Goal: Task Accomplishment & Management: Complete application form

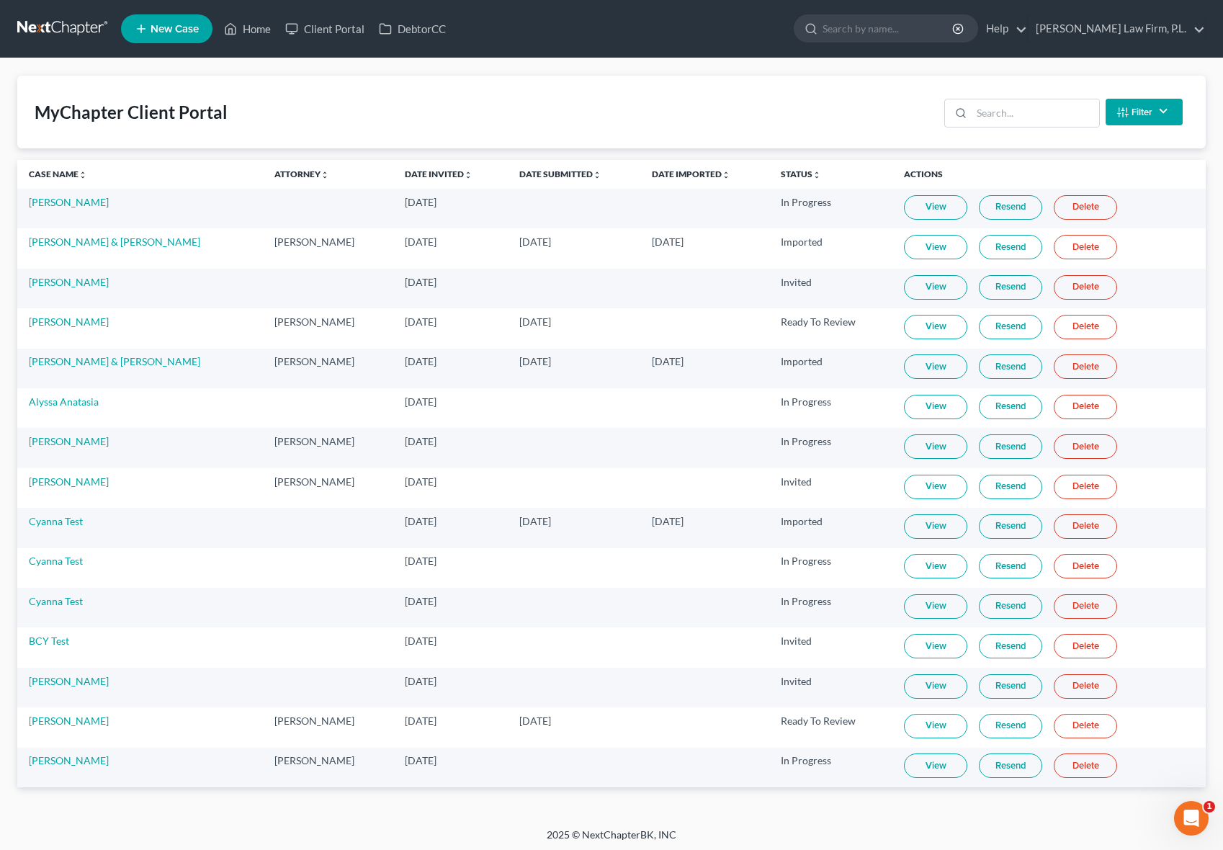
click at [1084, 560] on link "Delete" at bounding box center [1085, 566] width 63 height 24
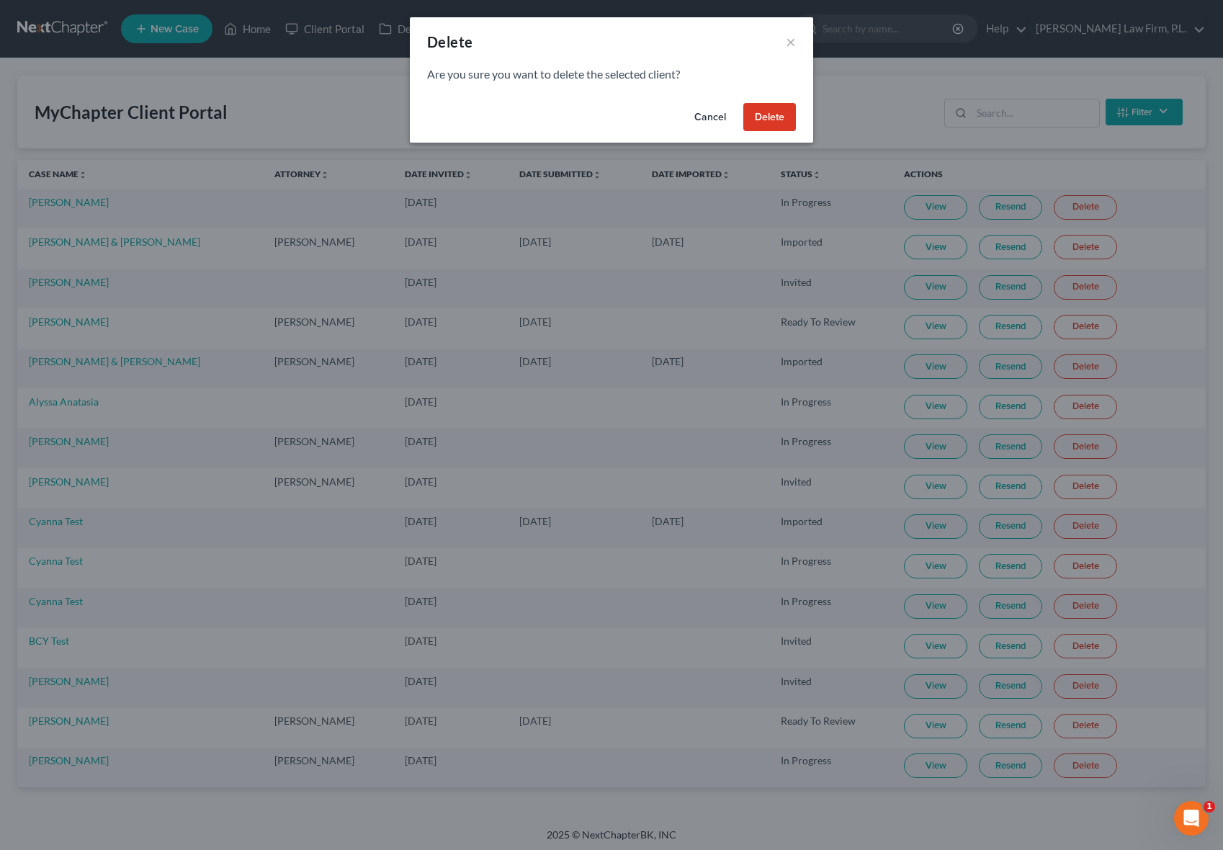
click at [779, 118] on button "Delete" at bounding box center [769, 117] width 53 height 29
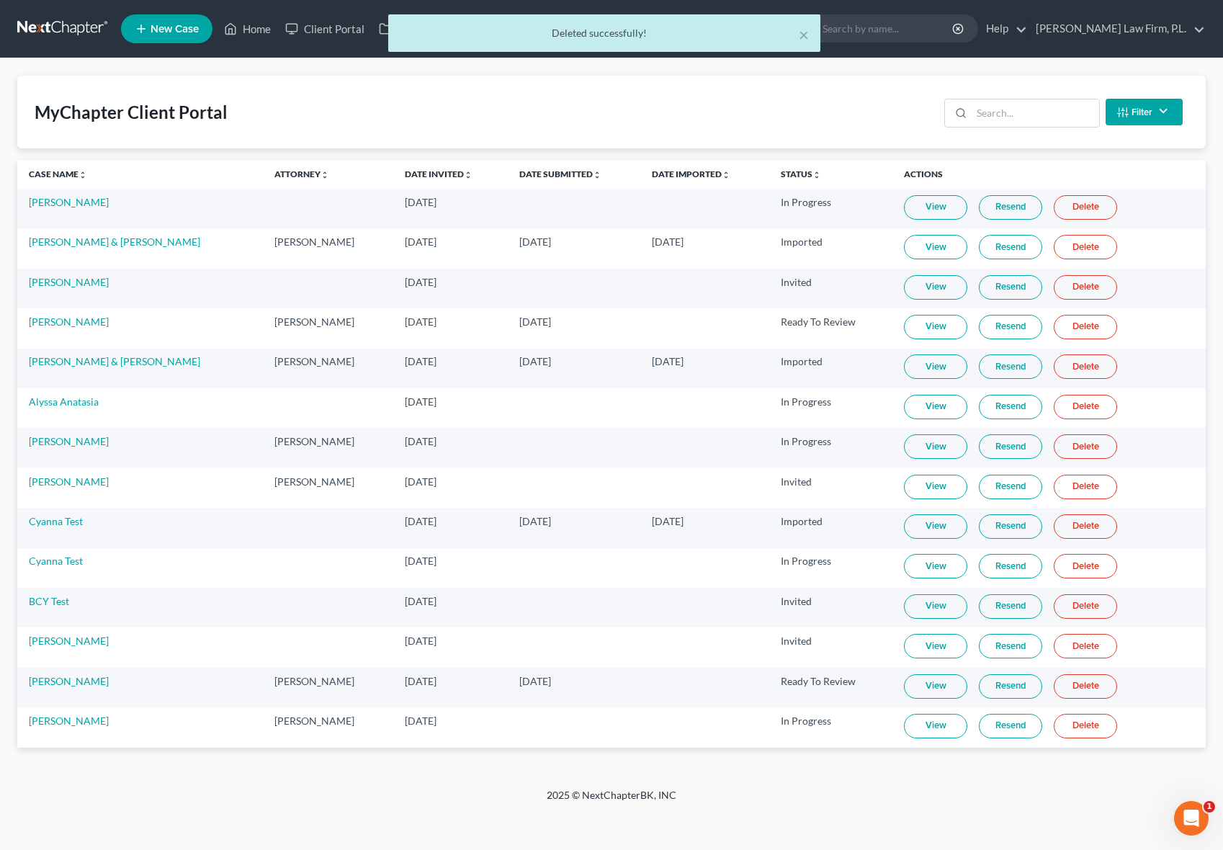
click at [1077, 561] on link "Delete" at bounding box center [1085, 566] width 63 height 24
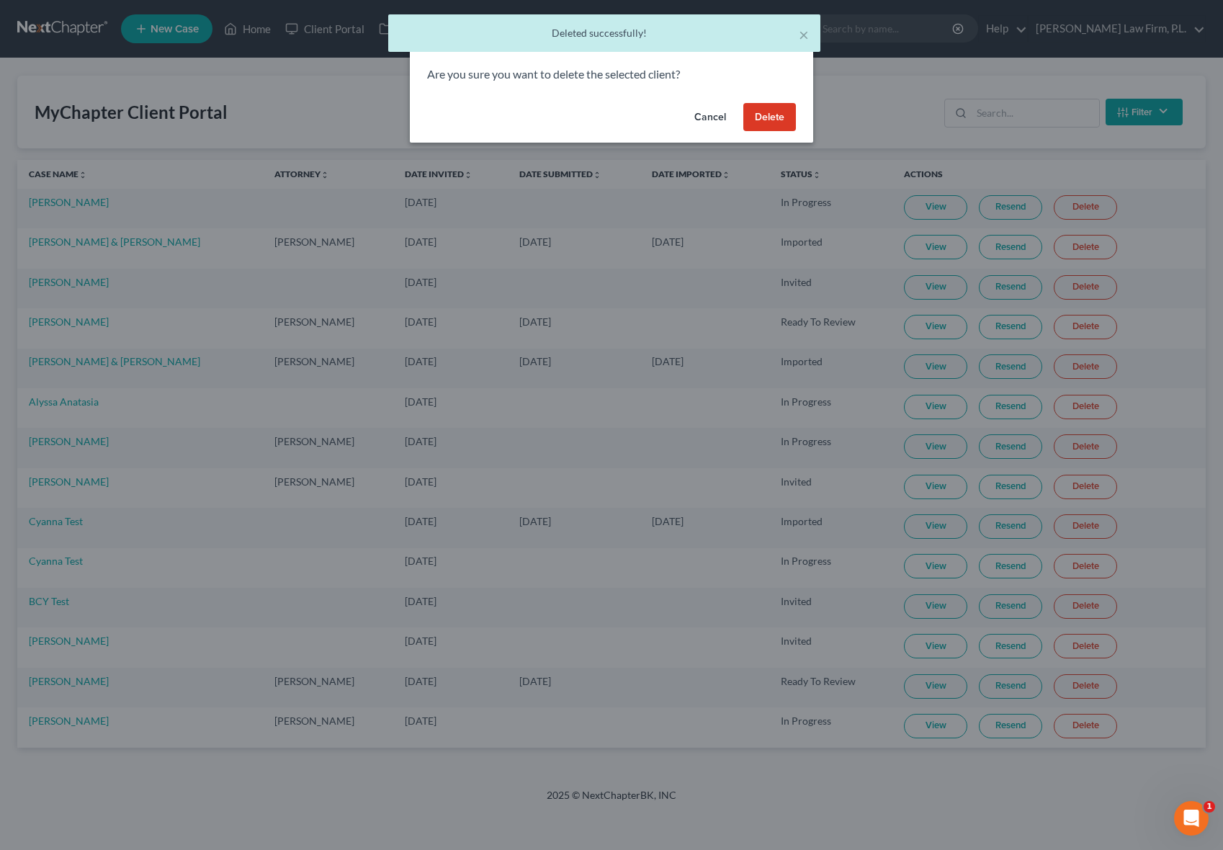
click at [769, 117] on button "Delete" at bounding box center [769, 117] width 53 height 29
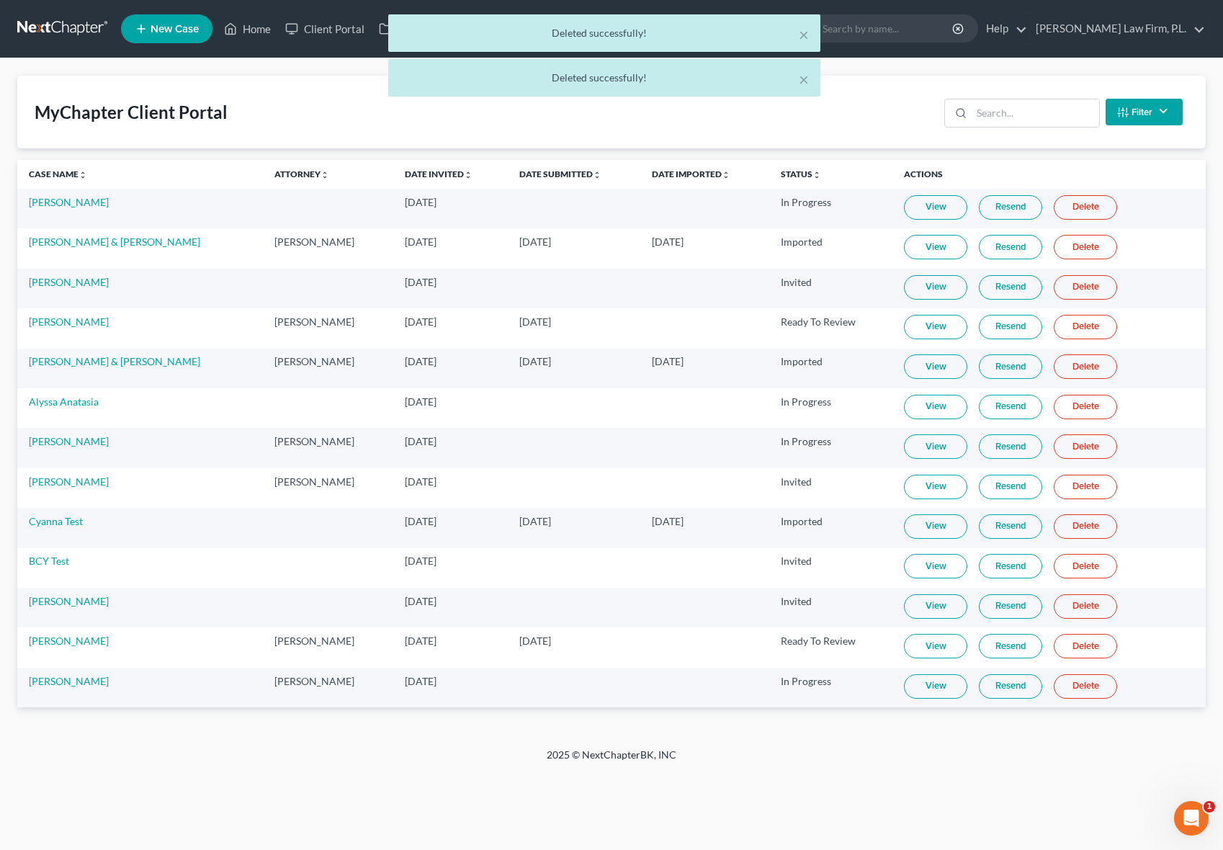
click at [1075, 524] on link "Delete" at bounding box center [1085, 526] width 63 height 24
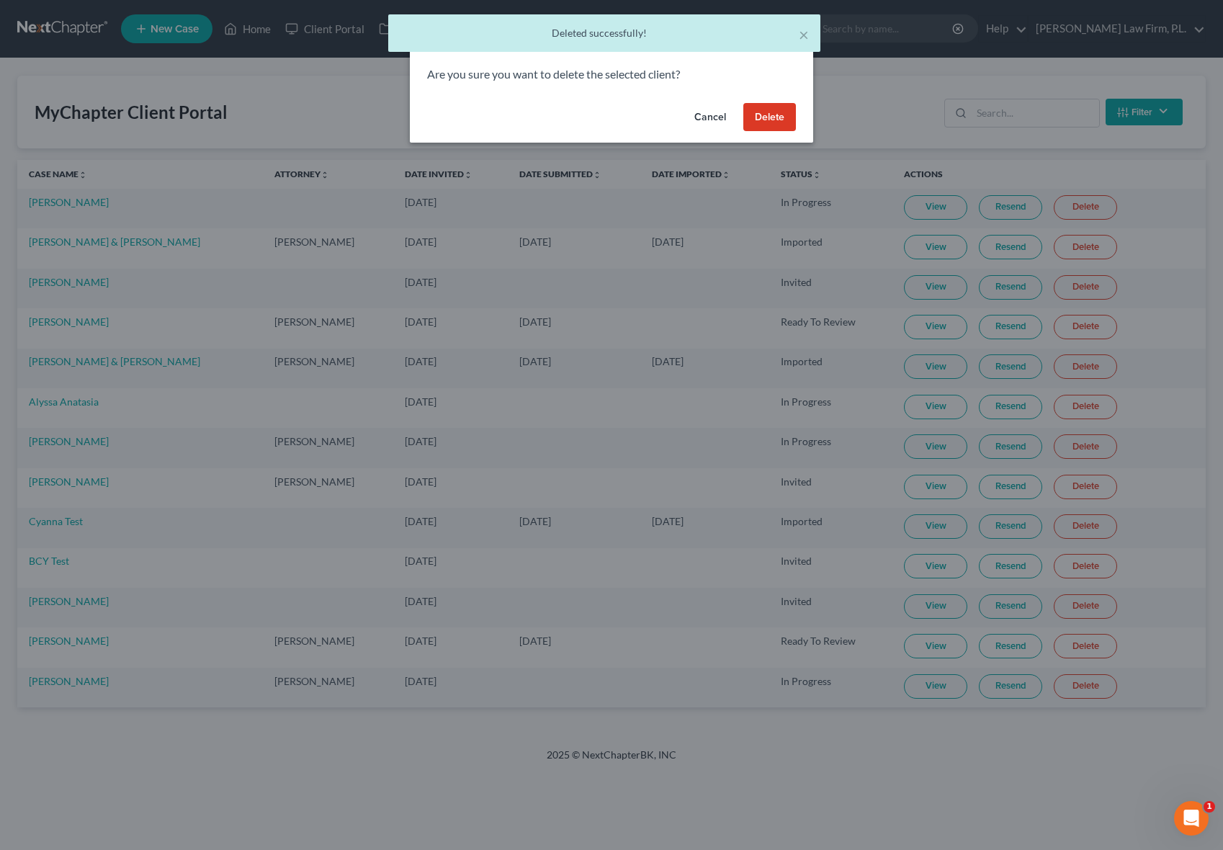
click at [766, 114] on button "Delete" at bounding box center [769, 117] width 53 height 29
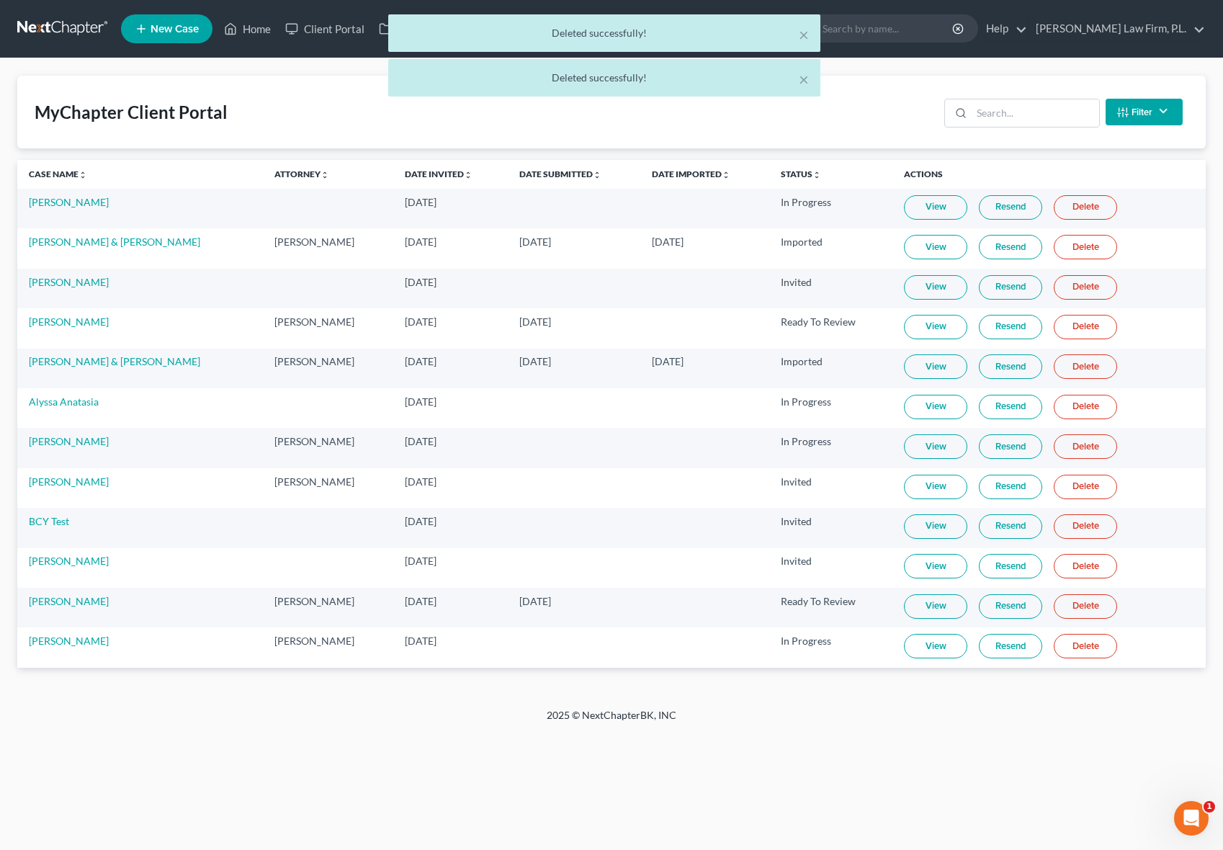
click at [381, 714] on div "2025 © NextChapterBK, INC" at bounding box center [611, 721] width 821 height 26
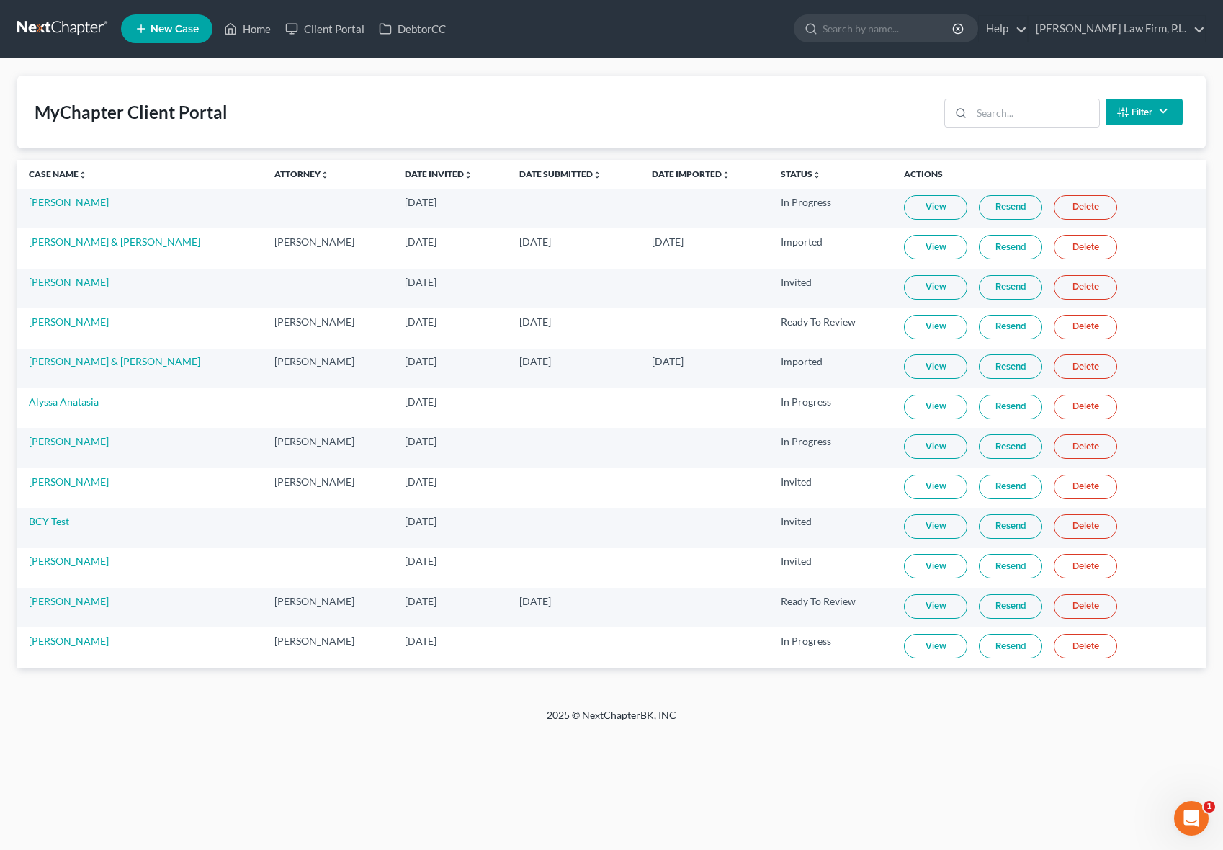
click at [245, 667] on td "[PERSON_NAME]" at bounding box center [140, 647] width 246 height 40
click at [276, 678] on div "MyChapter Client Portal Filter Status Filter... Invited In Progress Ready To Re…" at bounding box center [611, 383] width 1223 height 650
click at [259, 32] on link "Home" at bounding box center [247, 29] width 61 height 26
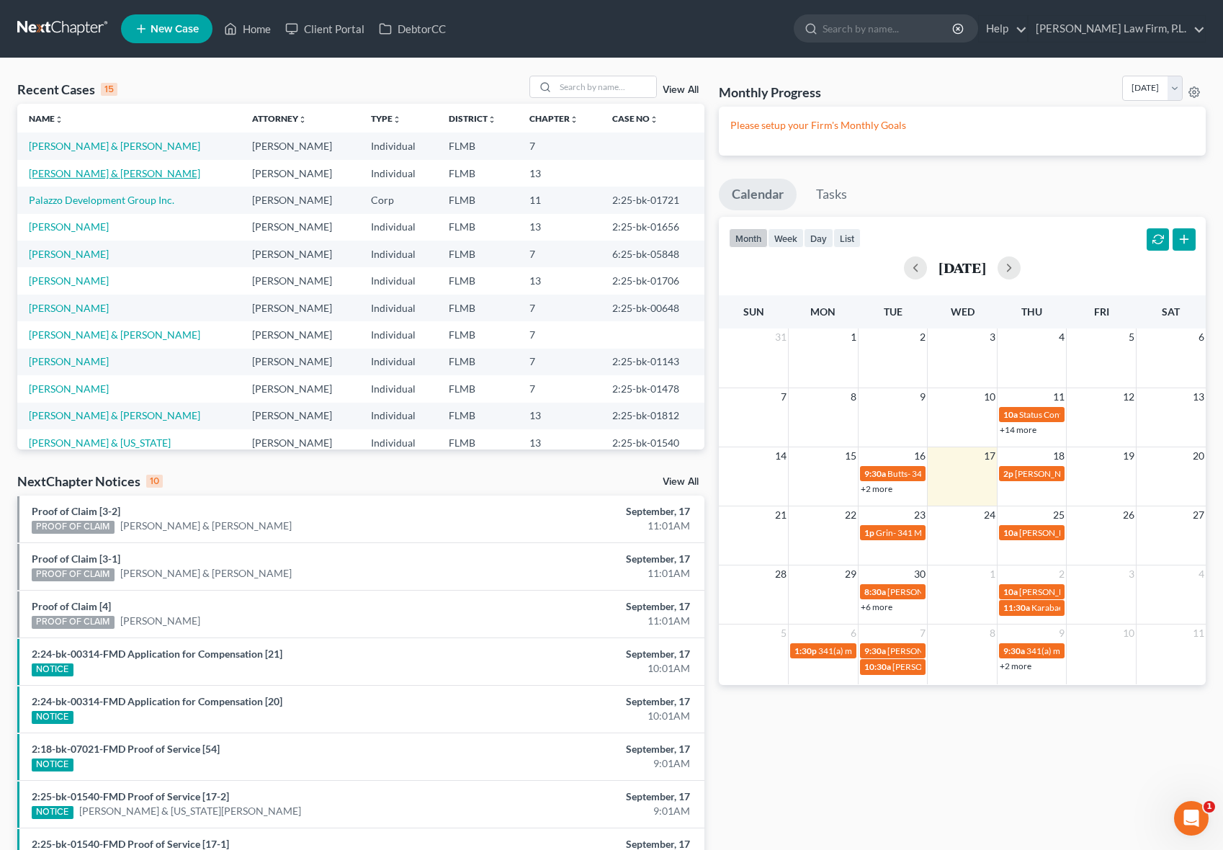
click at [101, 170] on link "[PERSON_NAME] & [PERSON_NAME]" at bounding box center [114, 173] width 171 height 12
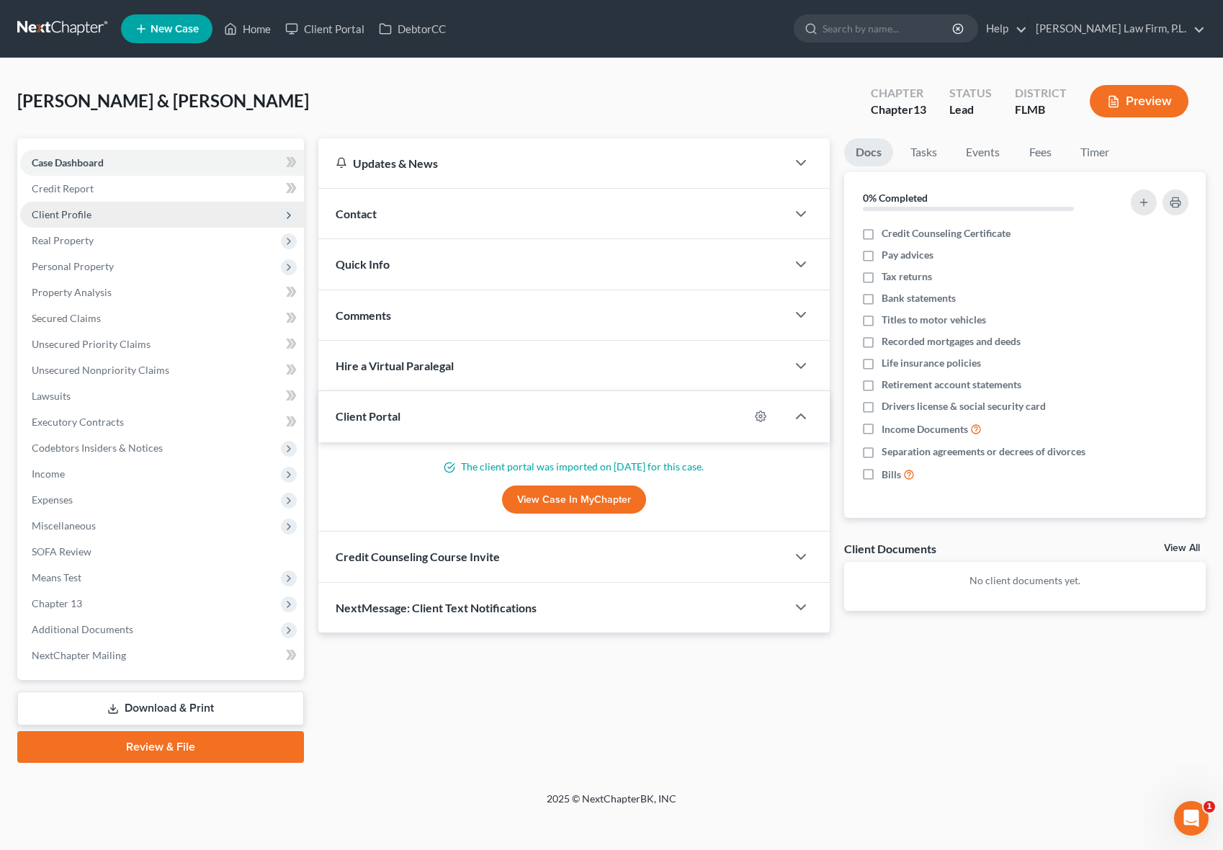
click at [85, 224] on span "Client Profile" at bounding box center [162, 215] width 284 height 26
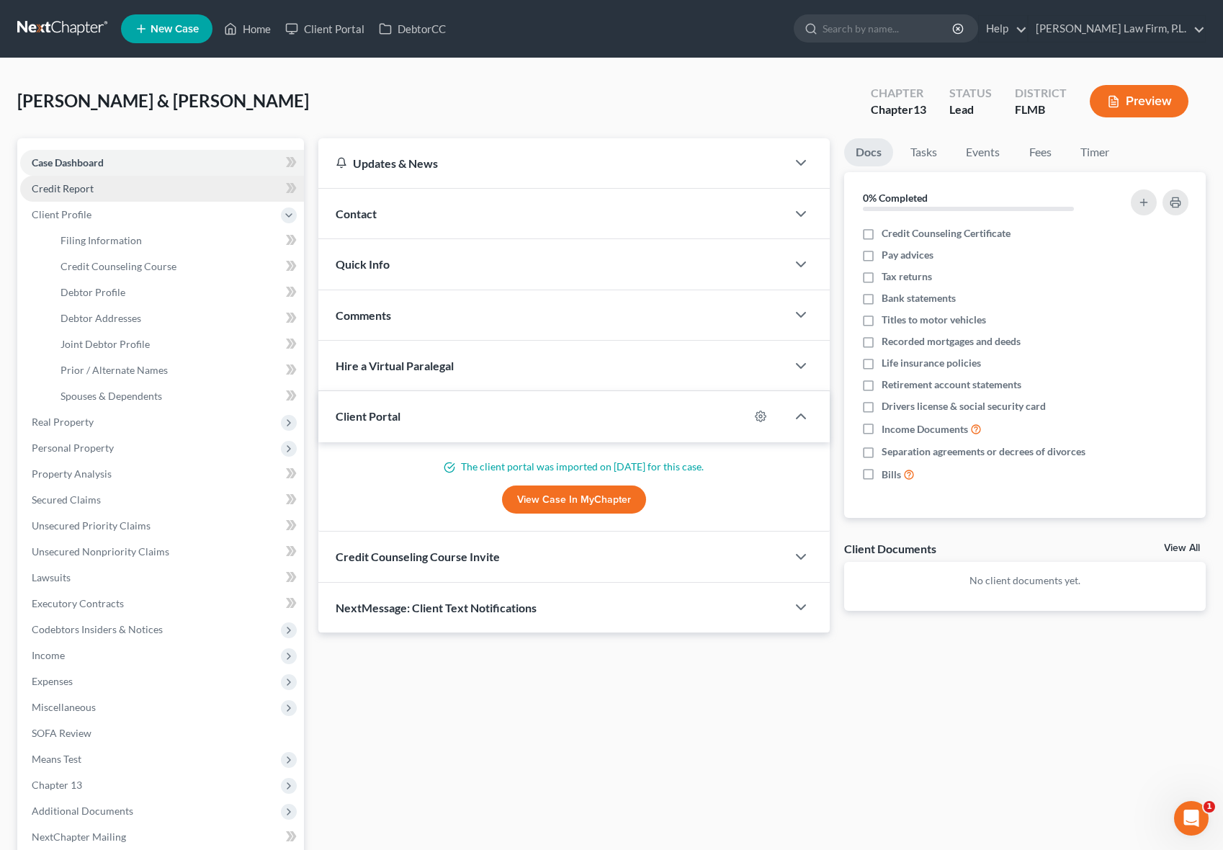
click at [109, 189] on link "Credit Report" at bounding box center [162, 189] width 284 height 26
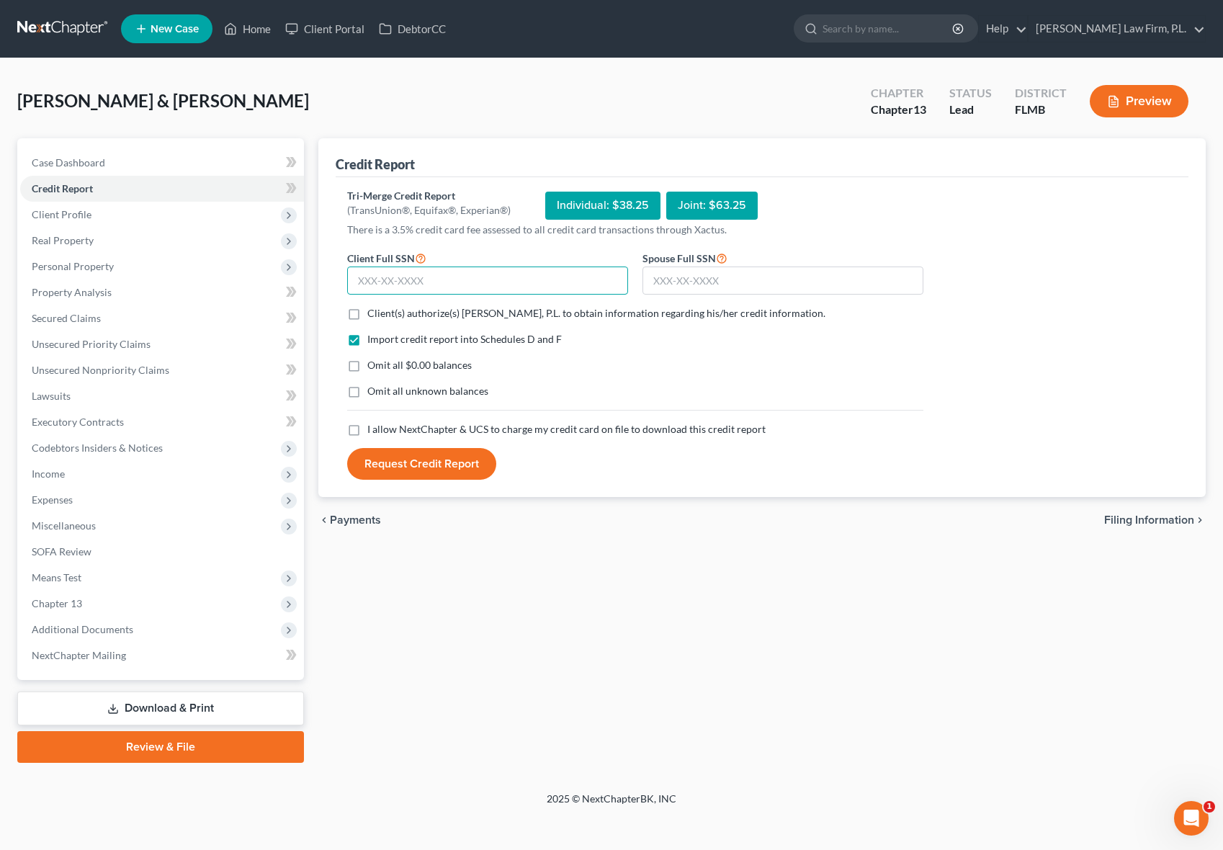
click at [461, 273] on input "text" at bounding box center [487, 280] width 281 height 29
type input "436-57-6833"
click at [721, 294] on input "text" at bounding box center [782, 280] width 281 height 29
type input "266-61-3681"
click at [715, 533] on div "chevron_left Payments Filing Information chevron_right" at bounding box center [762, 520] width 888 height 46
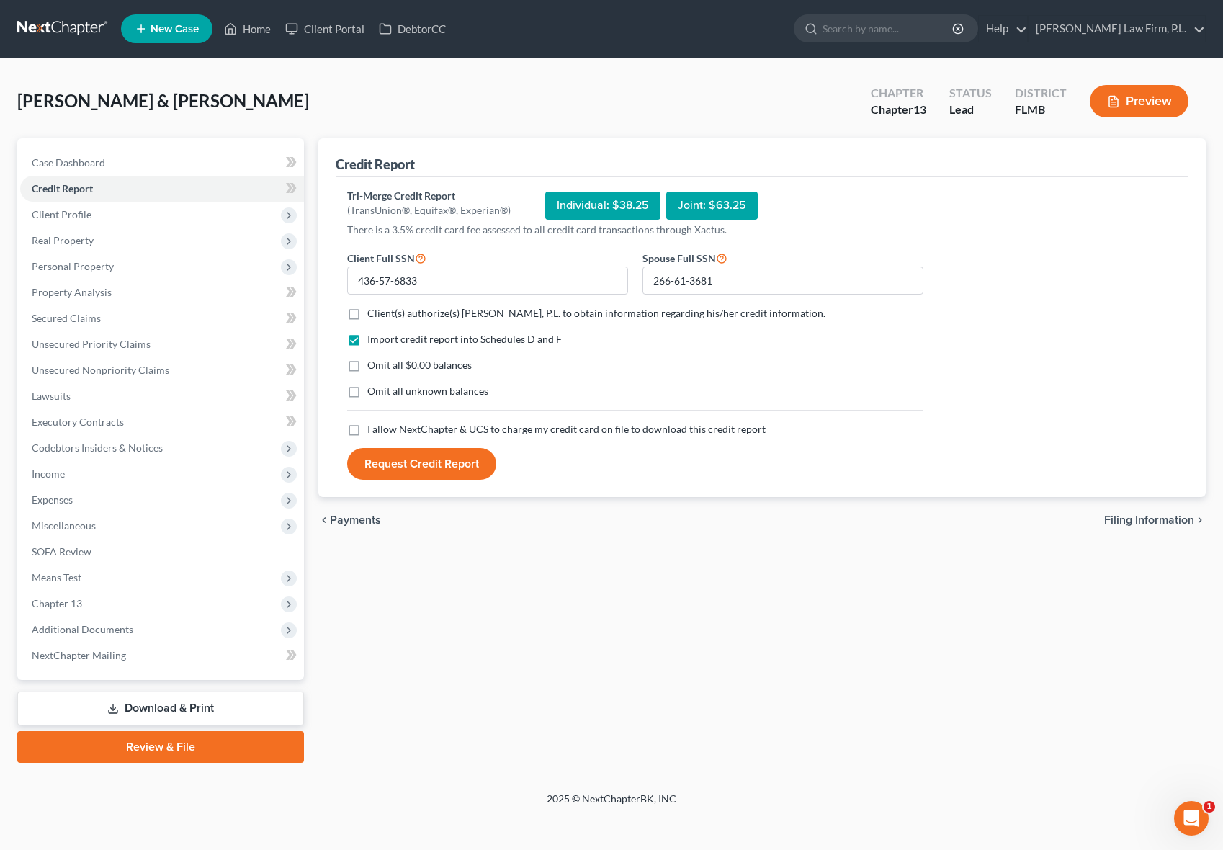
click at [367, 316] on label "Client(s) authorize(s) [PERSON_NAME], P.L. to obtain information regarding his/…" at bounding box center [596, 313] width 458 height 14
click at [373, 315] on input "Client(s) authorize(s) [PERSON_NAME], P.L. to obtain information regarding his/…" at bounding box center [377, 310] width 9 height 9
checkbox input "true"
click at [367, 366] on label "Omit all $0.00 balances" at bounding box center [419, 365] width 104 height 14
click at [373, 366] on input "Omit all $0.00 balances" at bounding box center [377, 362] width 9 height 9
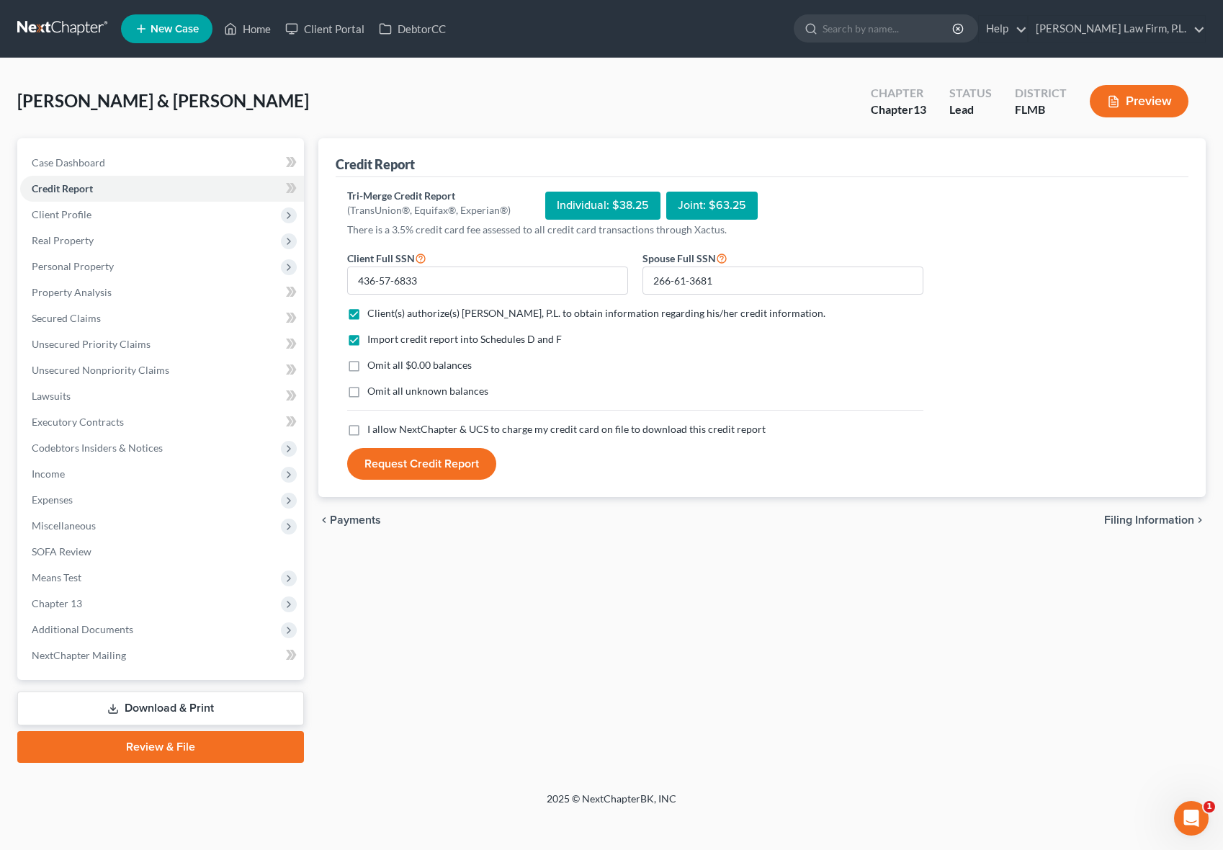
checkbox input "true"
click at [507, 574] on div "Credit Report Tri-Merge Credit Report (TransUnion®, Equifax®, Experian®) Indivi…" at bounding box center [762, 450] width 902 height 624
click at [367, 431] on label "I allow NextChapter & UCS to charge my credit card on file to download this cre…" at bounding box center [566, 429] width 398 height 14
click at [373, 431] on input "I allow NextChapter & UCS to charge my credit card on file to download this cre…" at bounding box center [377, 426] width 9 height 9
checkbox input "true"
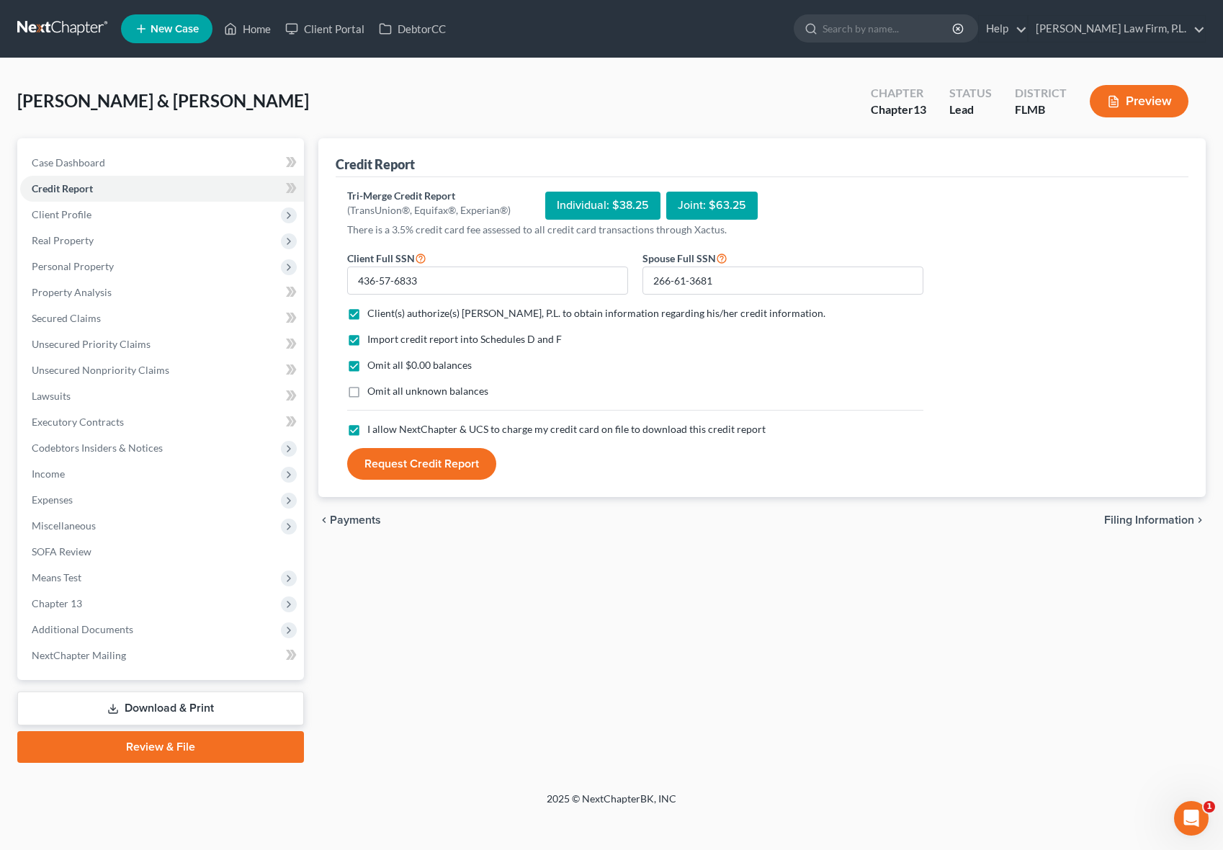
click at [426, 468] on button "Request Credit Report" at bounding box center [421, 464] width 149 height 32
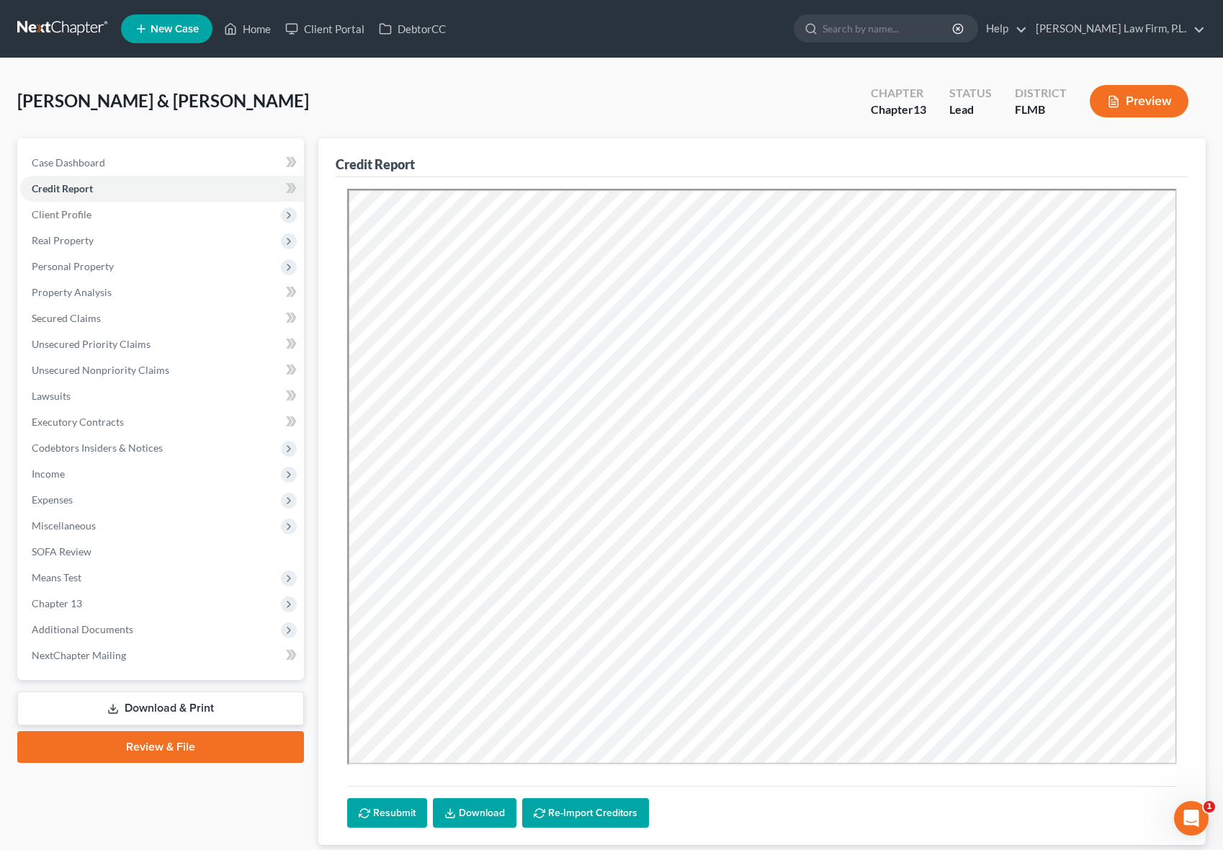
click at [327, 346] on div "Credit Report Resubmit Download Re-Import Creditors" at bounding box center [762, 491] width 888 height 707
click at [79, 209] on span "Client Profile" at bounding box center [62, 214] width 60 height 12
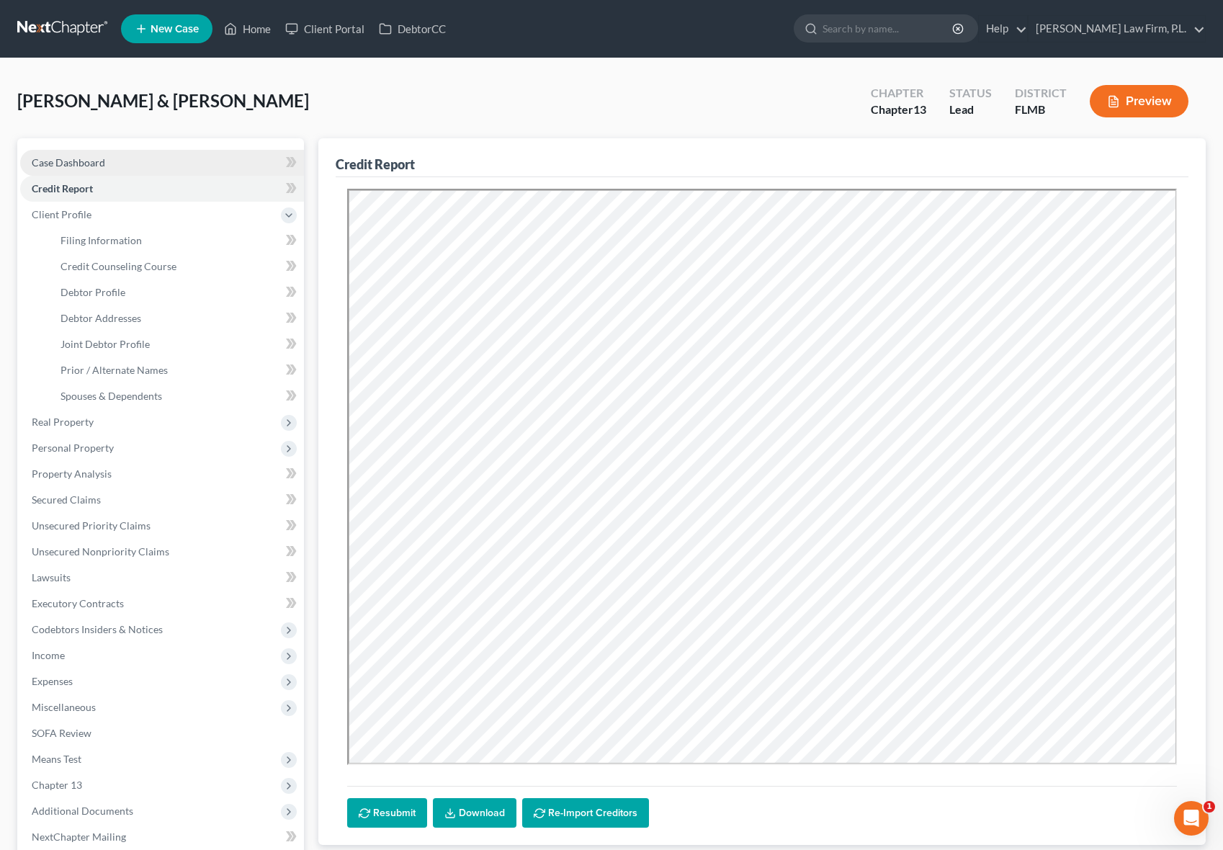
click at [127, 158] on link "Case Dashboard" at bounding box center [162, 163] width 284 height 26
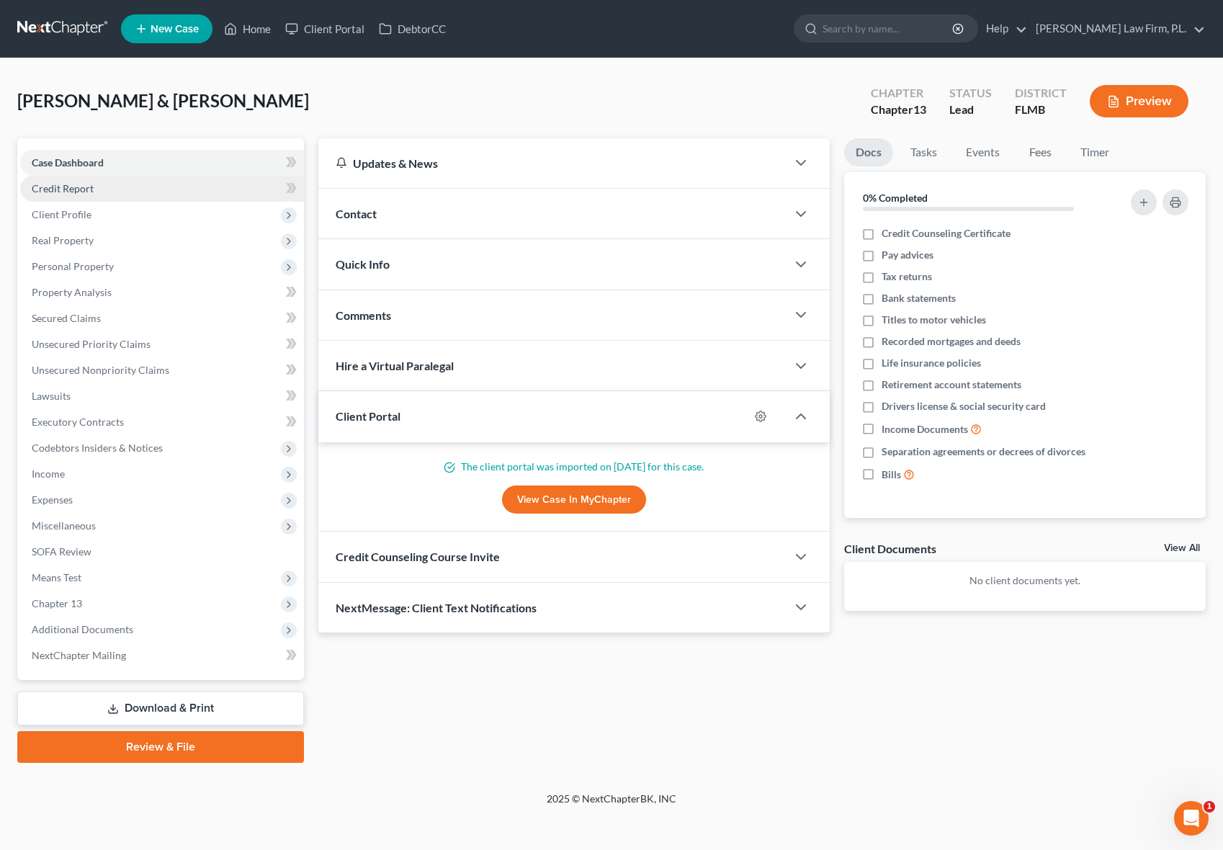
click at [184, 189] on link "Credit Report" at bounding box center [162, 189] width 284 height 26
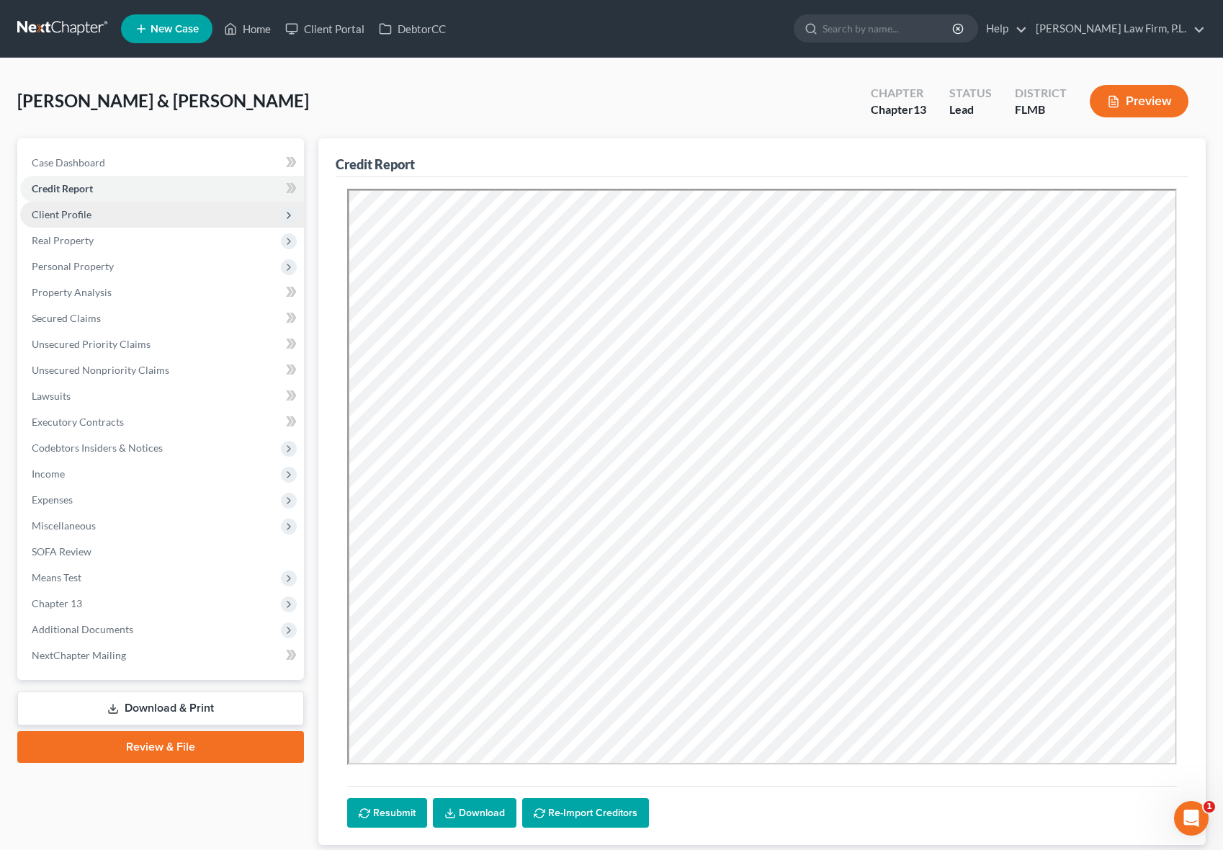
click at [130, 210] on span "Client Profile" at bounding box center [162, 215] width 284 height 26
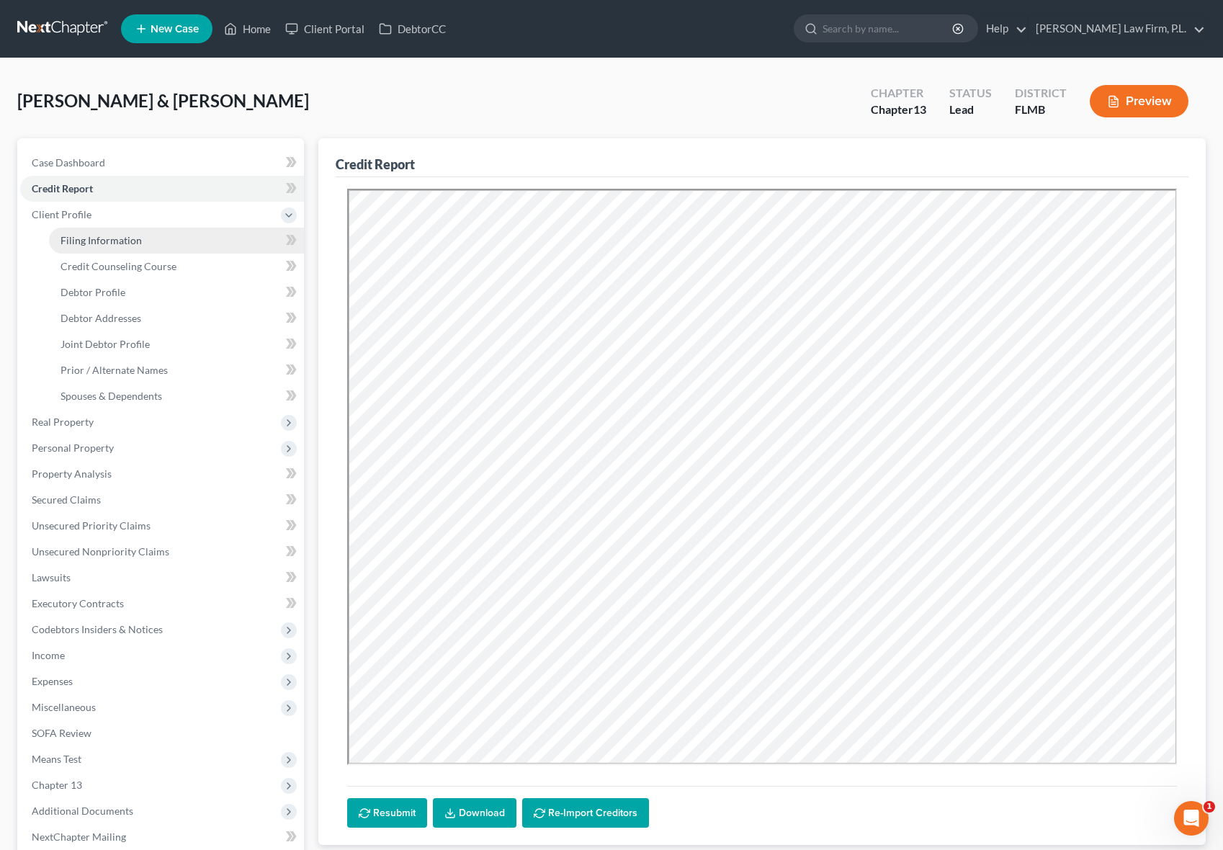
click at [122, 248] on link "Filing Information" at bounding box center [176, 241] width 255 height 26
select select "1"
select select "3"
select select "9"
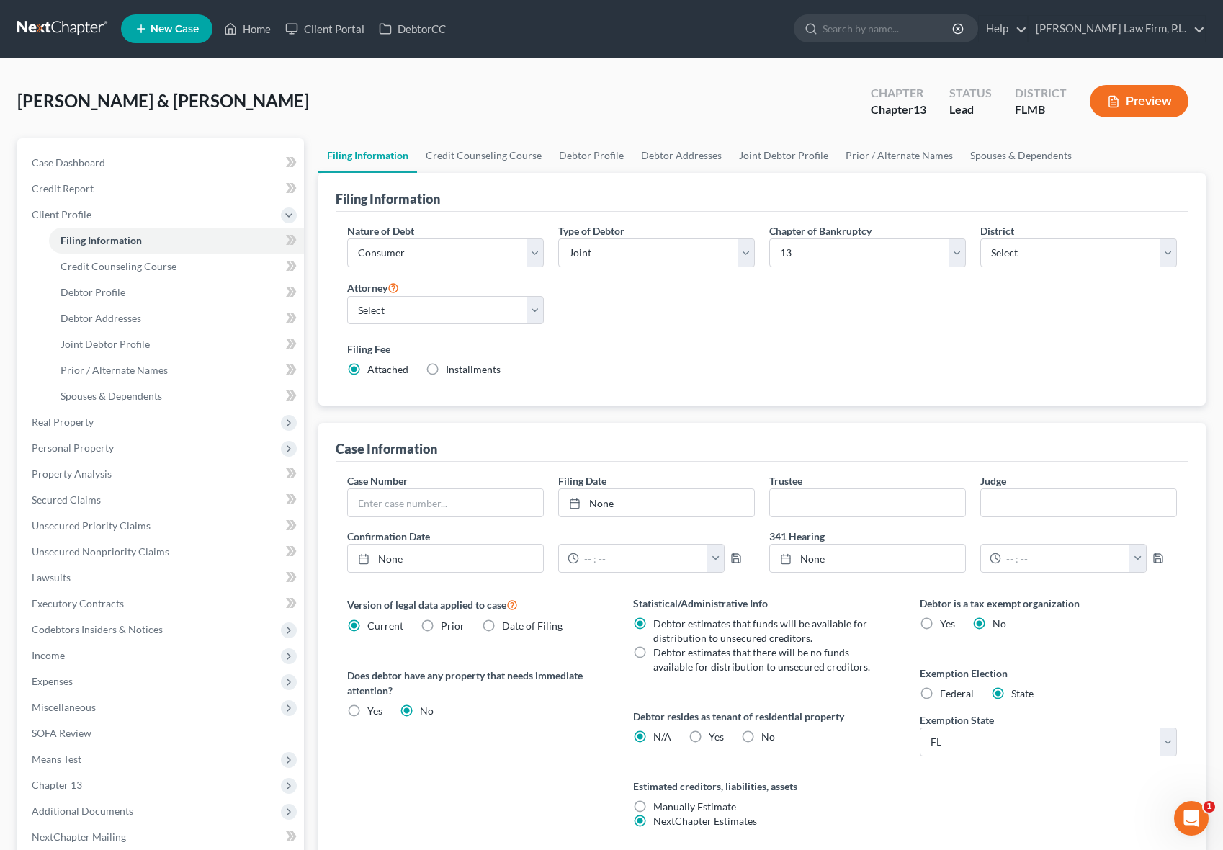
scroll to position [12, 0]
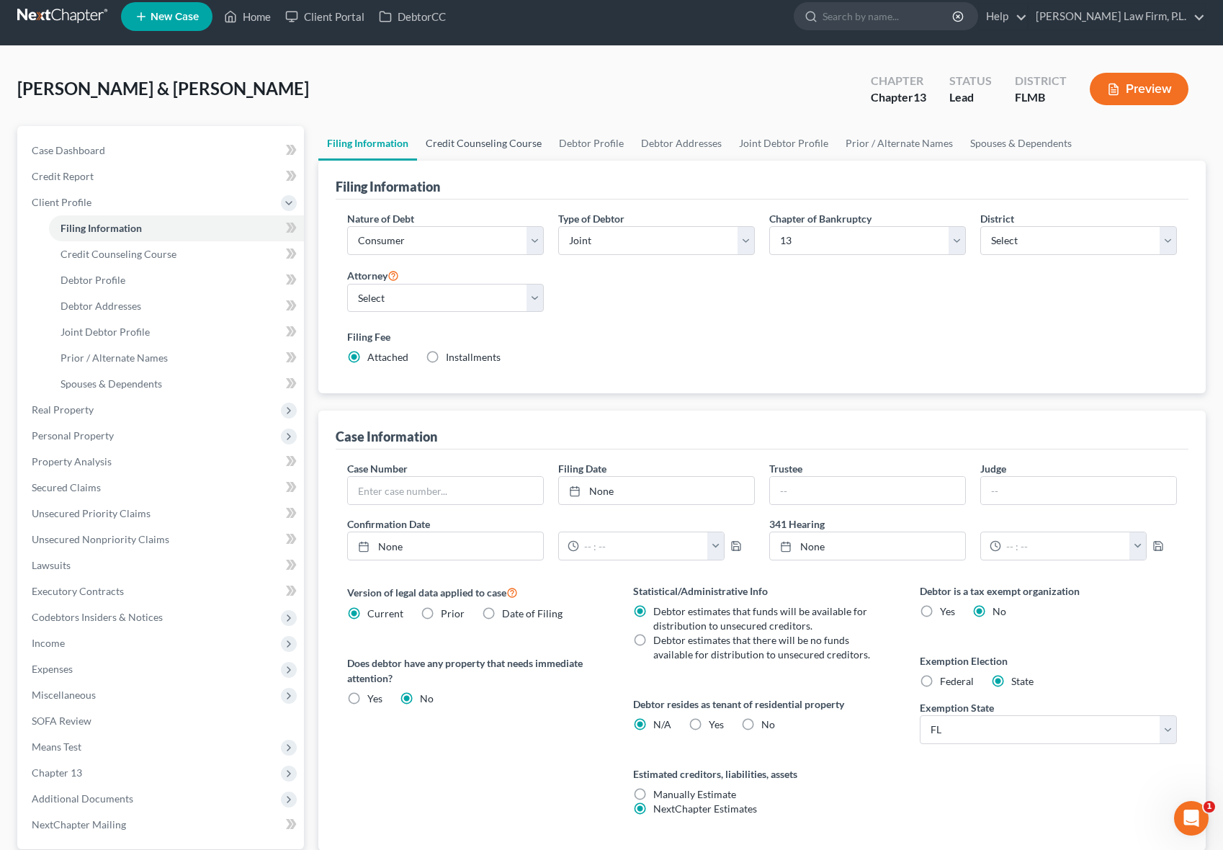
click at [493, 142] on link "Credit Counseling Course" at bounding box center [483, 143] width 133 height 35
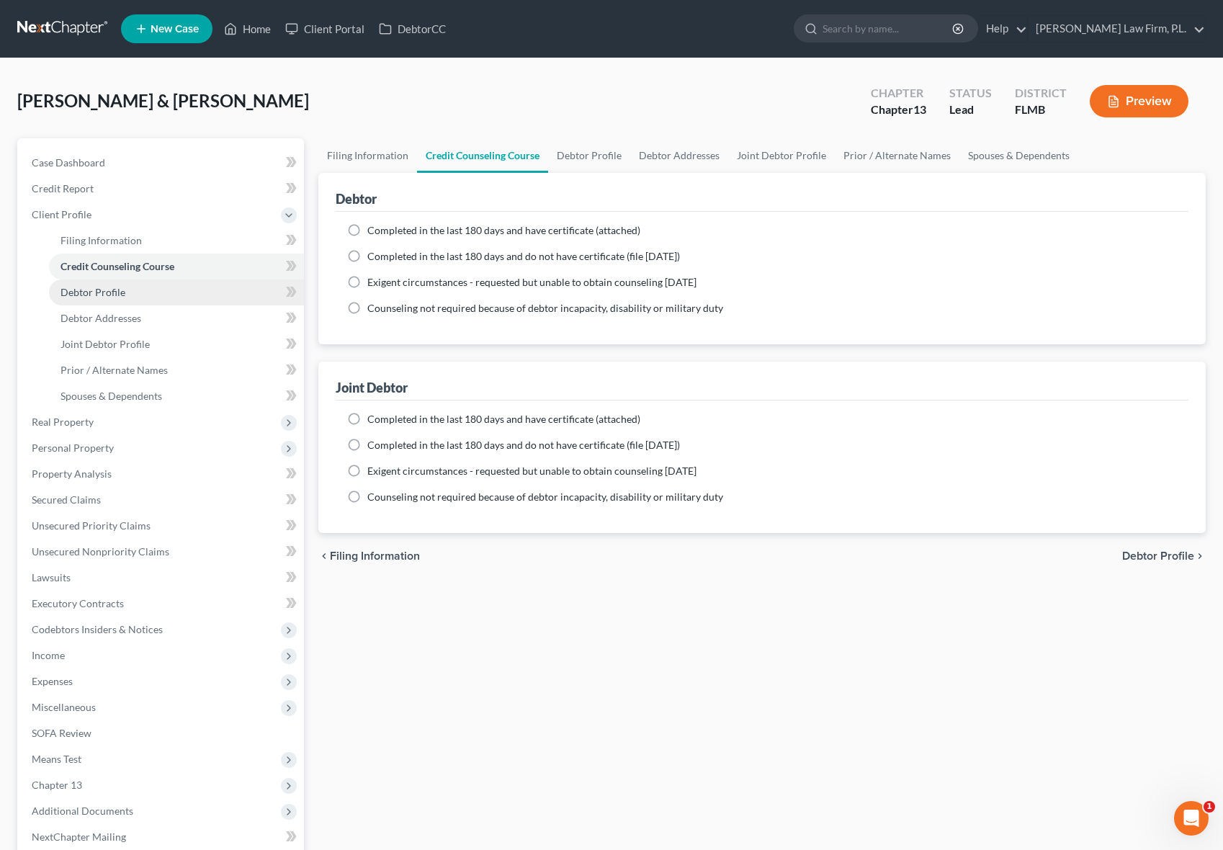
click at [161, 295] on link "Debtor Profile" at bounding box center [176, 292] width 255 height 26
select select "1"
select select "0"
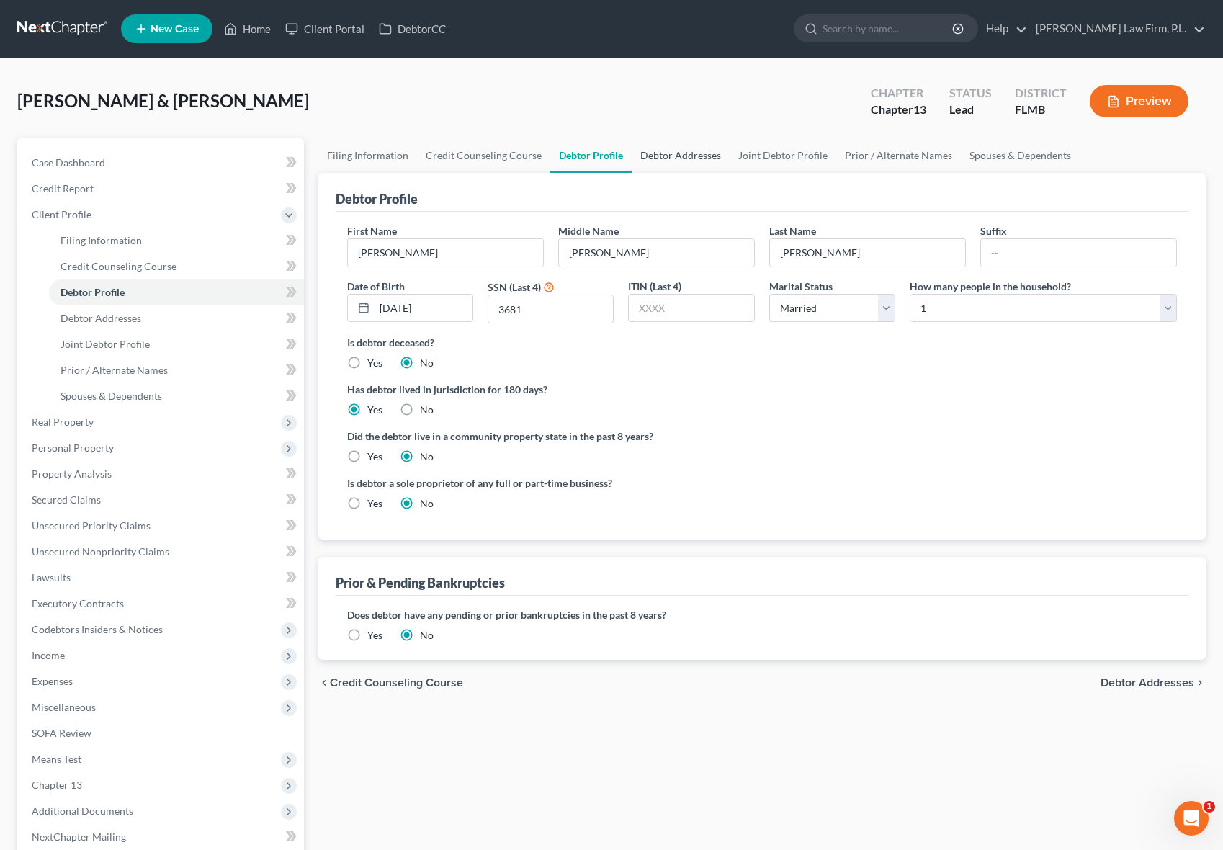
click at [655, 158] on link "Debtor Addresses" at bounding box center [681, 155] width 98 height 35
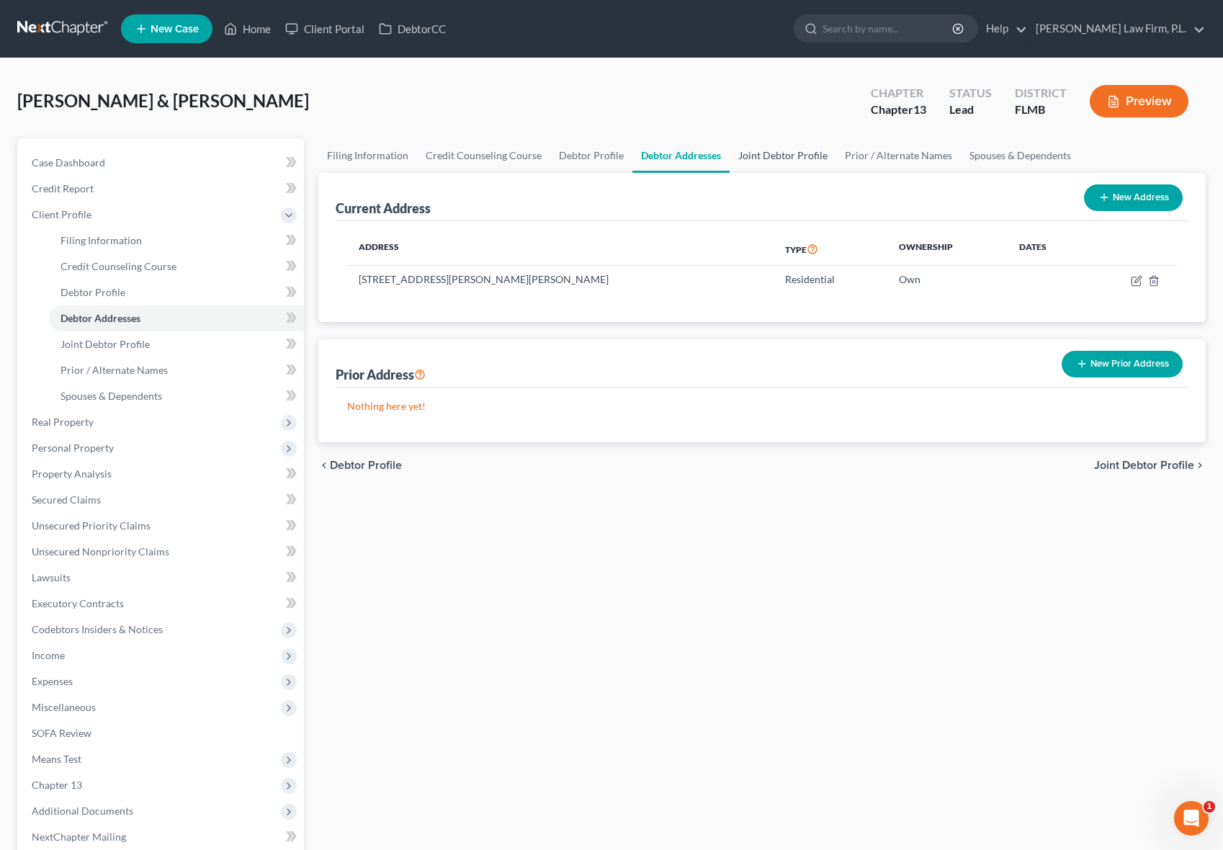
click at [769, 162] on link "Joint Debtor Profile" at bounding box center [783, 155] width 107 height 35
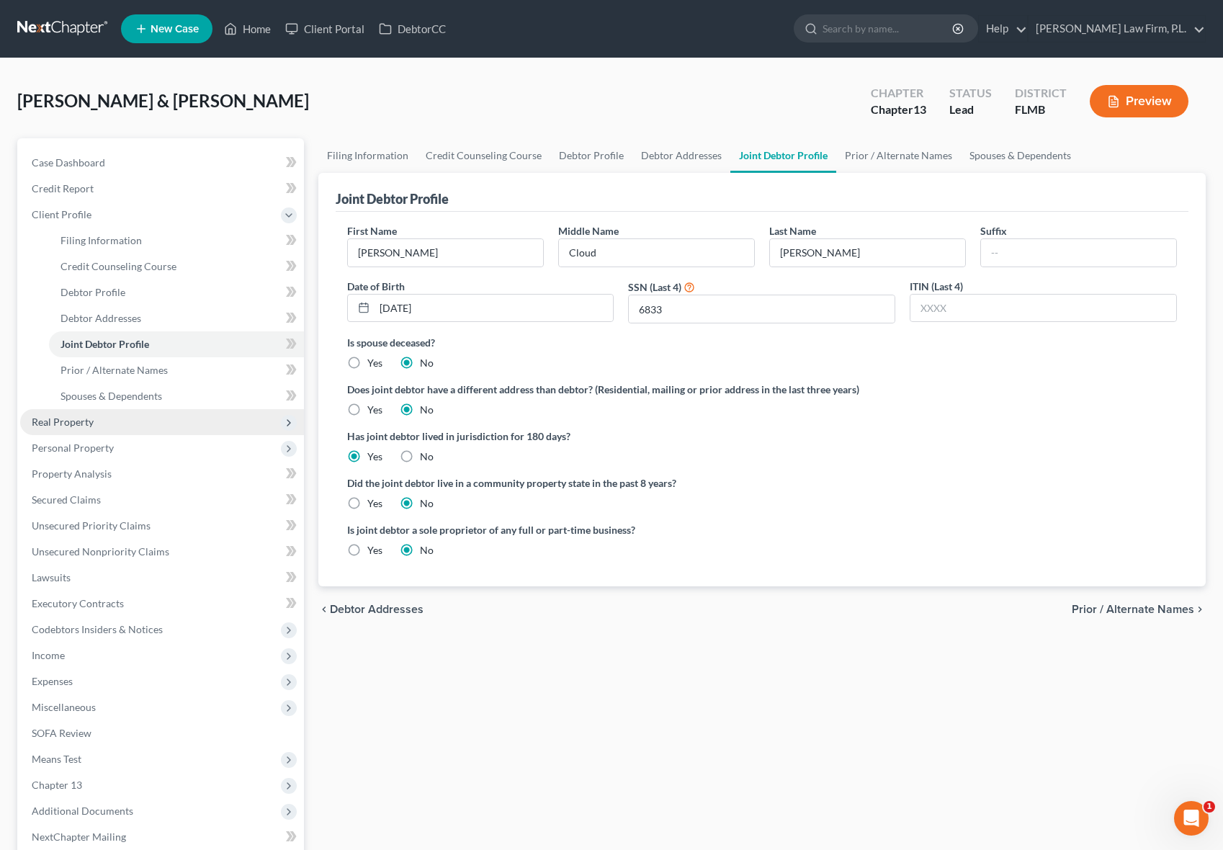
click at [106, 428] on span "Real Property" at bounding box center [162, 422] width 284 height 26
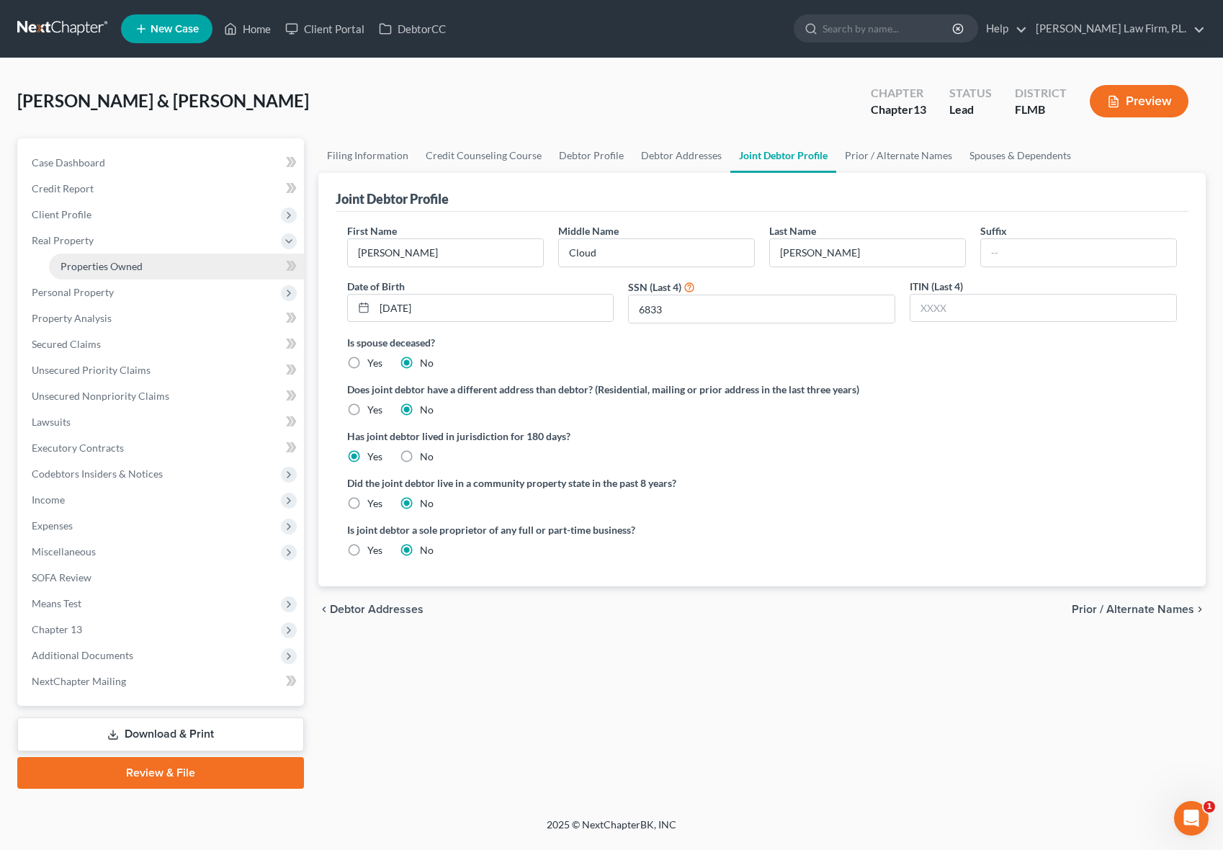
click at [191, 263] on link "Properties Owned" at bounding box center [176, 267] width 255 height 26
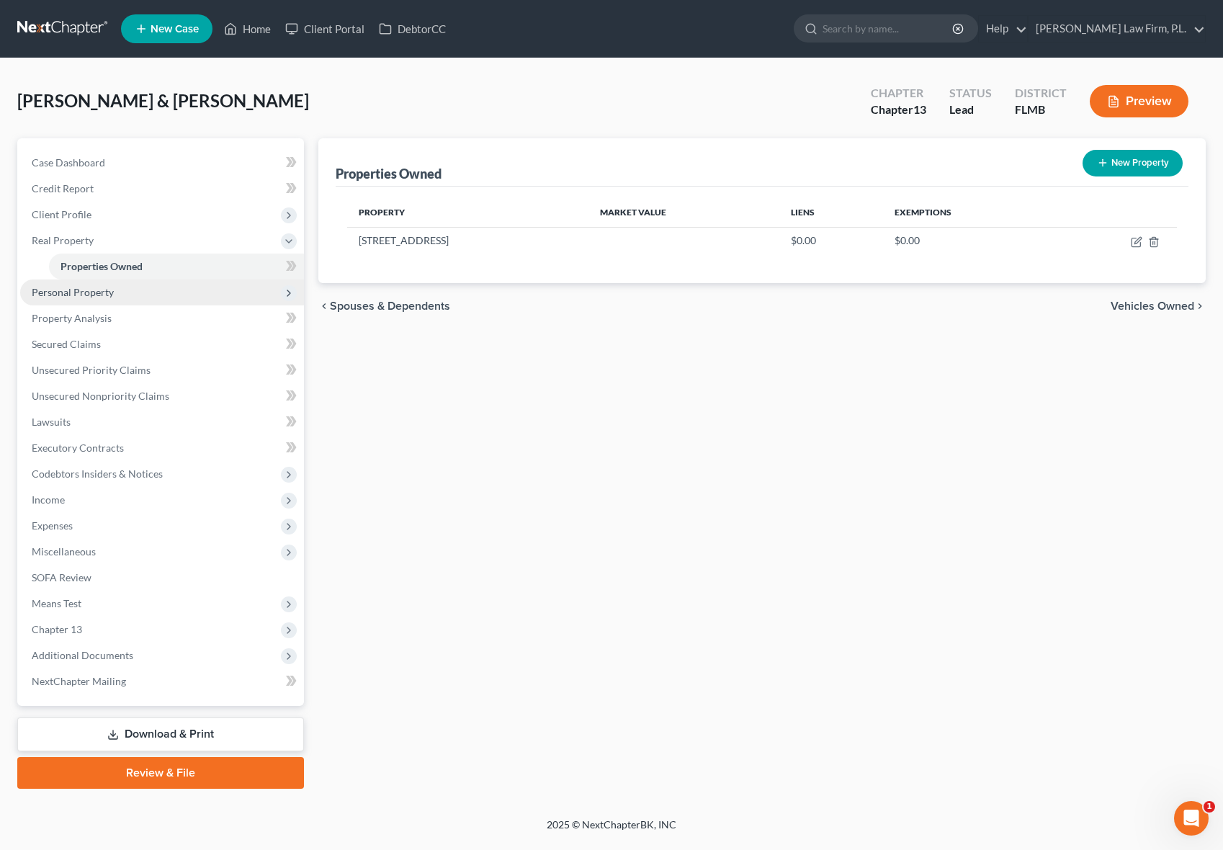
click at [89, 286] on span "Personal Property" at bounding box center [73, 292] width 82 height 12
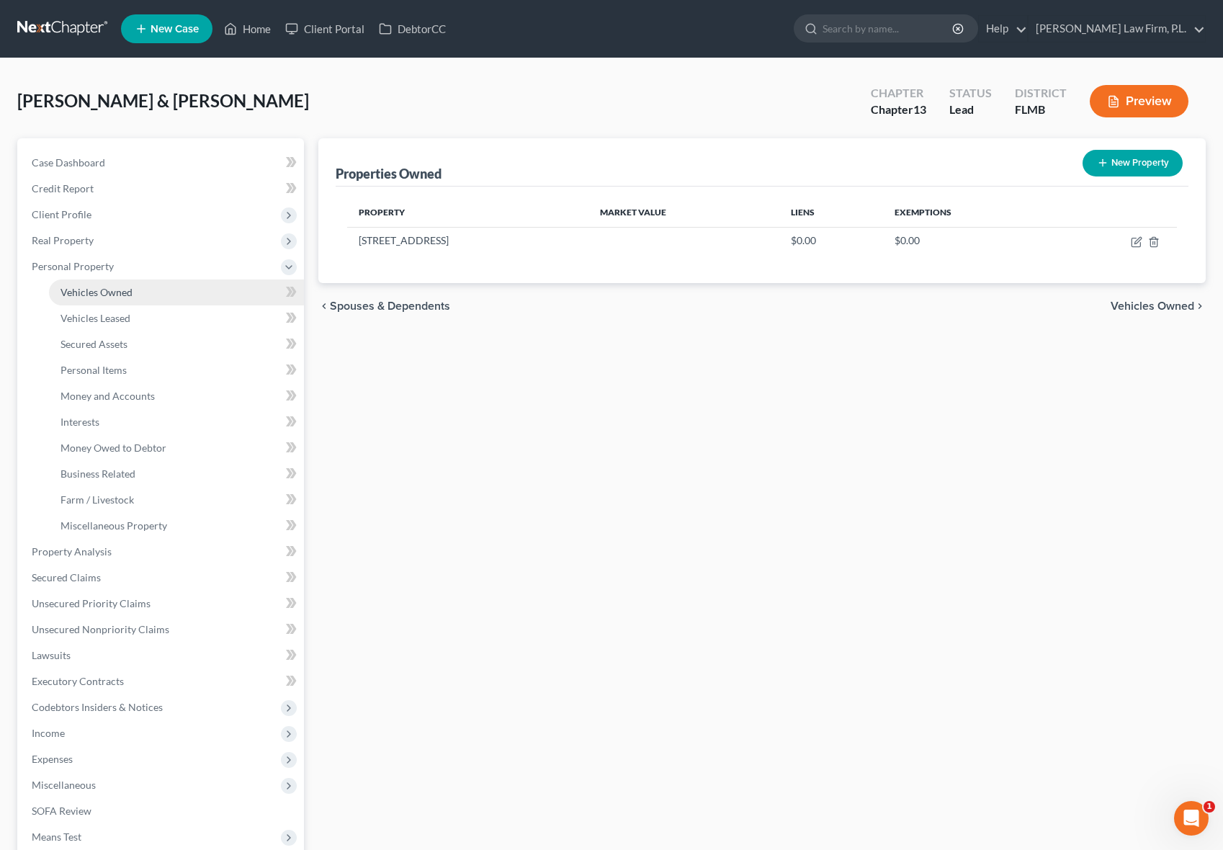
click at [112, 297] on span "Vehicles Owned" at bounding box center [96, 292] width 72 height 12
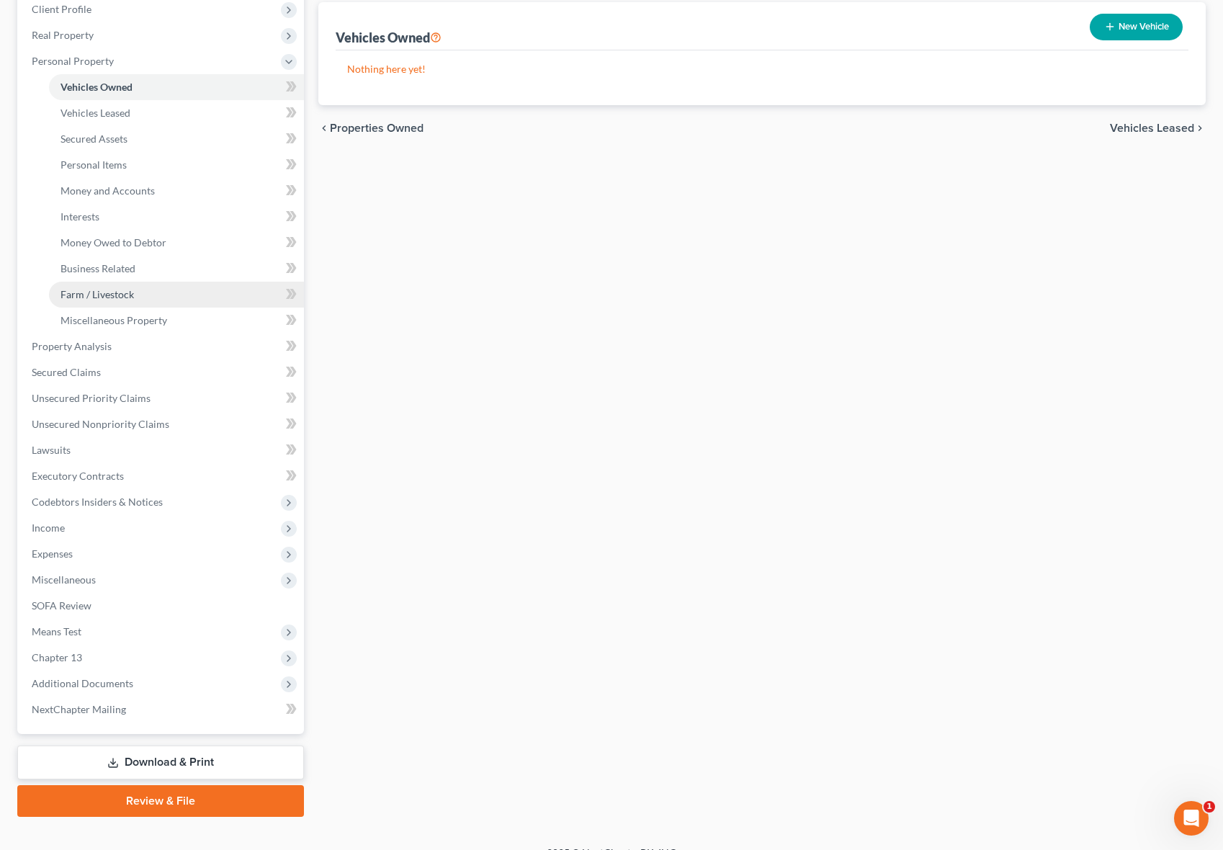
scroll to position [216, 0]
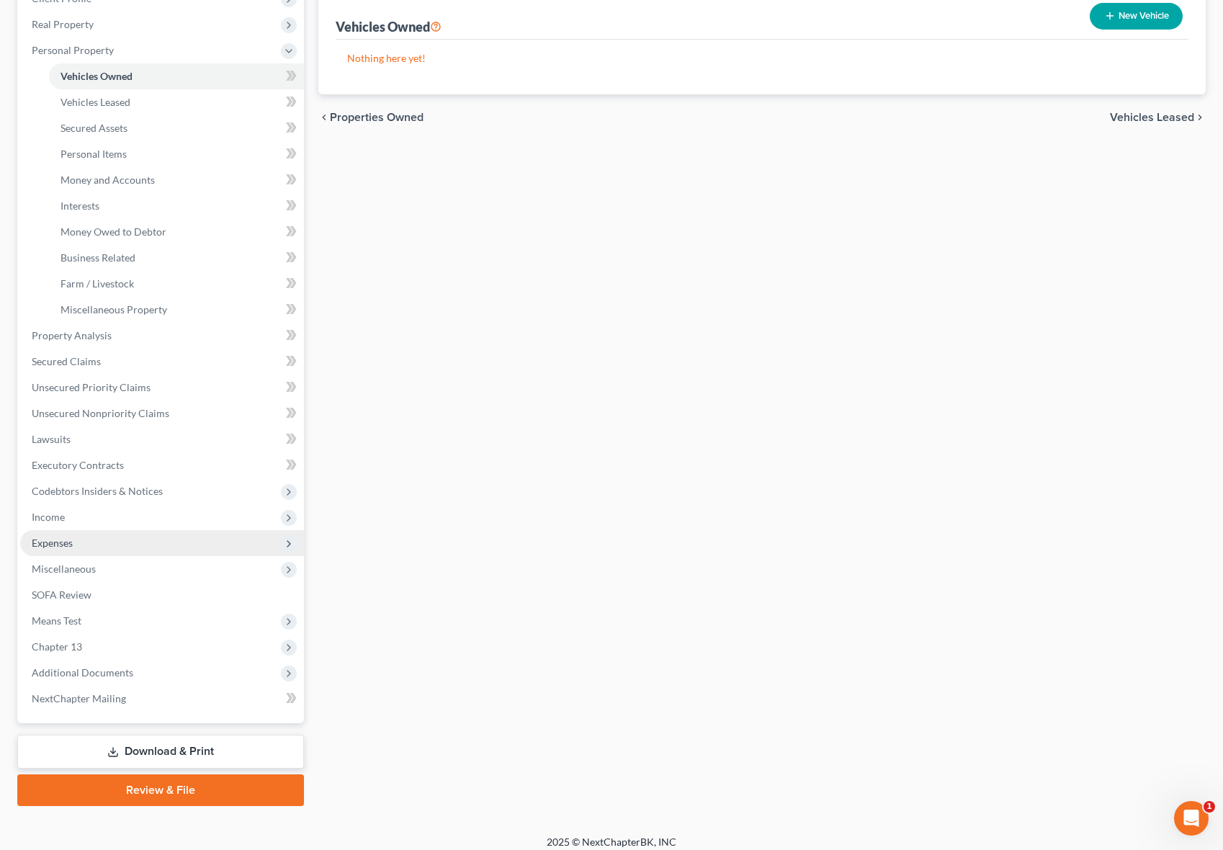
click at [133, 535] on span "Expenses" at bounding box center [162, 543] width 284 height 26
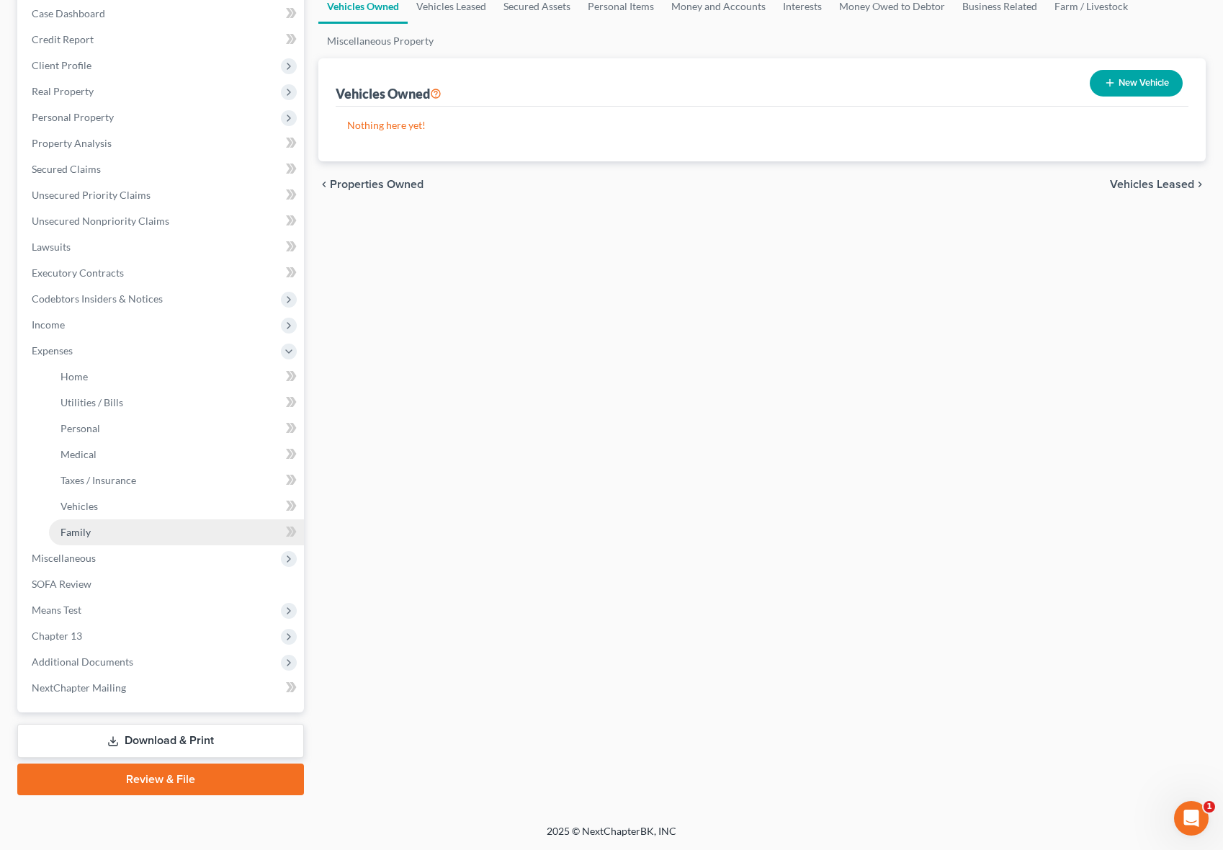
scroll to position [149, 0]
click at [215, 371] on link "Home" at bounding box center [176, 377] width 255 height 26
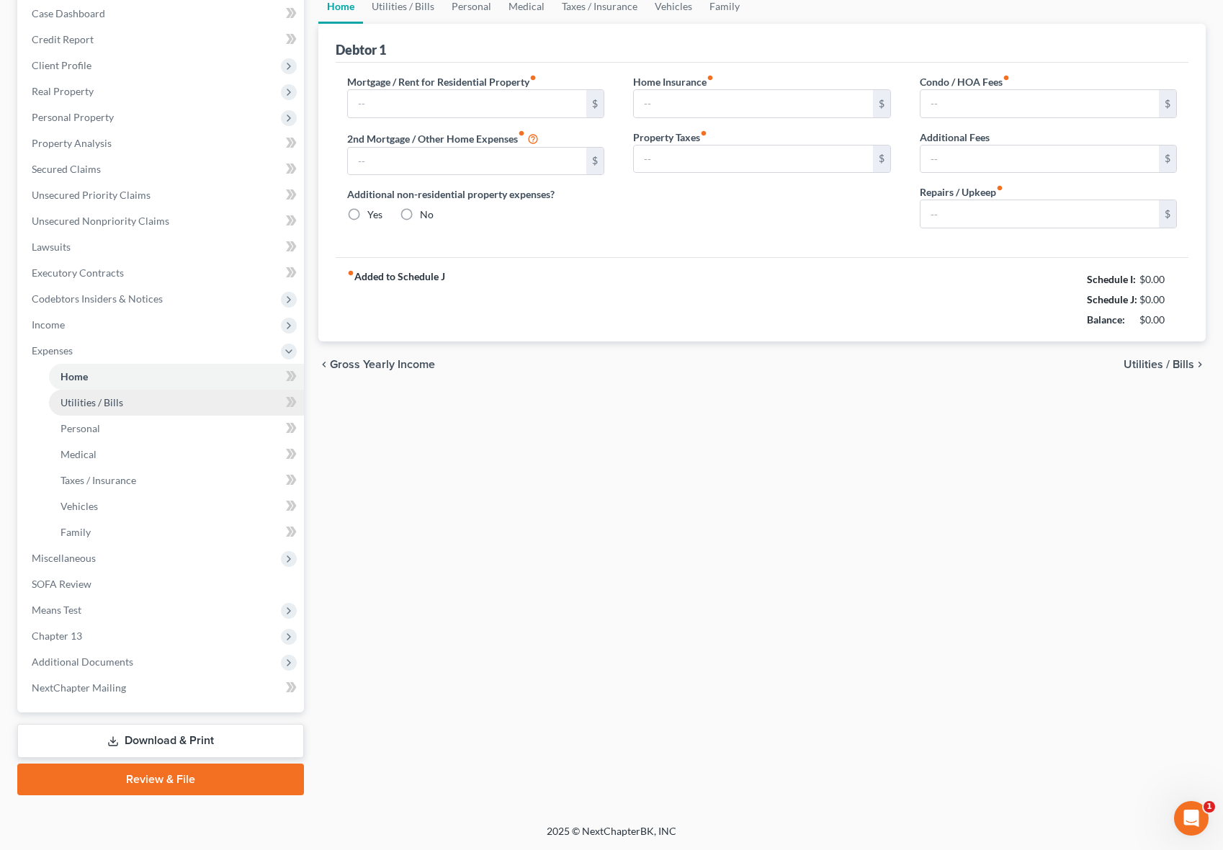
radio input "true"
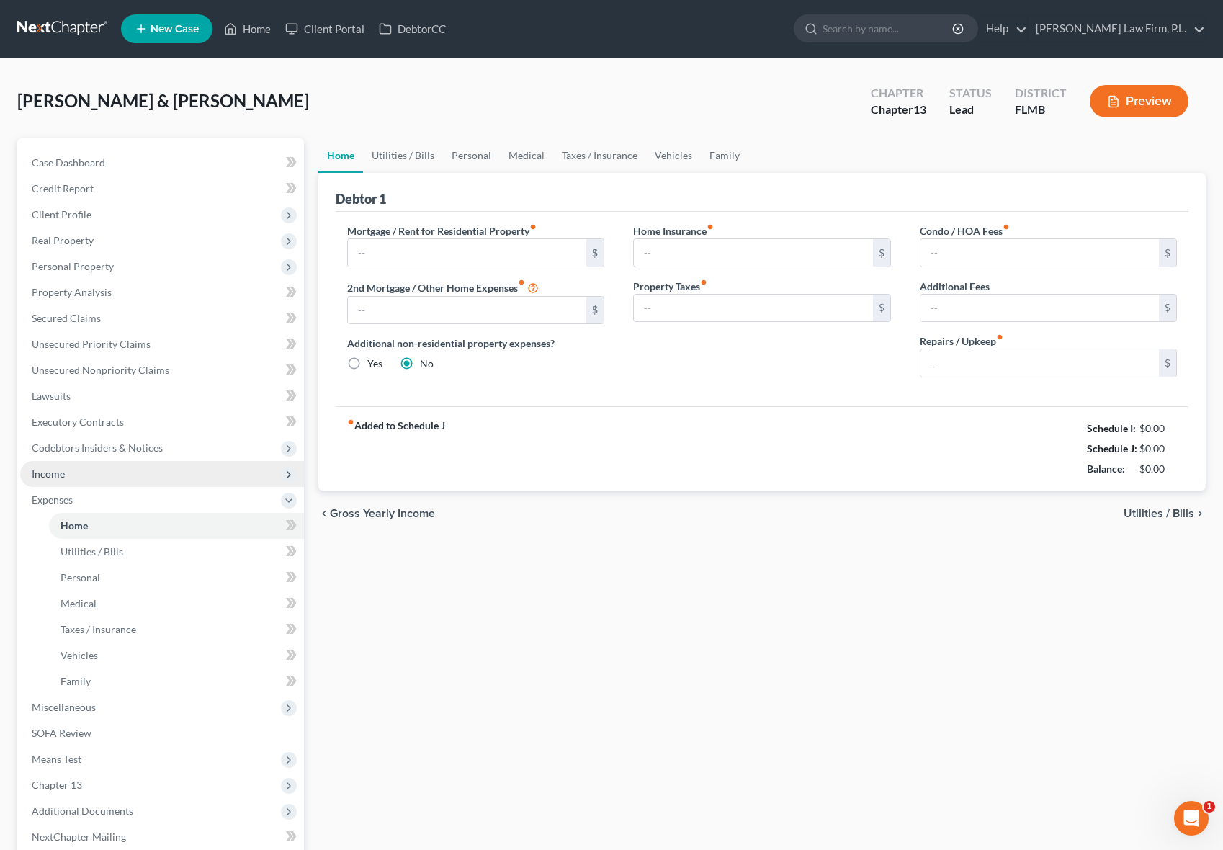
click at [120, 471] on span "Income" at bounding box center [162, 474] width 284 height 26
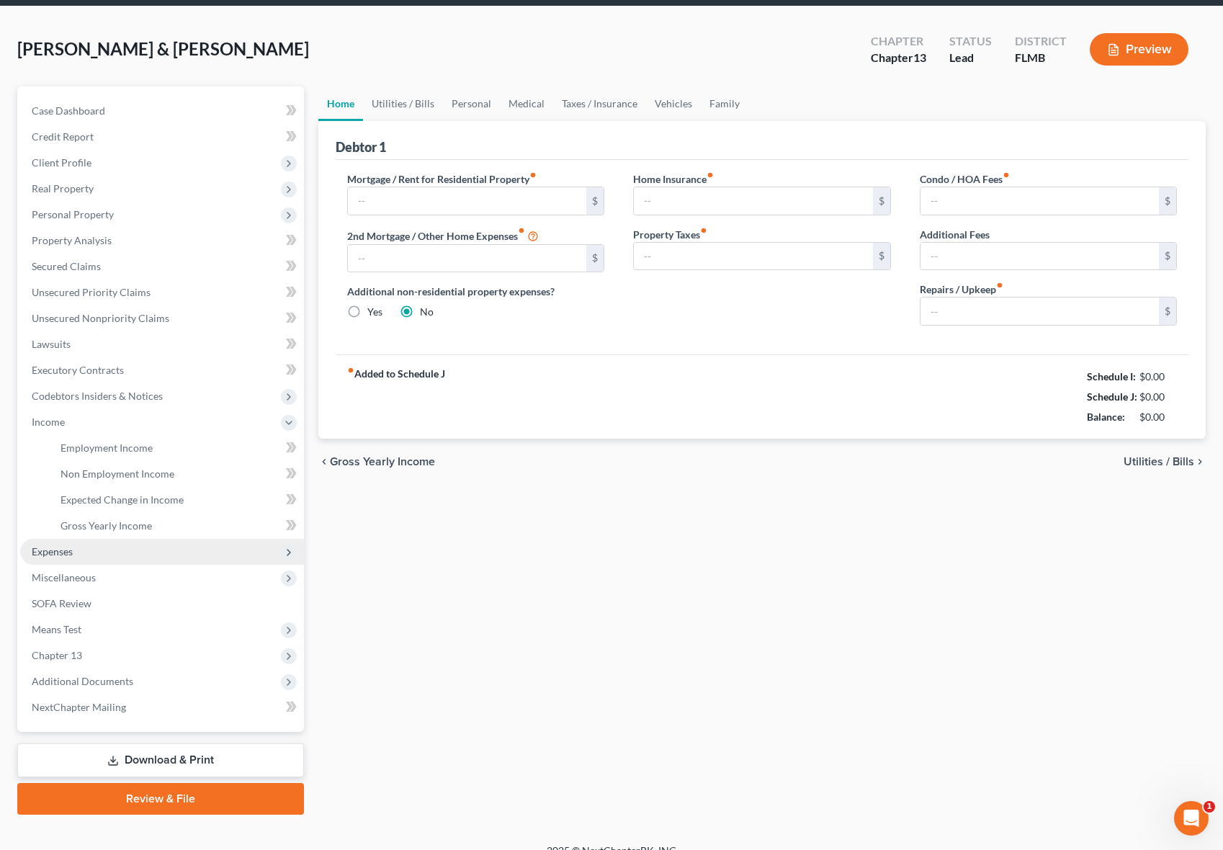
scroll to position [56, 0]
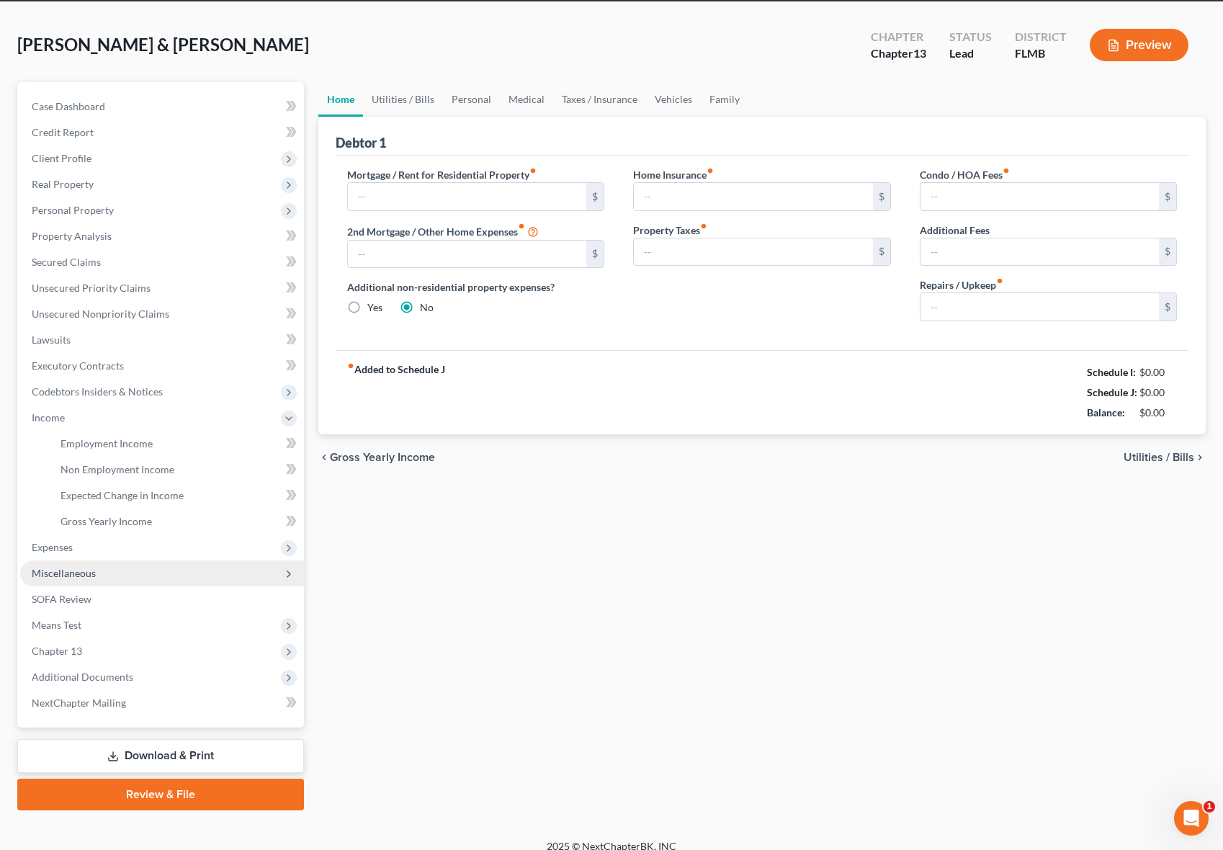
click at [115, 578] on span "Miscellaneous" at bounding box center [162, 573] width 284 height 26
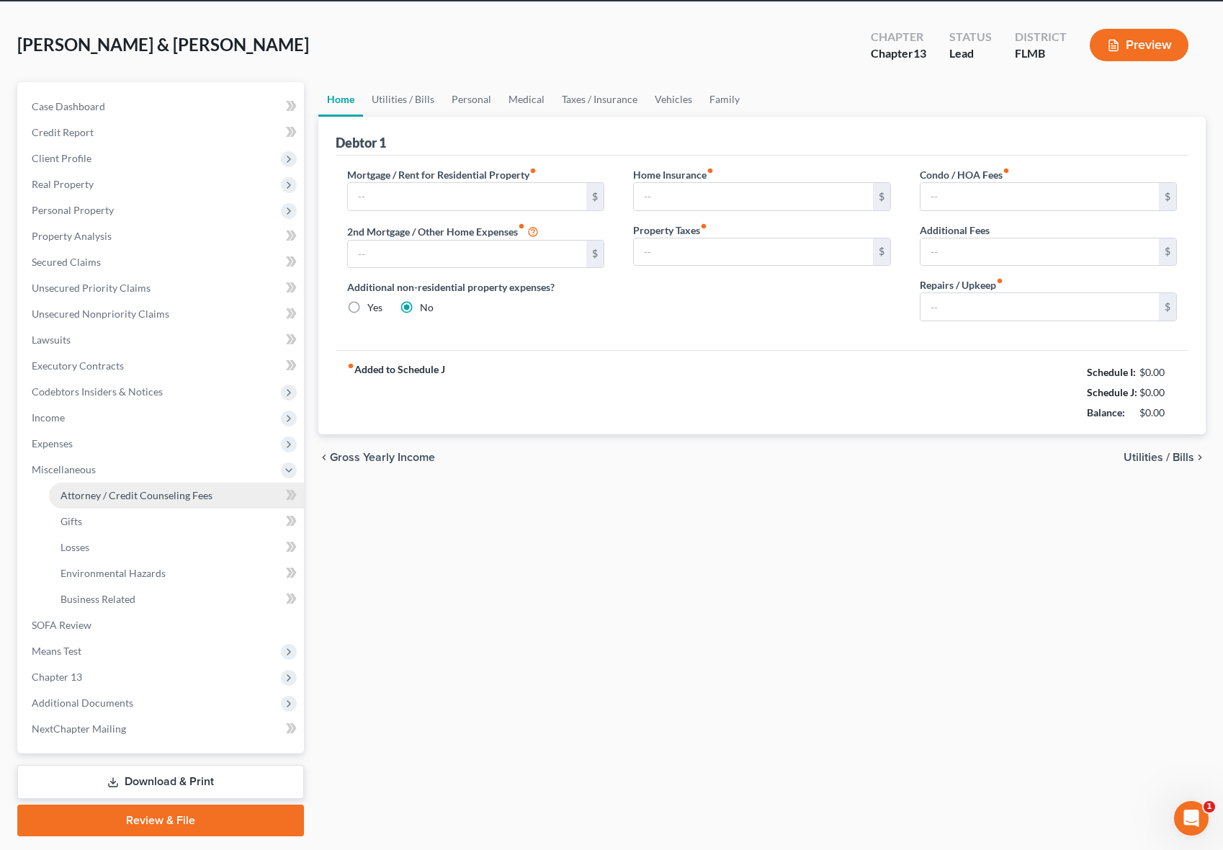
click at [145, 498] on span "Attorney / Credit Counseling Fees" at bounding box center [136, 495] width 152 height 12
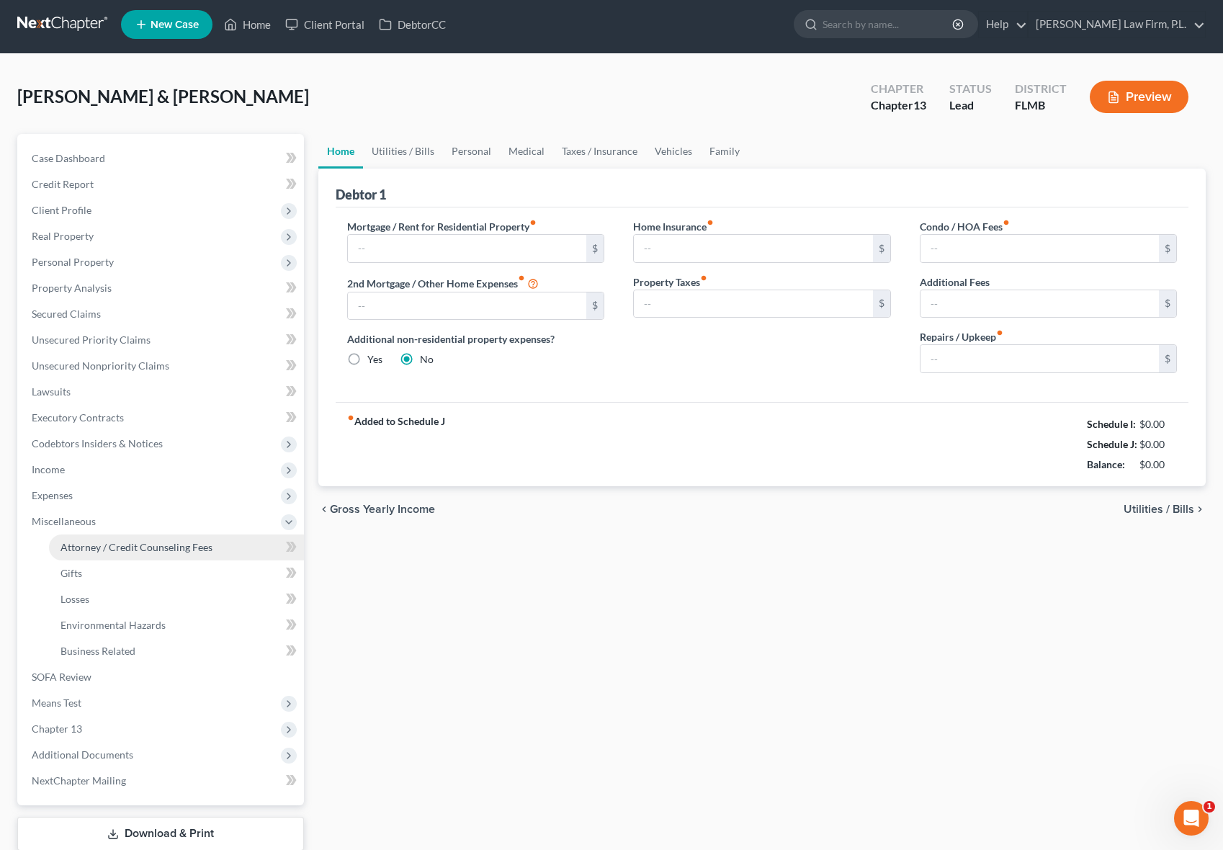
select select "0"
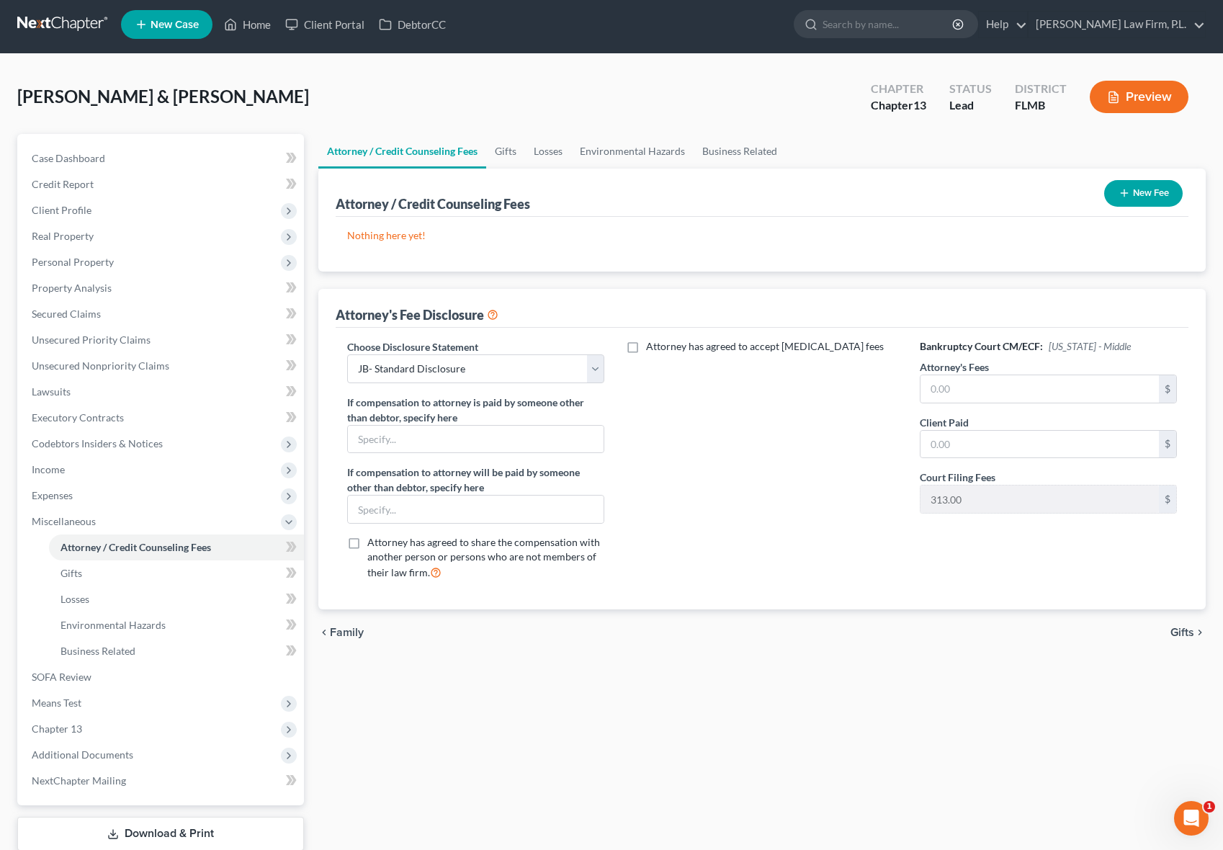
scroll to position [0, 0]
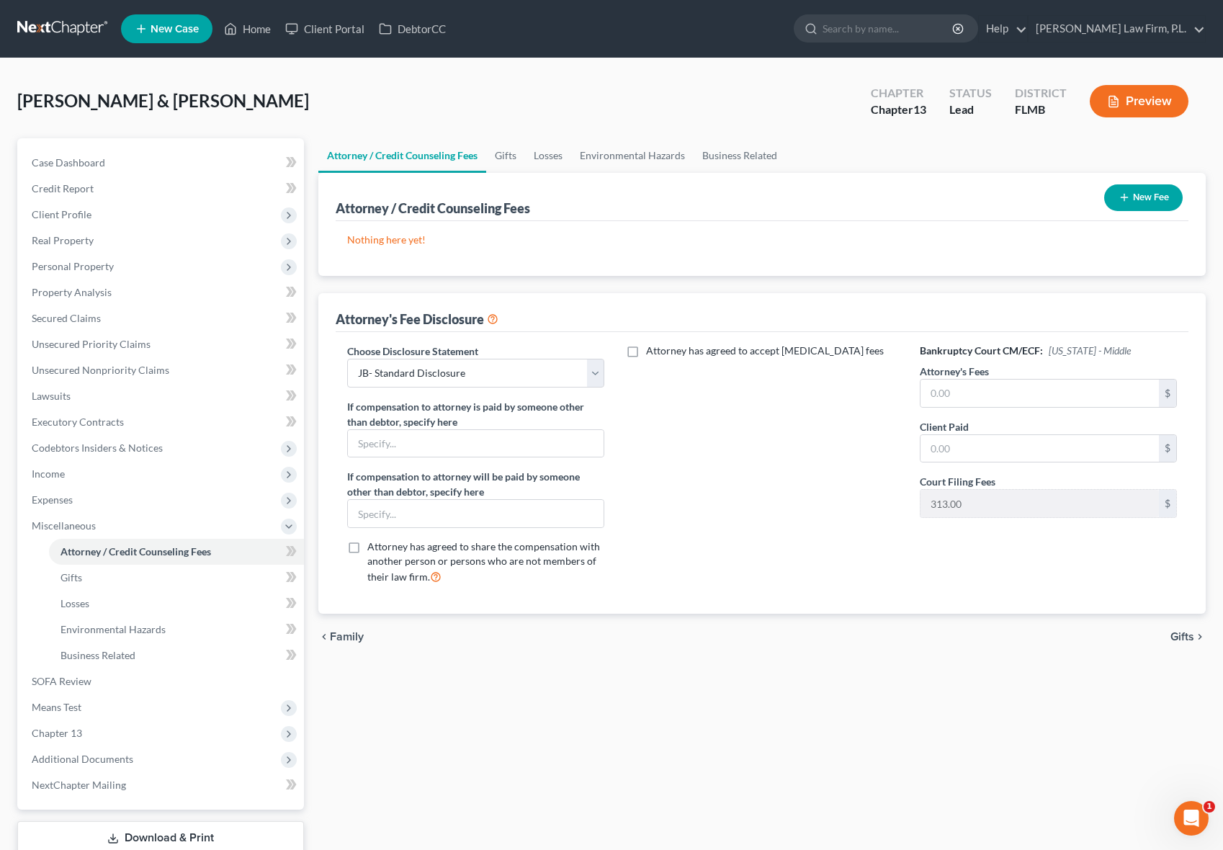
click at [1147, 203] on button "New Fee" at bounding box center [1143, 197] width 79 height 27
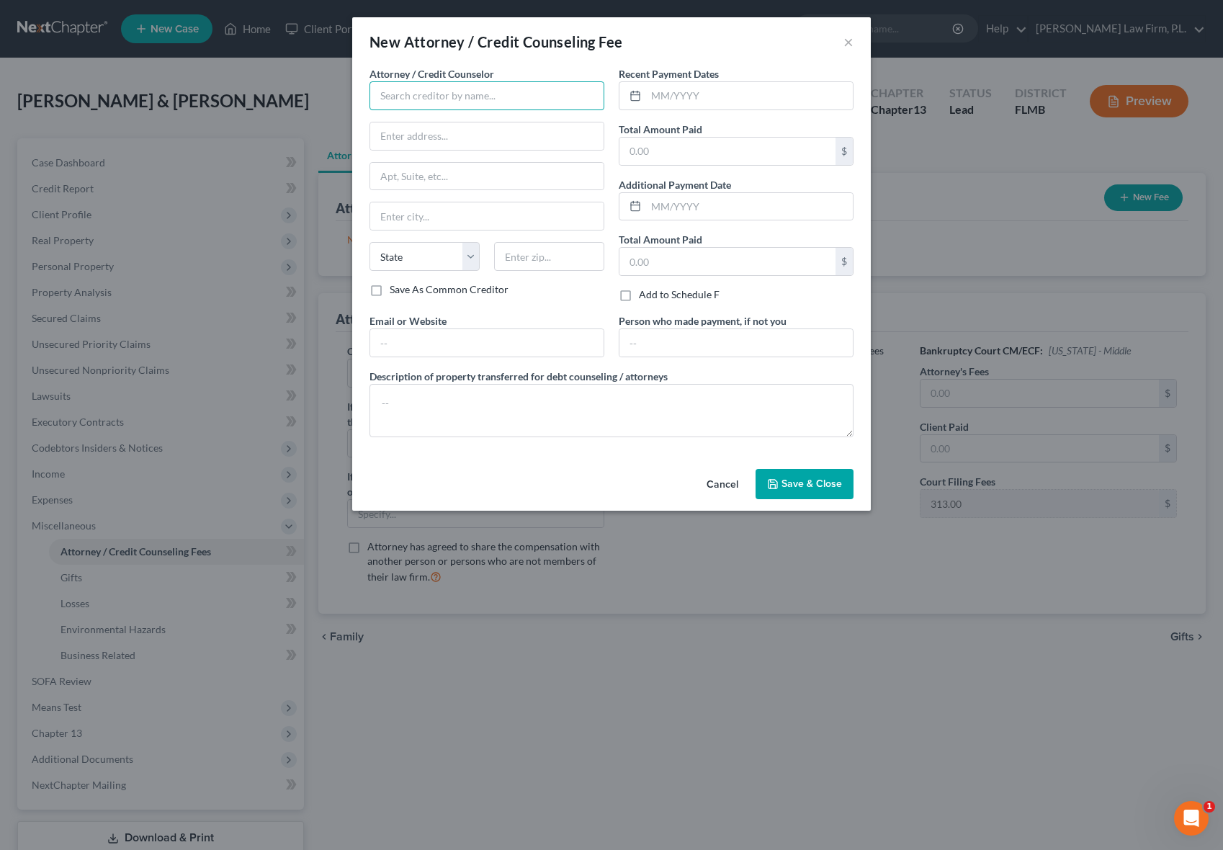
click at [497, 101] on input "text" at bounding box center [486, 95] width 235 height 29
click at [722, 99] on input "text" at bounding box center [749, 95] width 207 height 27
type input "[PERSON_NAME] Law Firm P.L."
type input "[DATE]"
click at [701, 36] on div "New Attorney / Credit Counseling Fee ×" at bounding box center [611, 41] width 519 height 49
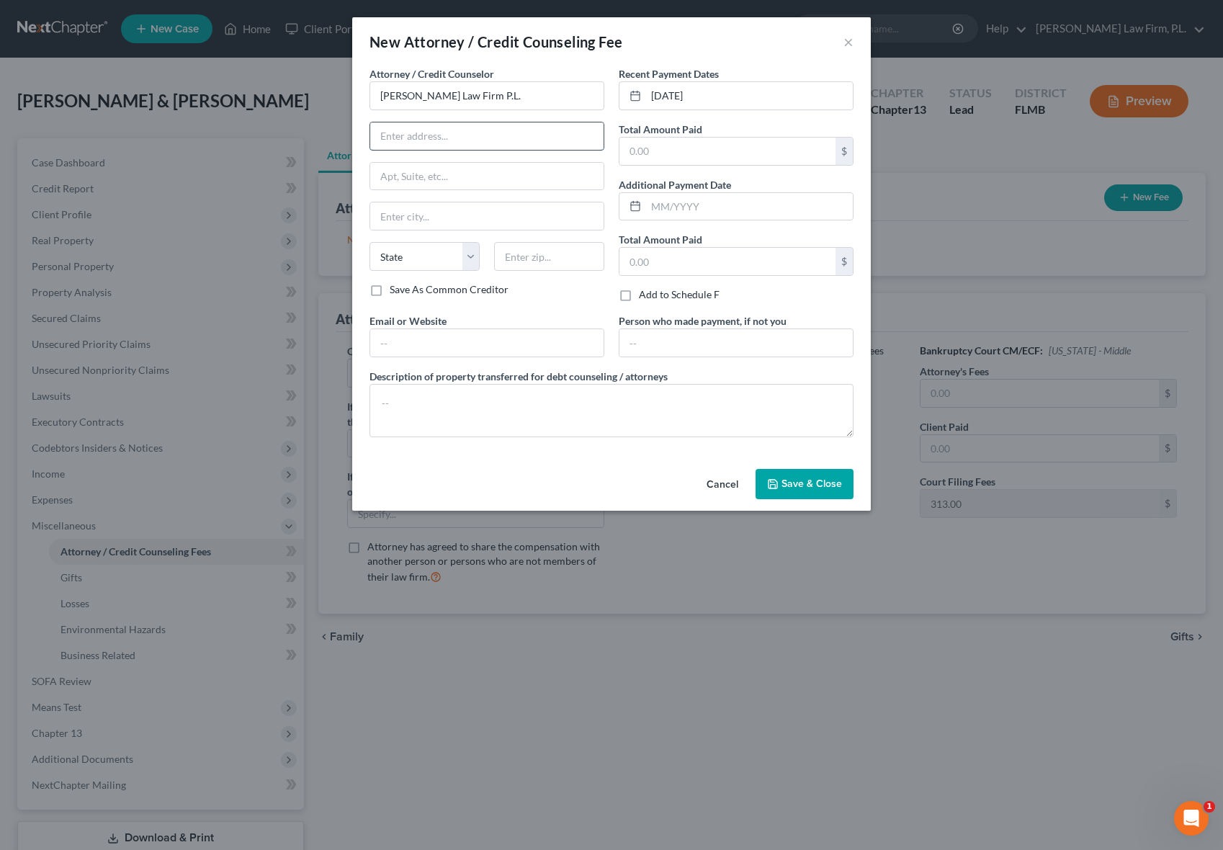
click at [556, 143] on input "text" at bounding box center [486, 135] width 233 height 27
type input "[STREET_ADDRESS][PERSON_NAME]"
type input "[GEOGRAPHIC_DATA]"
select select "9"
type input "33904"
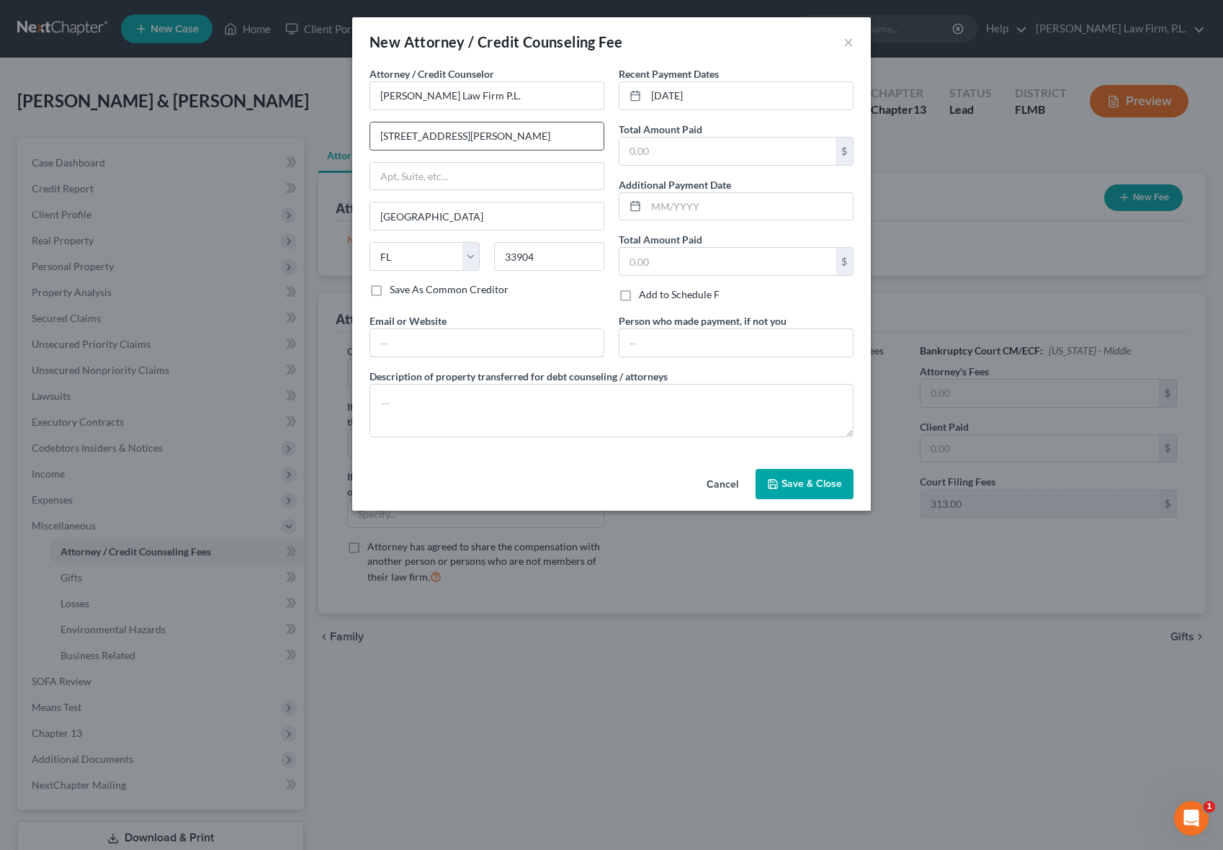
type input "[EMAIL_ADDRESS][PERSON_NAME][DOMAIN_NAME]"
click at [606, 164] on div "Attorney / Credit Counselor * [PERSON_NAME] Firm P.L. [STREET_ADDRESS][GEOGRAPH…" at bounding box center [486, 189] width 249 height 247
drag, startPoint x: 541, startPoint y: 346, endPoint x: 290, endPoint y: 346, distance: 250.6
click at [290, 346] on div "New Attorney / Credit Counseling Fee × Attorney / Credit Counselor * [PERSON_NA…" at bounding box center [611, 425] width 1223 height 850
click at [569, 315] on div "Email or Website" at bounding box center [486, 335] width 249 height 44
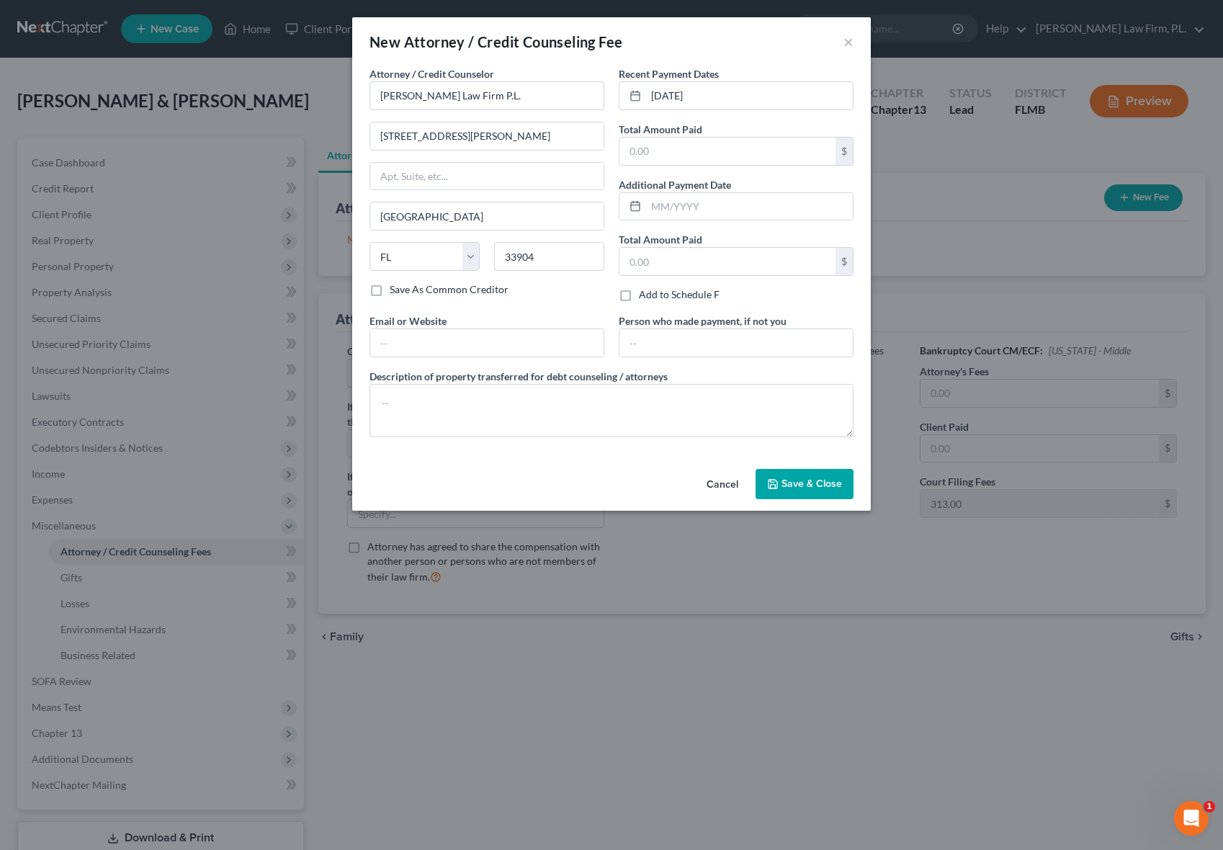
click at [390, 287] on label "Save As Common Creditor" at bounding box center [449, 289] width 119 height 14
click at [395, 287] on input "Save As Common Creditor" at bounding box center [399, 286] width 9 height 9
checkbox input "true"
click at [611, 313] on div "Person who made payment, if not you" at bounding box center [735, 335] width 249 height 44
click at [720, 165] on div "$" at bounding box center [736, 151] width 235 height 29
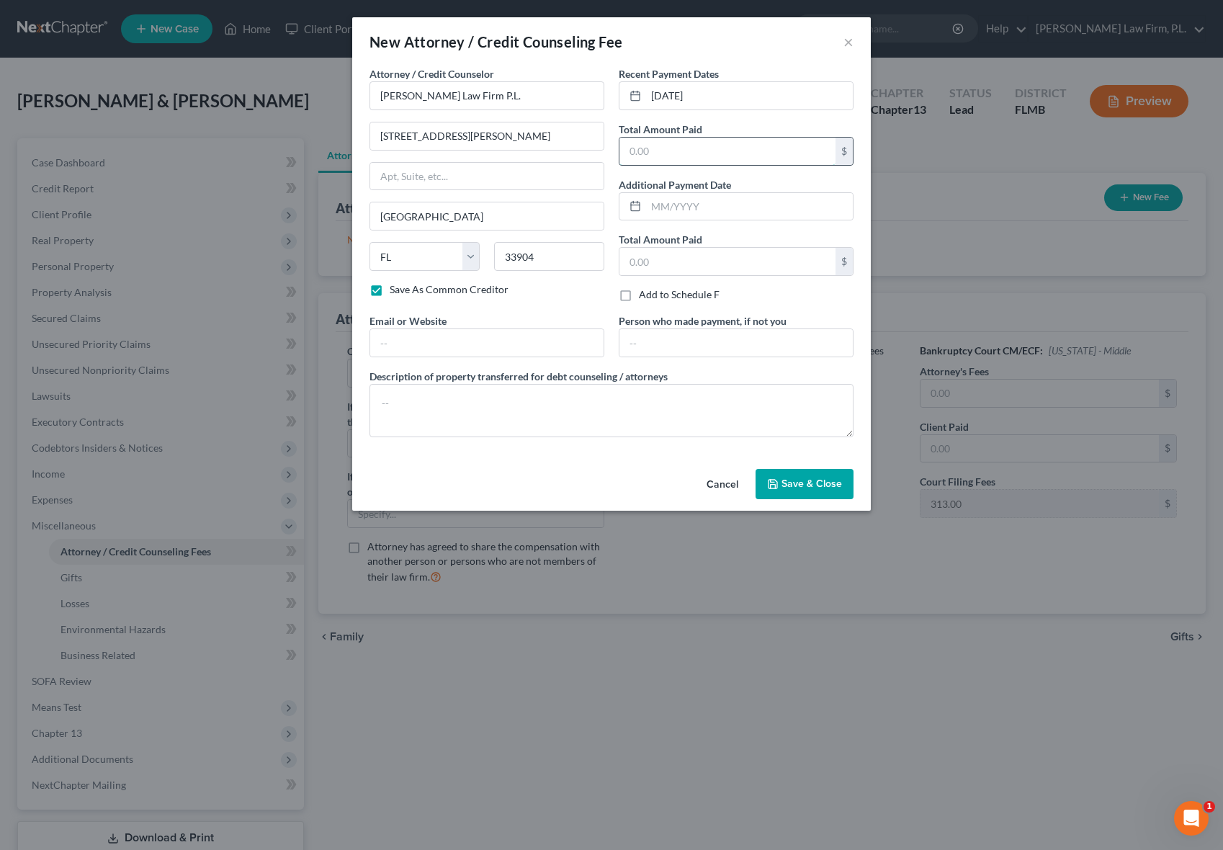
click at [709, 155] on input "text" at bounding box center [727, 151] width 216 height 27
type input "3"
type input "3,500"
click at [616, 244] on div "Recent Payment Dates [DATE] Total Amount Paid 3,500 $ Additional Payment Date T…" at bounding box center [735, 189] width 249 height 247
click at [480, 403] on textarea at bounding box center [611, 410] width 484 height 53
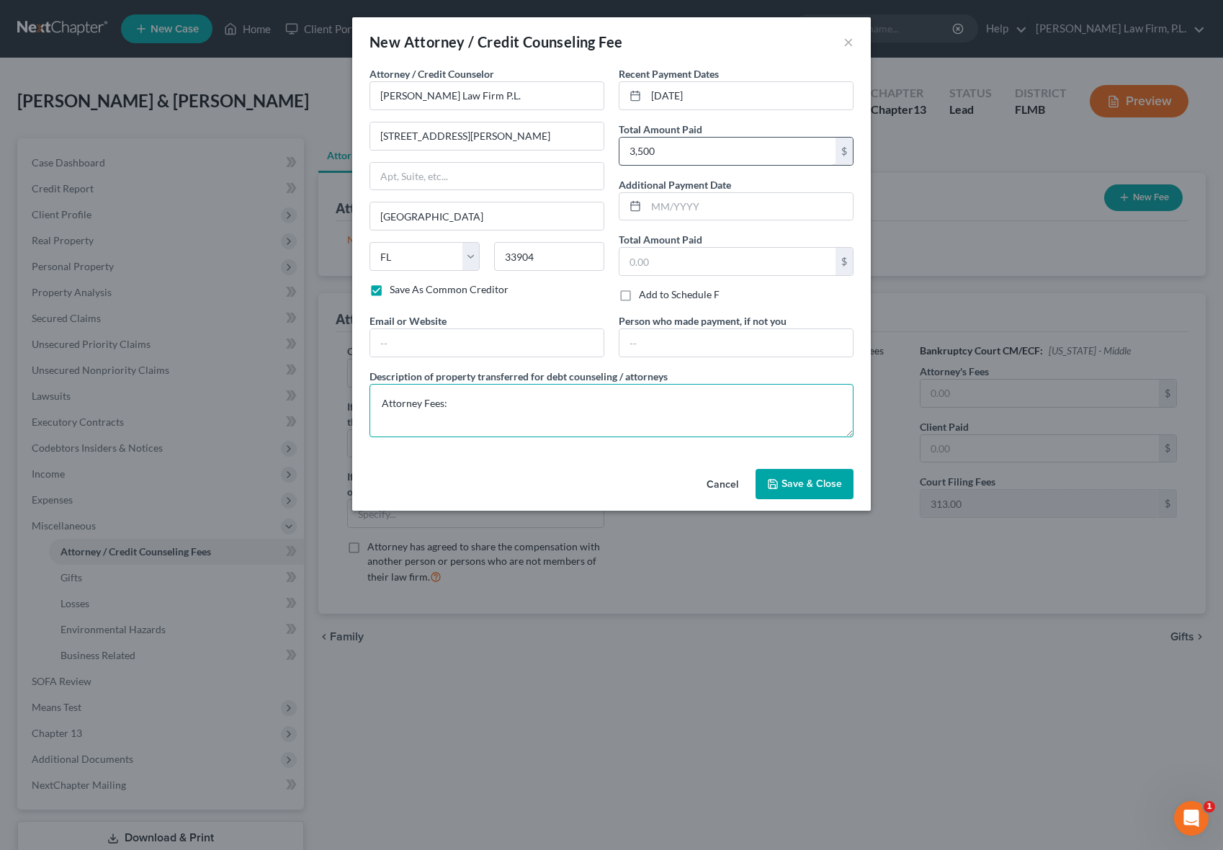
type textarea "Attorney Fees:"
click at [741, 163] on input "3,500" at bounding box center [727, 151] width 216 height 27
type input "3,405.00"
click at [477, 409] on textarea "Attorney Fees:" at bounding box center [611, 410] width 484 height 53
type textarea "Attorney Fees: $3,002.00 Filing Fee: $313.00"
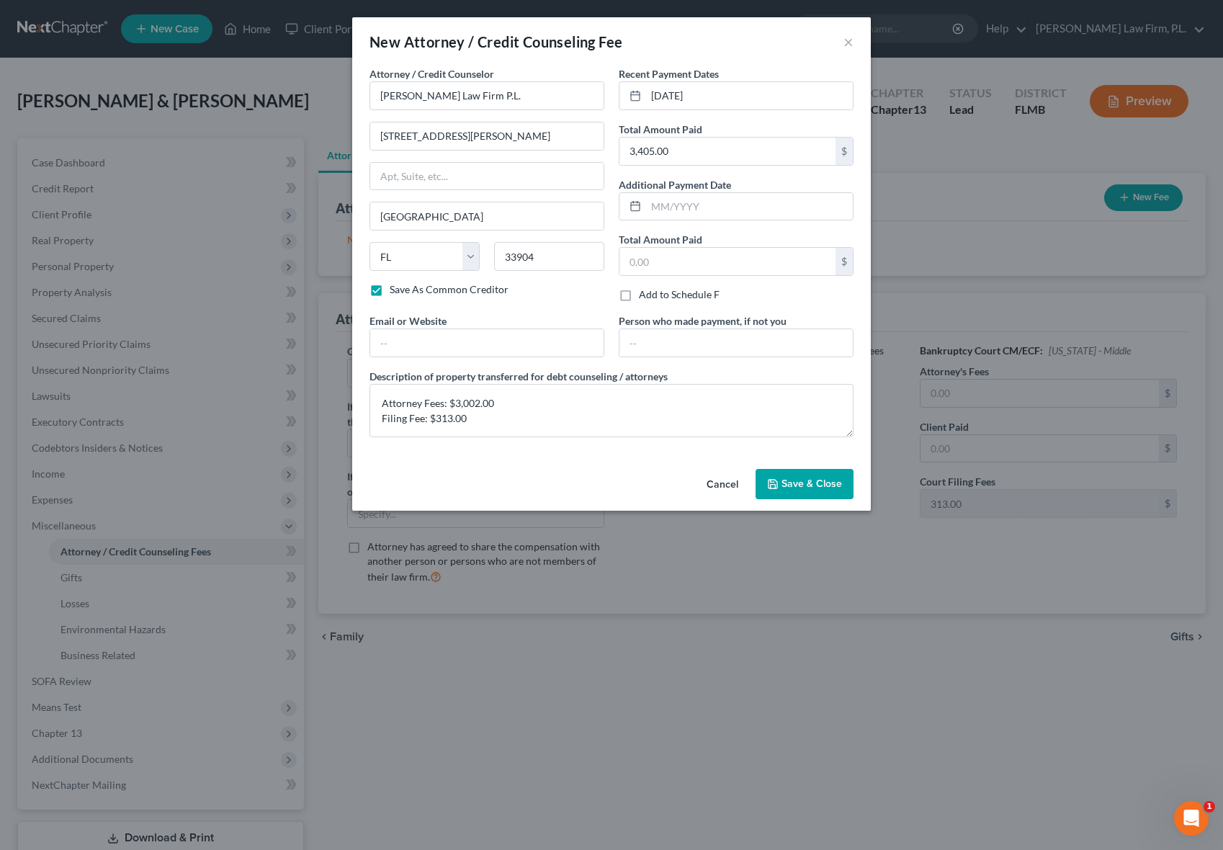
click at [537, 485] on div "Cancel Save & Close" at bounding box center [611, 487] width 519 height 48
click at [547, 493] on div "Cancel Save & Close" at bounding box center [611, 487] width 519 height 48
click at [792, 487] on span "Save & Close" at bounding box center [811, 483] width 60 height 12
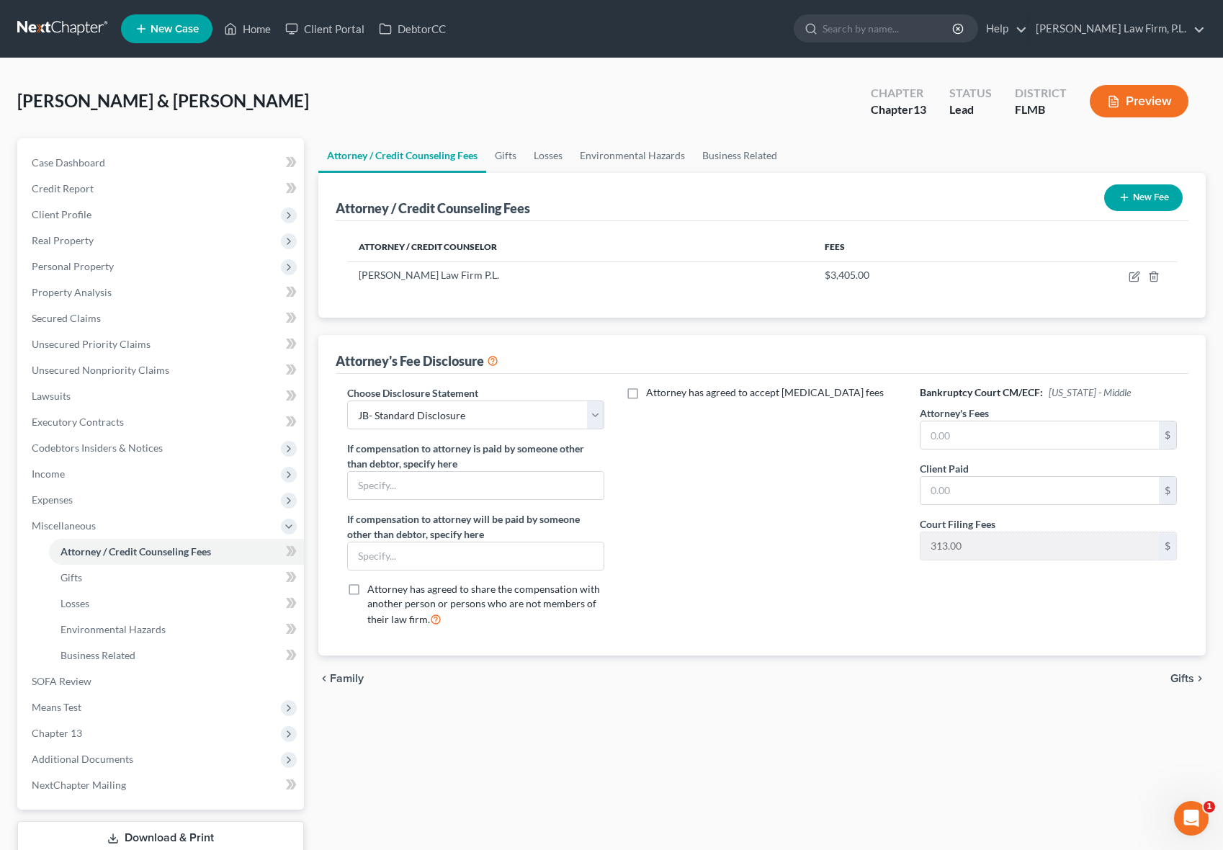
click at [1128, 201] on icon "button" at bounding box center [1124, 198] width 12 height 12
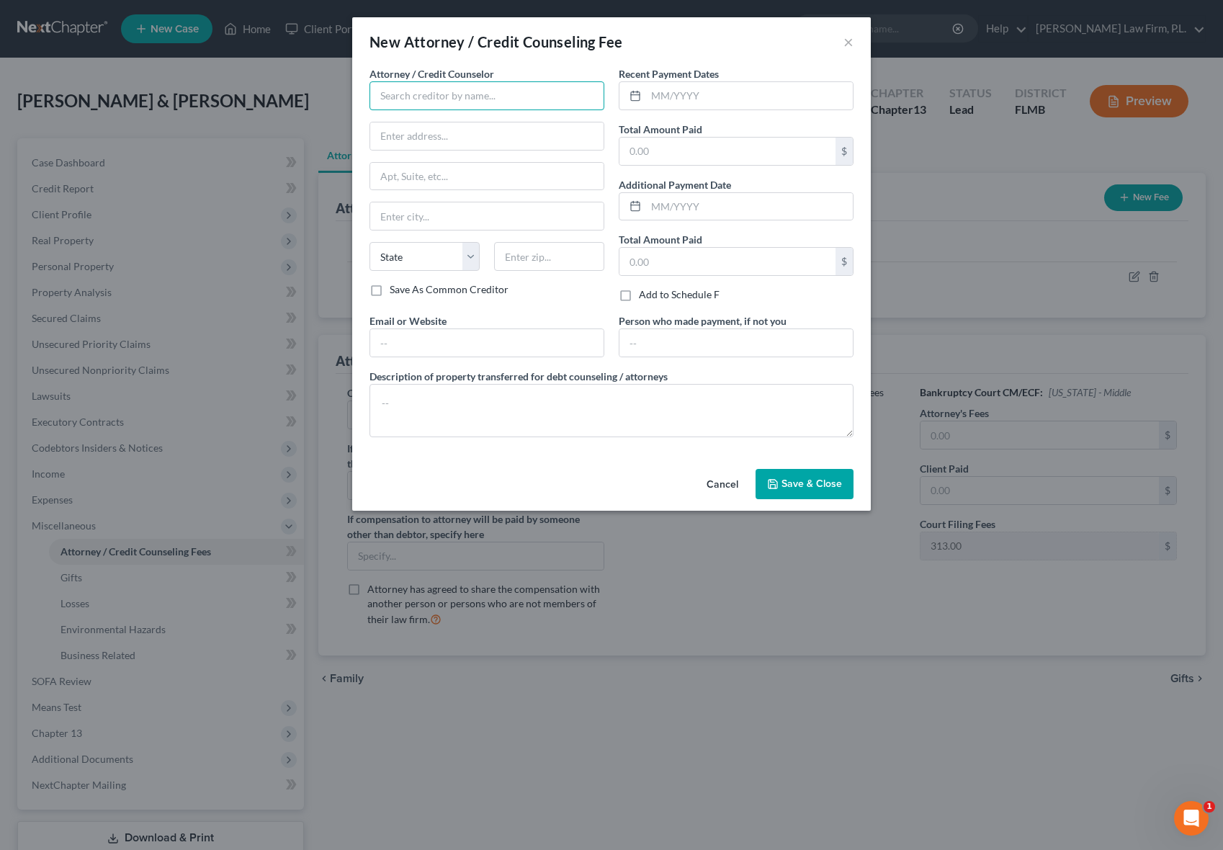
click at [535, 99] on input "text" at bounding box center [486, 95] width 235 height 29
type input "[DOMAIN_NAME]"
click at [412, 122] on div "[DOMAIN_NAME]" at bounding box center [456, 121] width 150 height 14
click at [609, 149] on div "Attorney / Credit Counselor * [DOMAIN_NAME] State [US_STATE] AK AR AZ CA CO CT …" at bounding box center [486, 189] width 249 height 247
click at [663, 154] on input "text" at bounding box center [727, 151] width 216 height 27
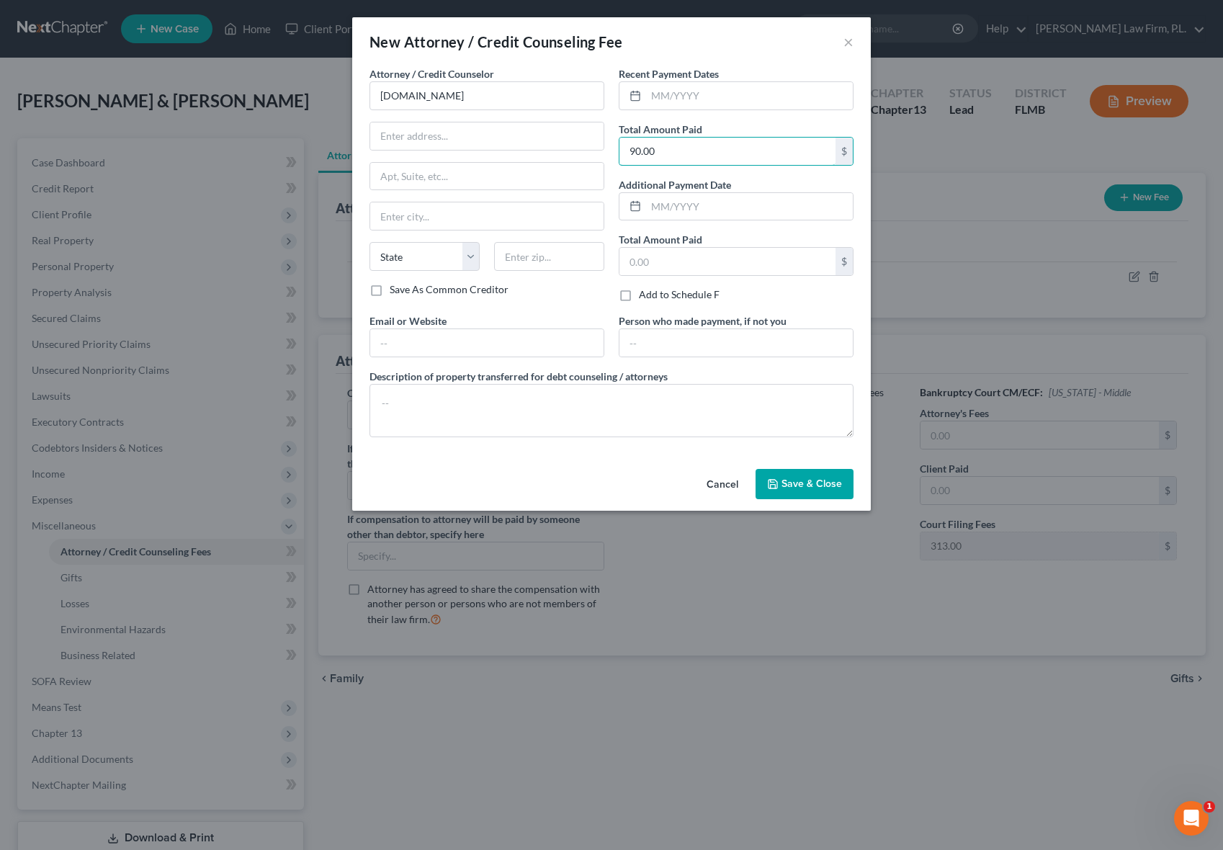
type input "90.00"
click at [763, 134] on div "Total Amount Paid 90.00 $" at bounding box center [736, 144] width 235 height 44
click at [758, 116] on div "Recent Payment Dates Total Amount Paid 90.00 $ Additional Payment Date Total Am…" at bounding box center [735, 189] width 249 height 247
click at [534, 385] on textarea at bounding box center [611, 410] width 484 height 53
click at [696, 92] on input "text" at bounding box center [749, 95] width 207 height 27
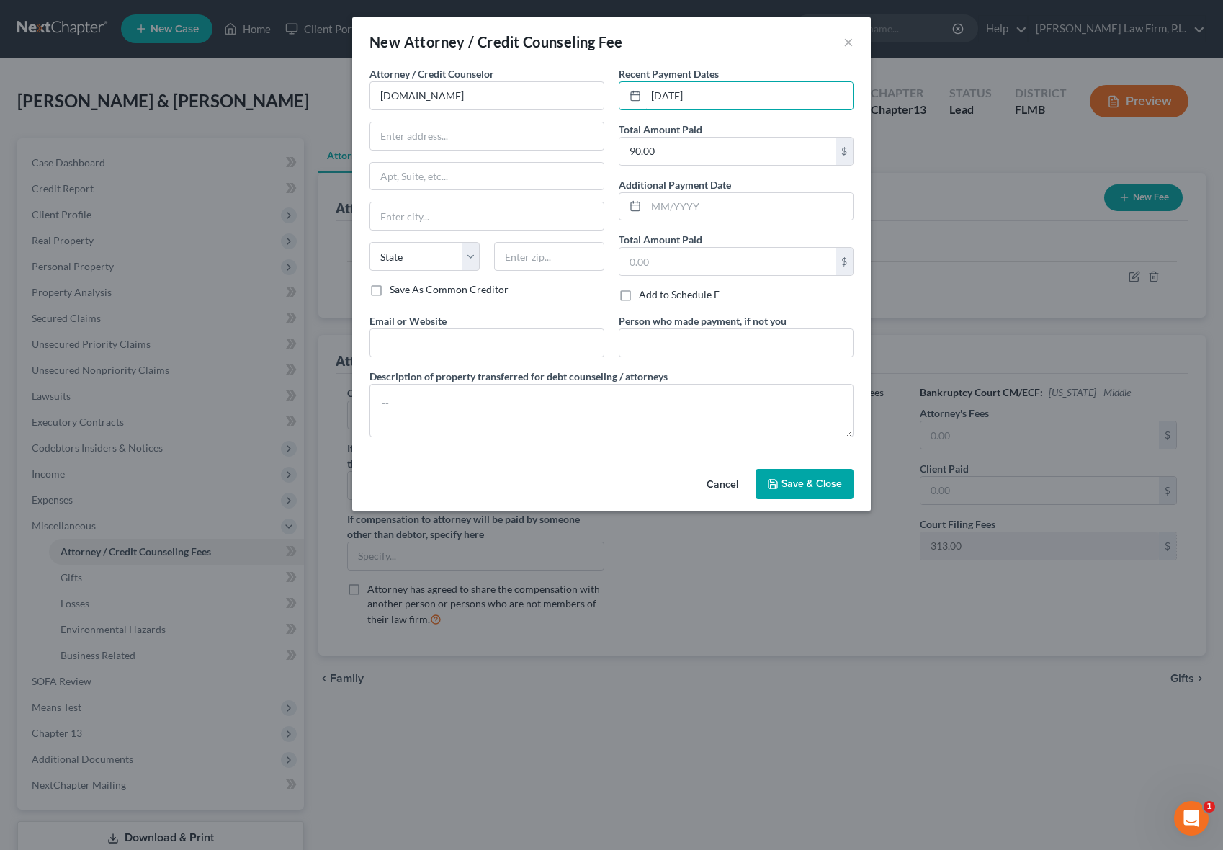
type input "[DATE]"
click at [747, 53] on div "New Attorney / Credit Counseling Fee ×" at bounding box center [611, 41] width 519 height 49
click at [433, 326] on label "Email or Website" at bounding box center [407, 320] width 77 height 15
click at [433, 331] on input "text" at bounding box center [486, 342] width 233 height 27
click at [470, 343] on input "text" at bounding box center [486, 342] width 233 height 27
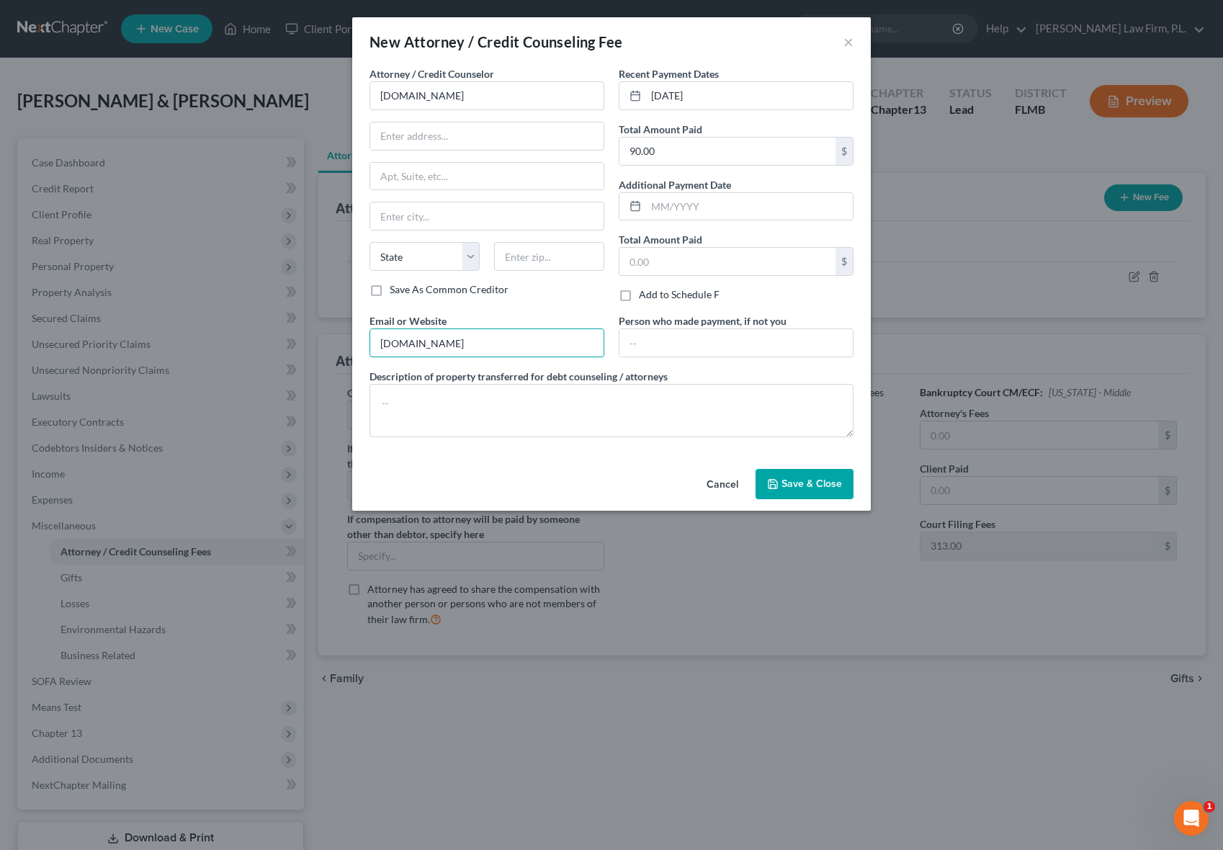
type input "[DOMAIN_NAME]"
click at [533, 317] on div "Email or Website [DOMAIN_NAME]" at bounding box center [486, 335] width 249 height 44
click at [614, 453] on div "Attorney / Credit Counselor * [DOMAIN_NAME] State [US_STATE] AK AR AZ CA CO [GE…" at bounding box center [611, 264] width 519 height 397
click at [805, 490] on button "Save & Close" at bounding box center [804, 484] width 98 height 30
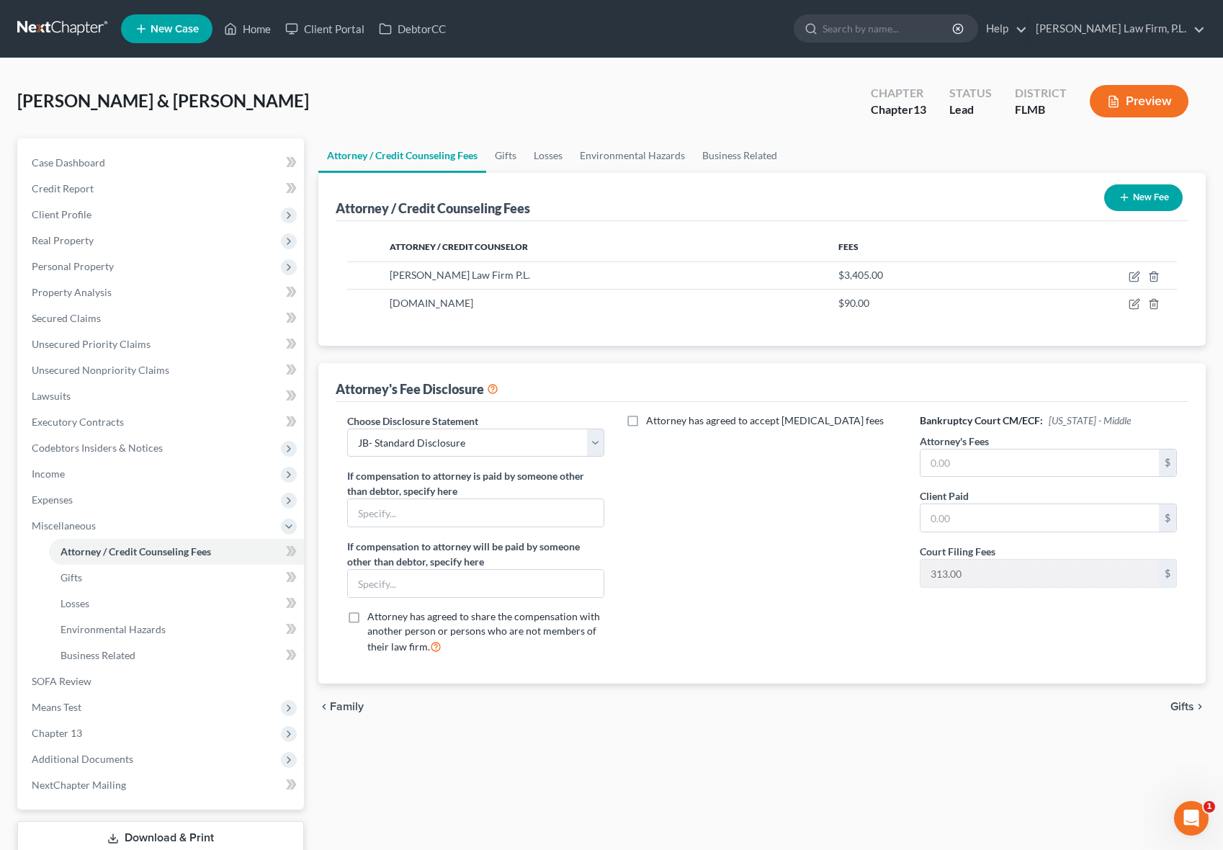
click at [506, 761] on div "Attorney / Credit Counseling Fees Gifts Losses Environmental Hazards Business R…" at bounding box center [762, 515] width 902 height 754
click at [1124, 277] on td at bounding box center [1095, 274] width 164 height 27
click at [1133, 277] on icon "button" at bounding box center [1135, 275] width 6 height 6
select select "9"
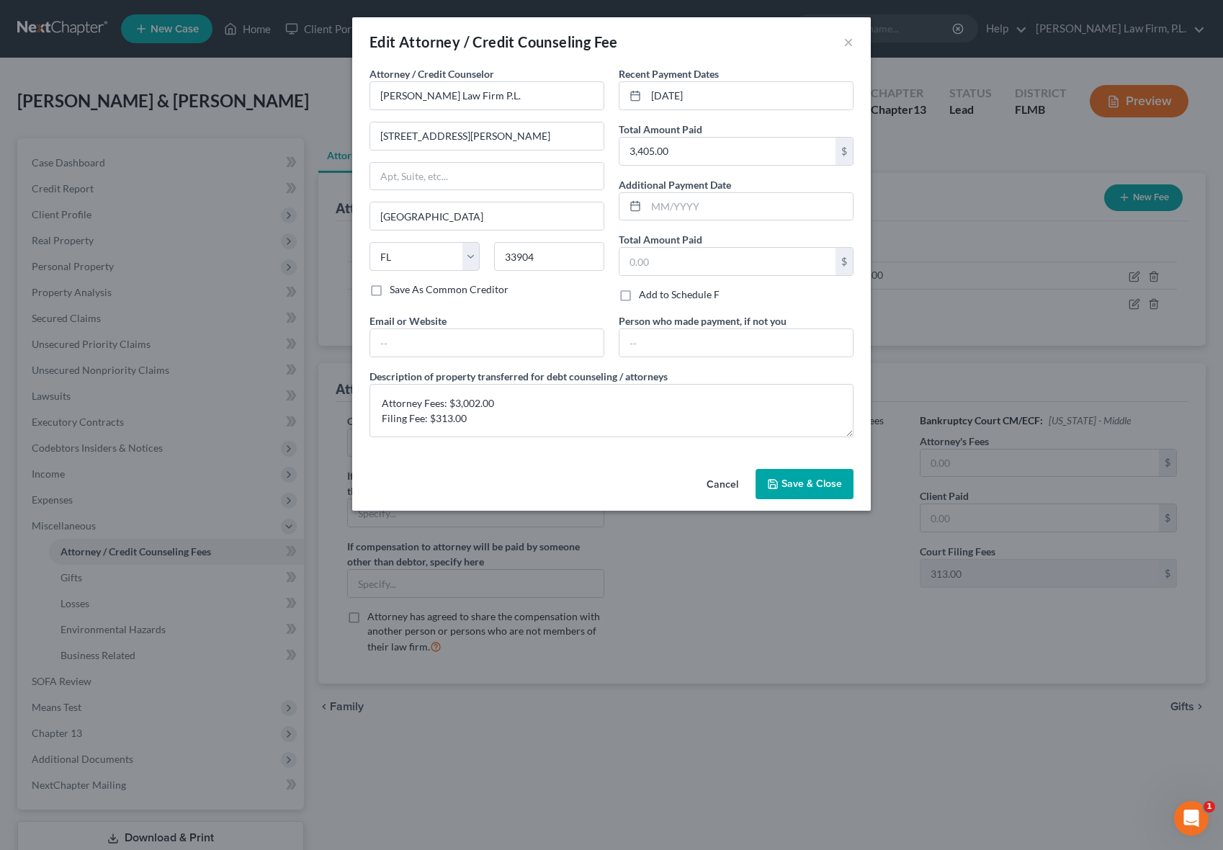
click at [1039, 341] on div "Edit Attorney / Credit Counseling Fee × Attorney / Credit Counselor * [PERSON_N…" at bounding box center [611, 425] width 1223 height 850
click at [763, 486] on button "Save & Close" at bounding box center [804, 484] width 98 height 30
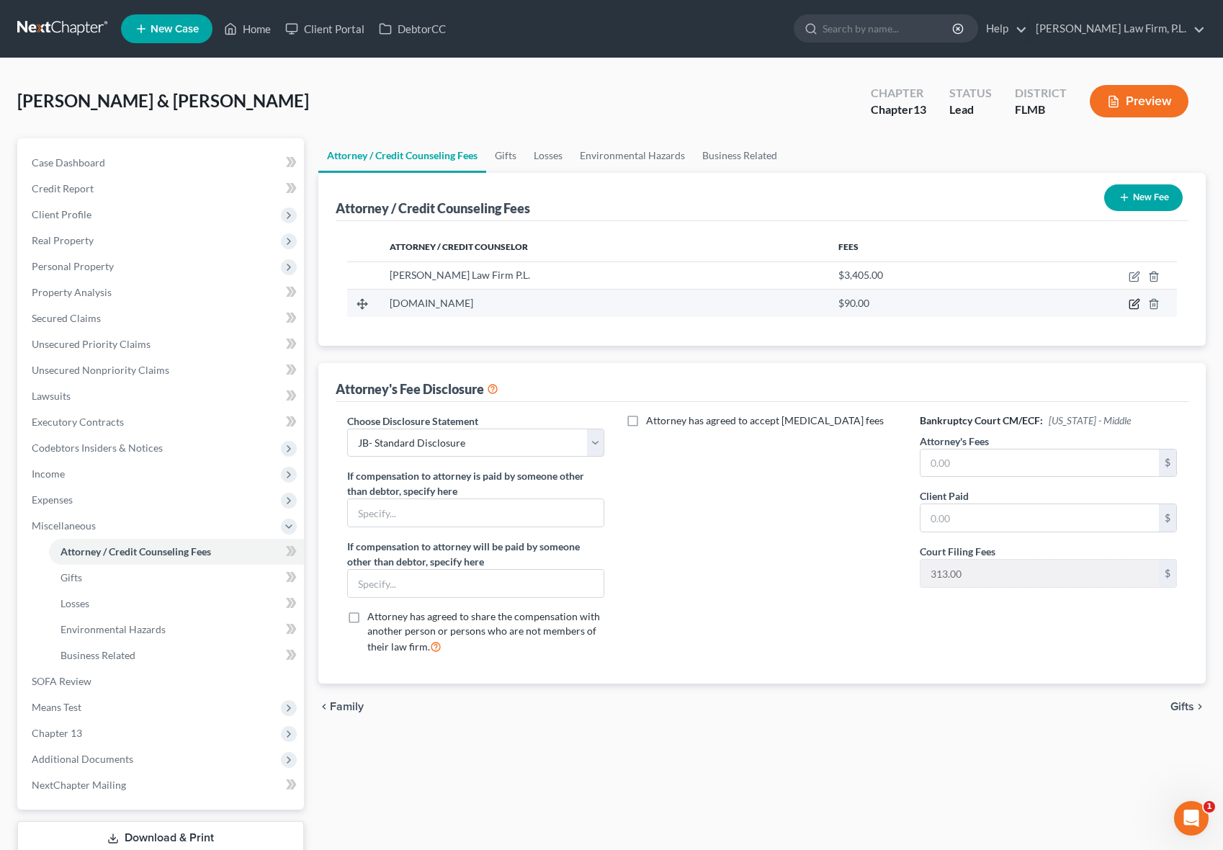
click at [1131, 305] on icon "button" at bounding box center [1135, 304] width 12 height 12
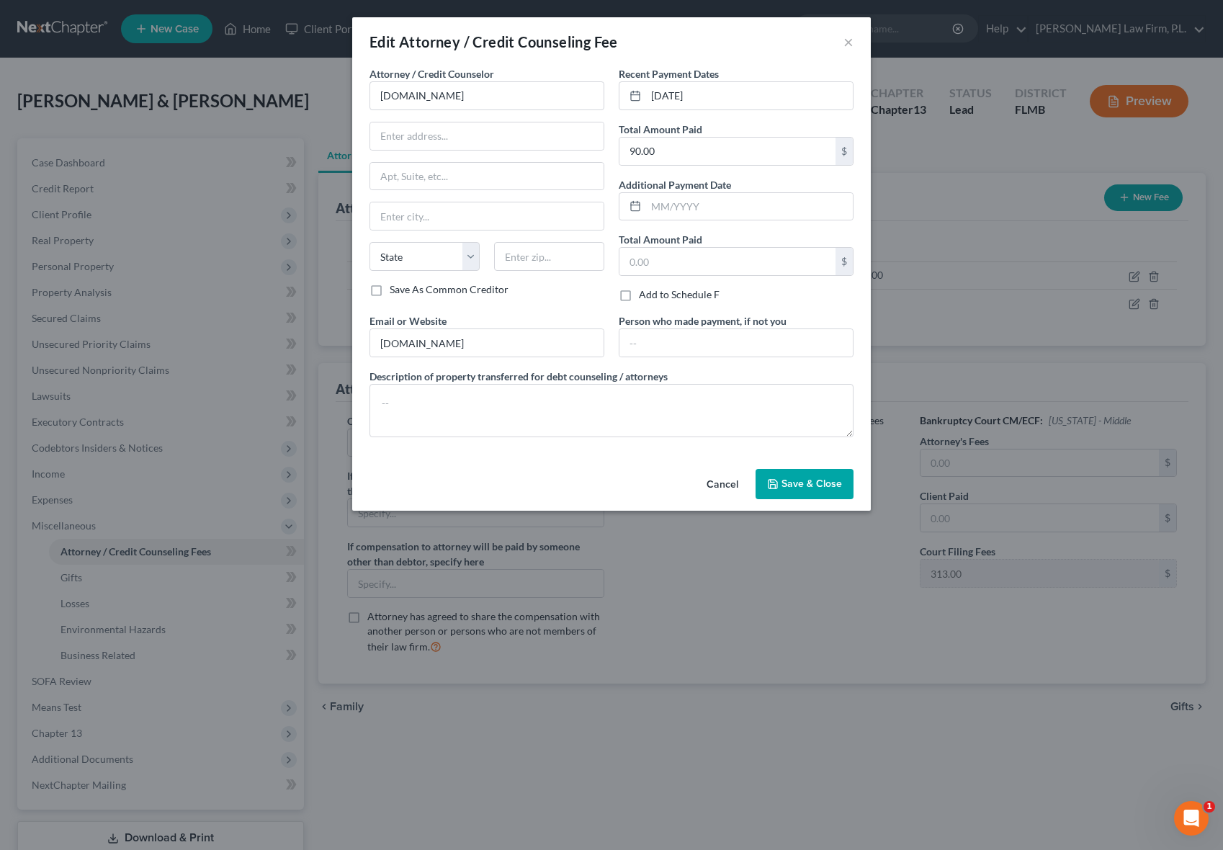
click at [718, 489] on button "Cancel" at bounding box center [722, 484] width 55 height 29
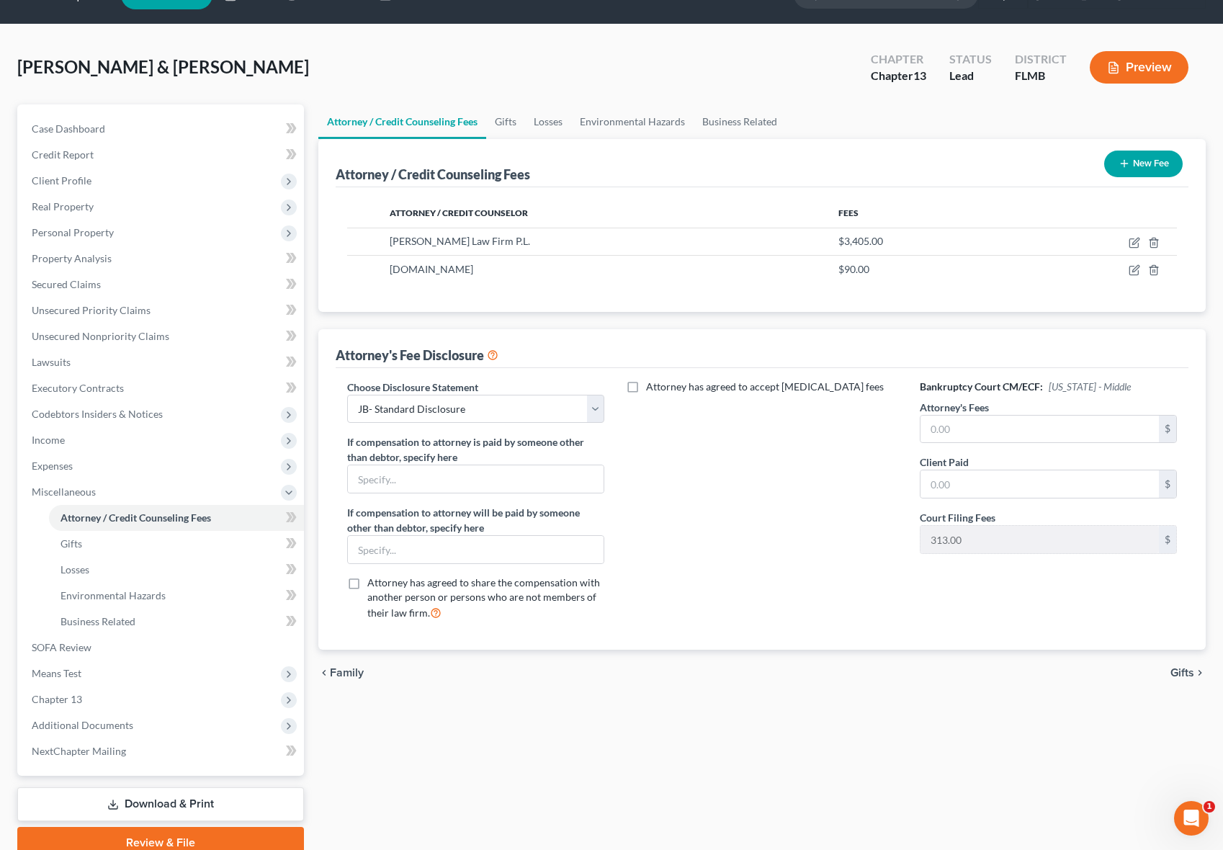
scroll to position [12, 0]
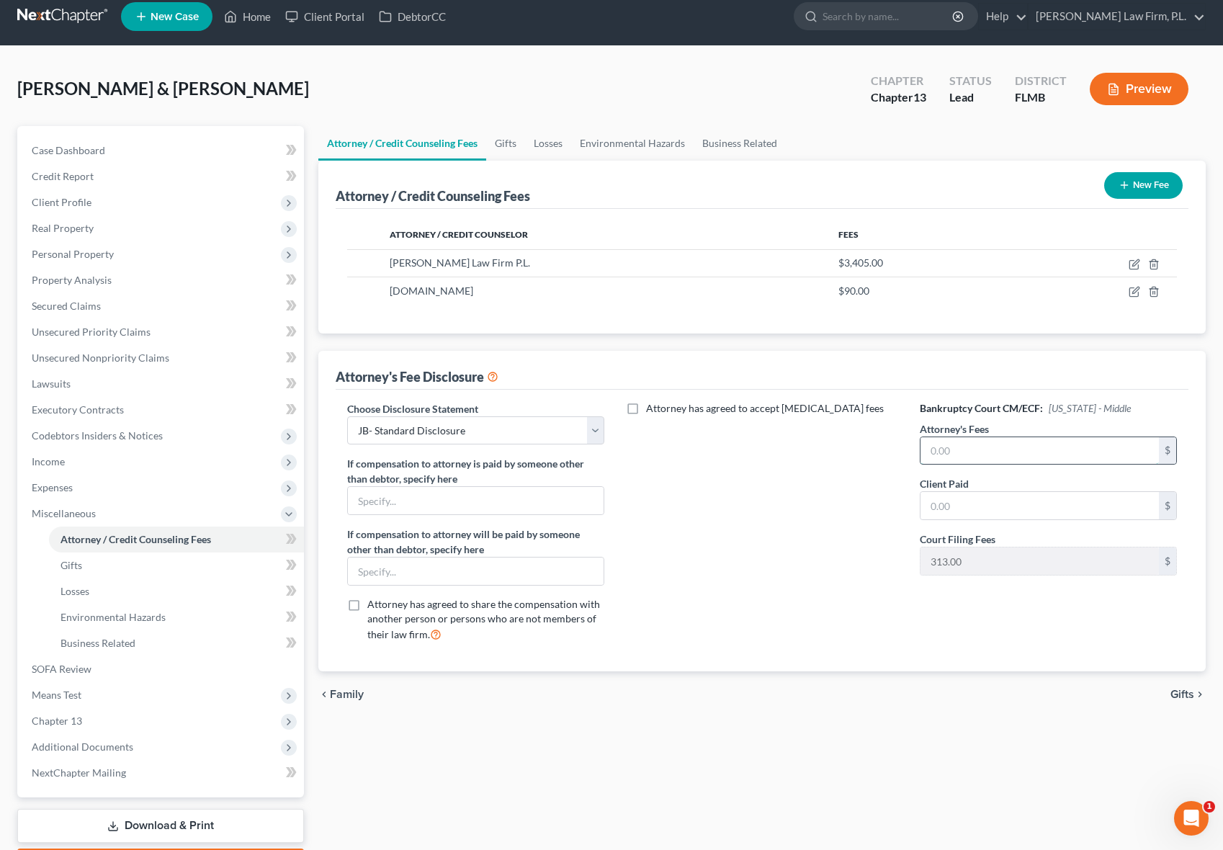
click at [1001, 446] on input "text" at bounding box center [1039, 450] width 239 height 27
type input "3,002.00"
click at [858, 707] on div "chevron_left Family Gifts chevron_right" at bounding box center [762, 694] width 888 height 46
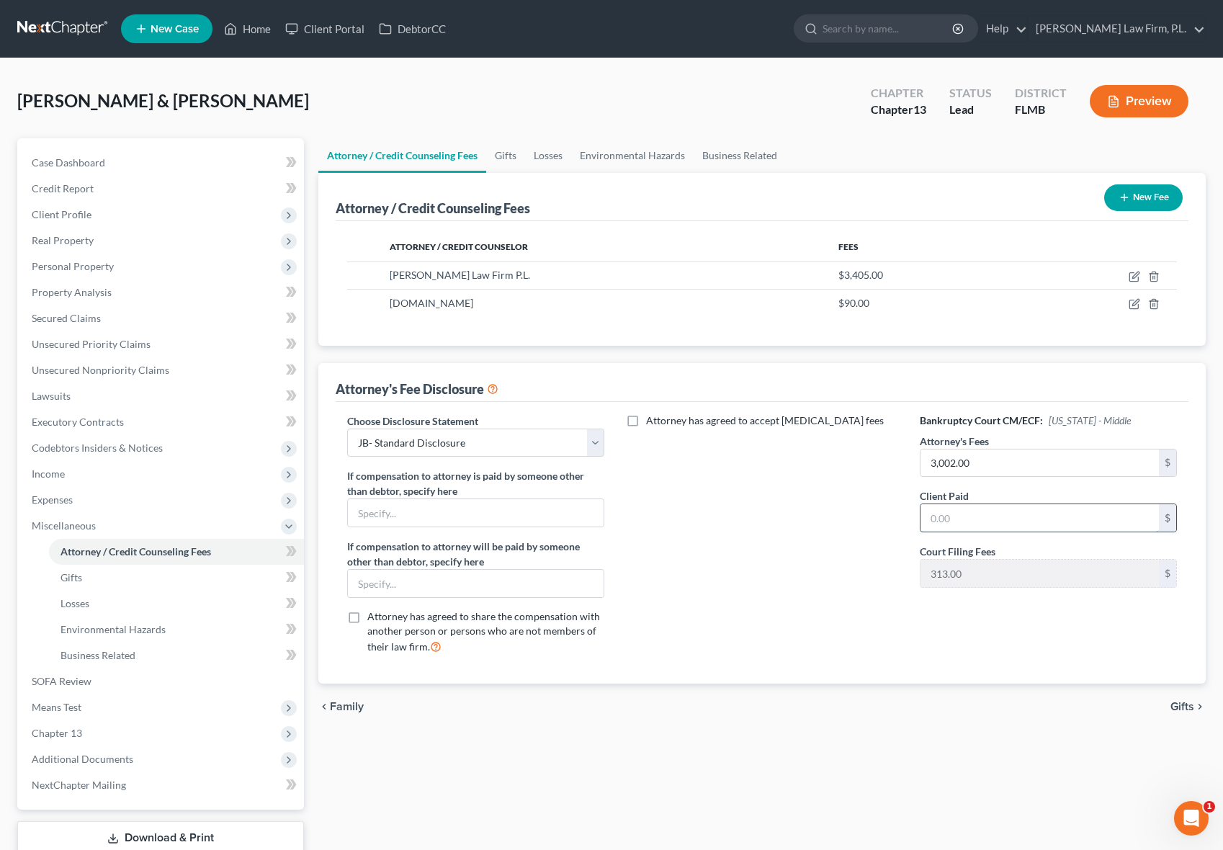
click at [949, 522] on input "text" at bounding box center [1039, 517] width 239 height 27
click at [817, 738] on div "Attorney / Credit Counseling Fees Gifts Losses Environmental Hazards Business R…" at bounding box center [762, 515] width 902 height 754
click at [1002, 514] on input "3,405" at bounding box center [1039, 517] width 239 height 27
type input "3,405.00"
click at [987, 699] on div "chevron_left Family Gifts chevron_right" at bounding box center [762, 706] width 888 height 46
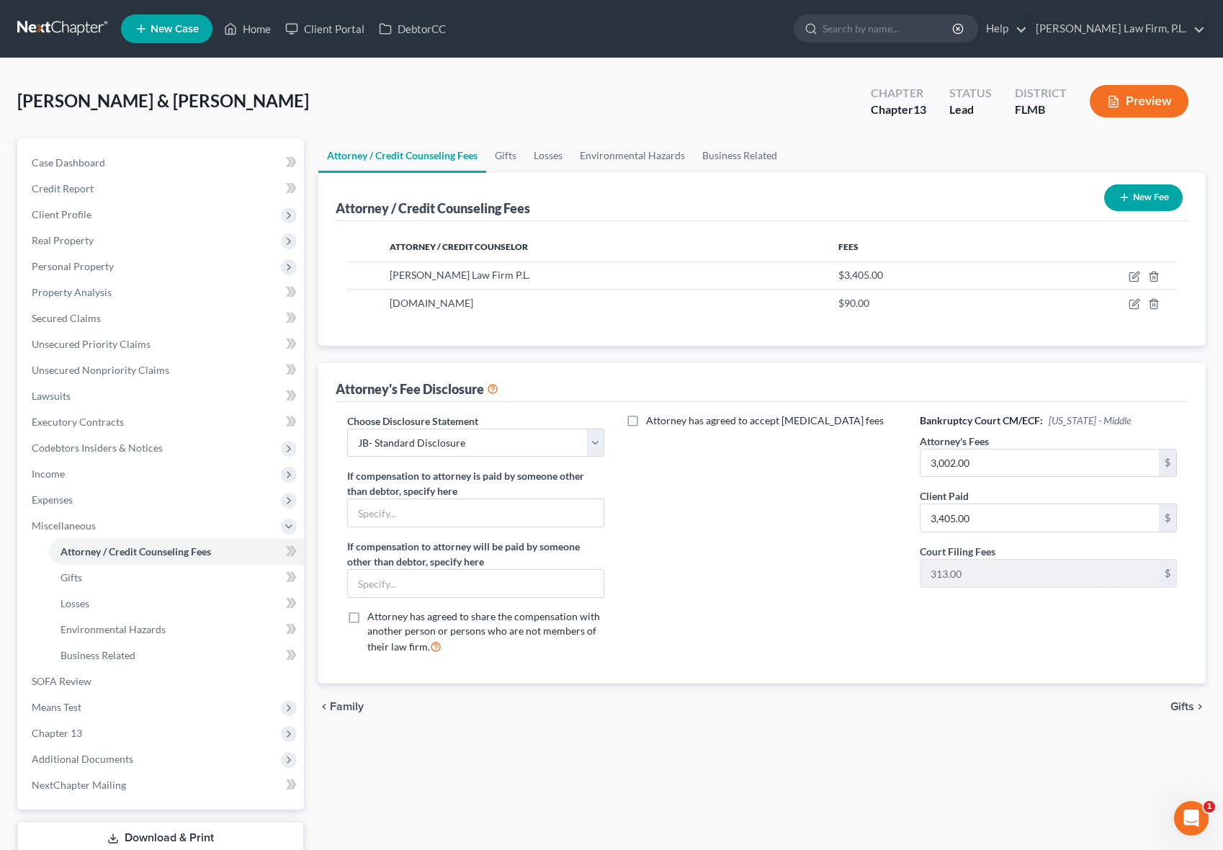
click at [672, 751] on div "Attorney / Credit Counseling Fees Gifts Losses Environmental Hazards Business R…" at bounding box center [762, 515] width 902 height 754
click at [1141, 109] on button "Preview" at bounding box center [1139, 101] width 99 height 32
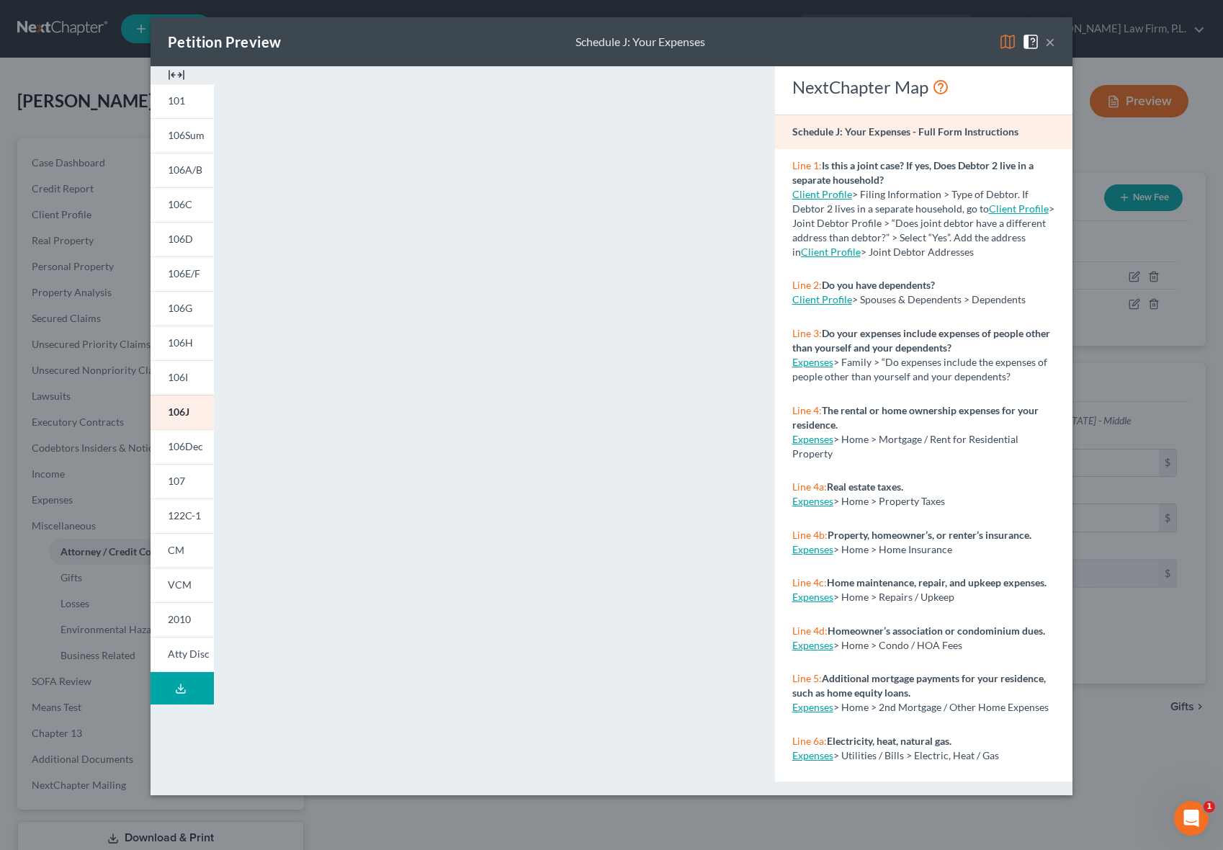
click at [1048, 39] on button "×" at bounding box center [1050, 41] width 10 height 17
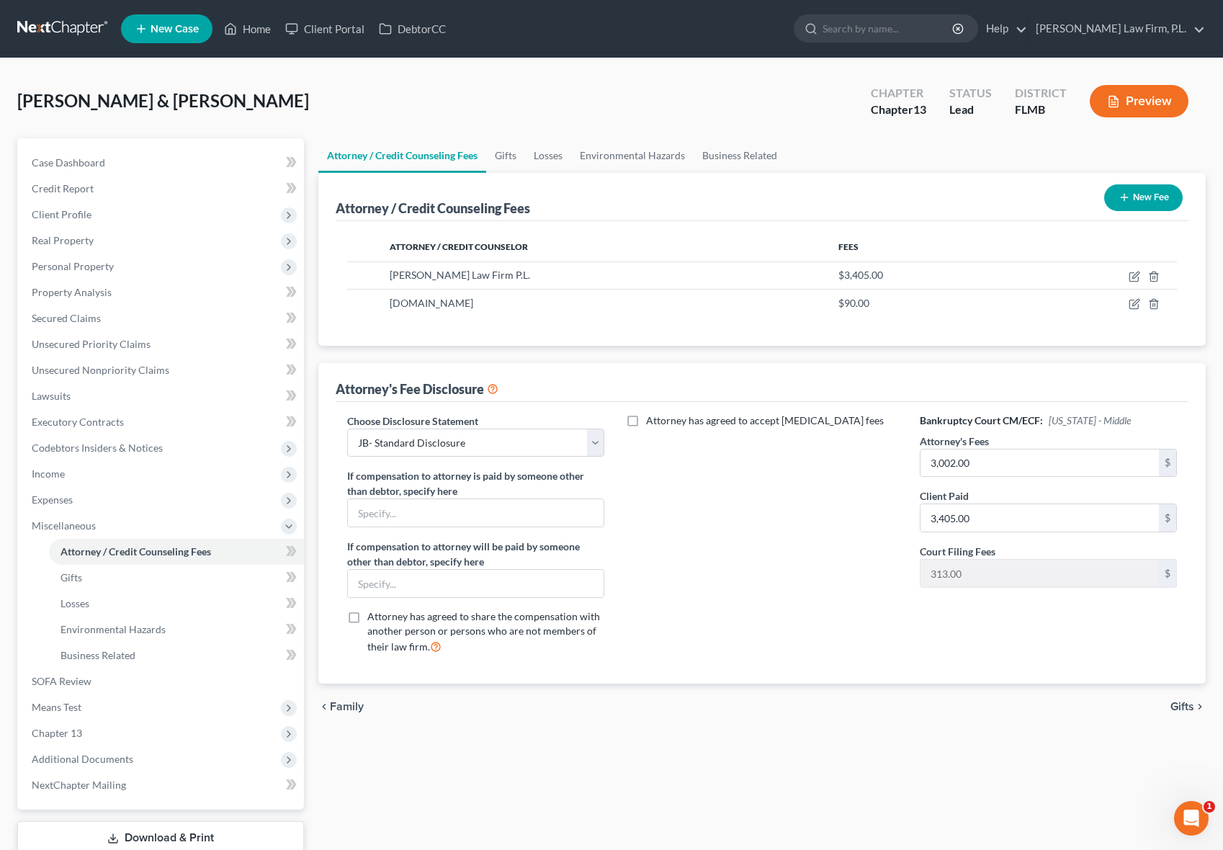
click at [666, 761] on div "Attorney / Credit Counseling Fees Gifts Losses Environmental Hazards Business R…" at bounding box center [762, 515] width 902 height 754
click at [637, 733] on div "Attorney / Credit Counseling Fees Gifts Losses Environmental Hazards Business R…" at bounding box center [762, 515] width 902 height 754
click at [493, 167] on link "Gifts" at bounding box center [505, 155] width 39 height 35
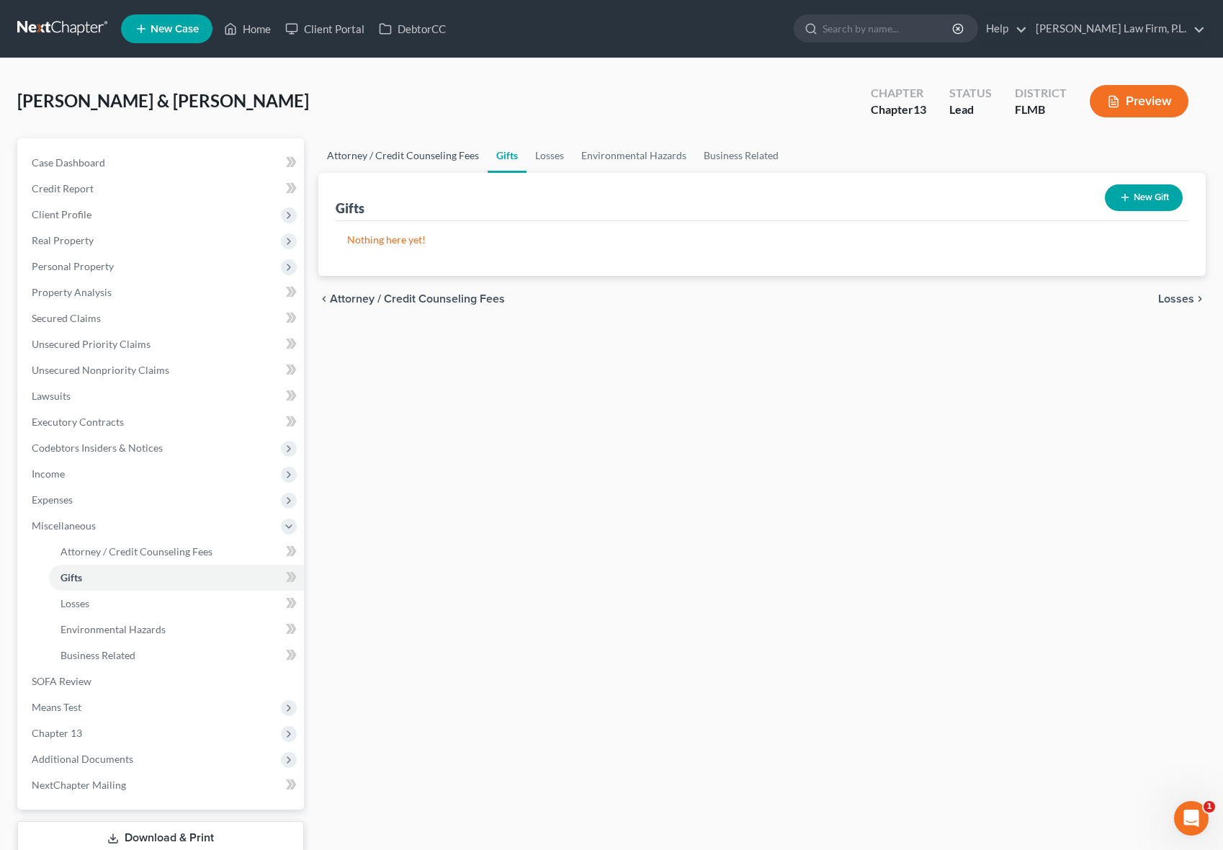
click at [443, 151] on link "Attorney / Credit Counseling Fees" at bounding box center [402, 155] width 169 height 35
select select "0"
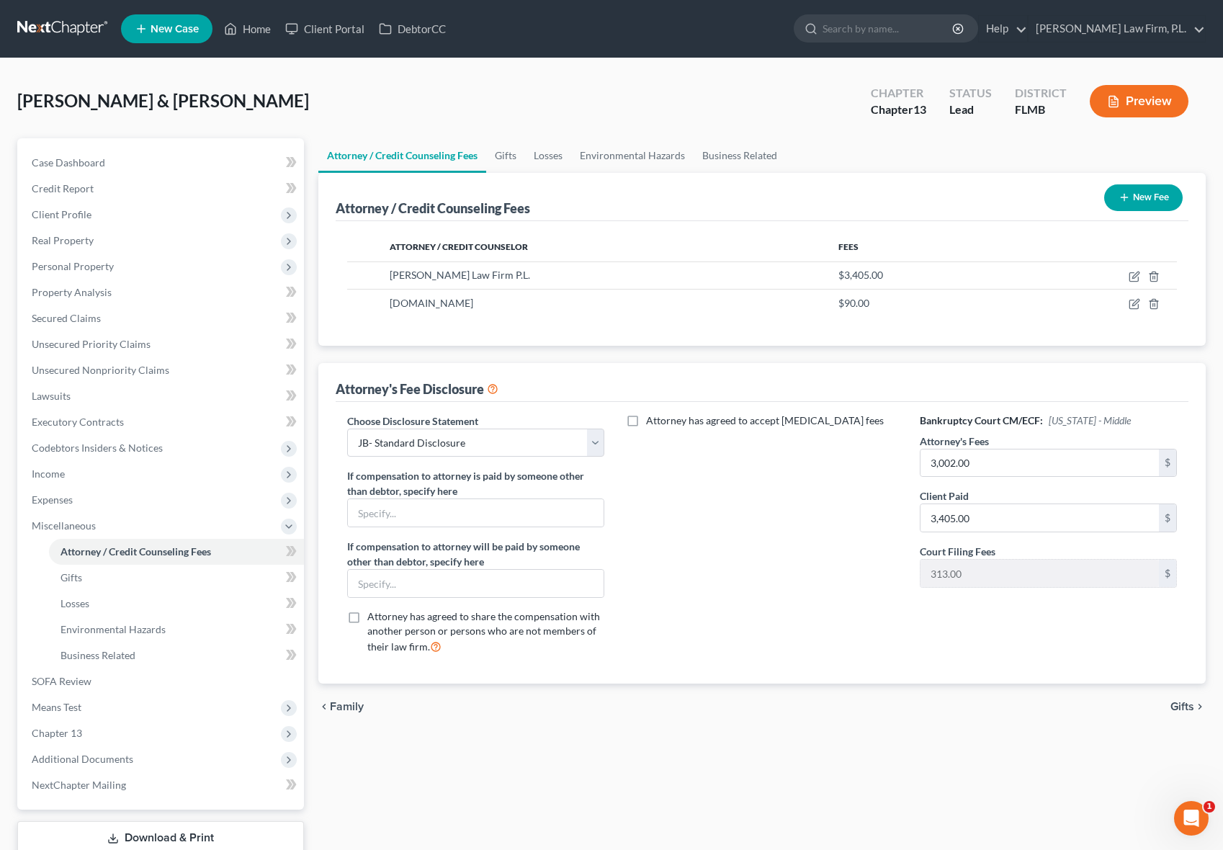
click at [647, 722] on div "chevron_left Family Gifts chevron_right" at bounding box center [762, 706] width 888 height 46
click at [1122, 109] on button "Preview" at bounding box center [1139, 101] width 99 height 32
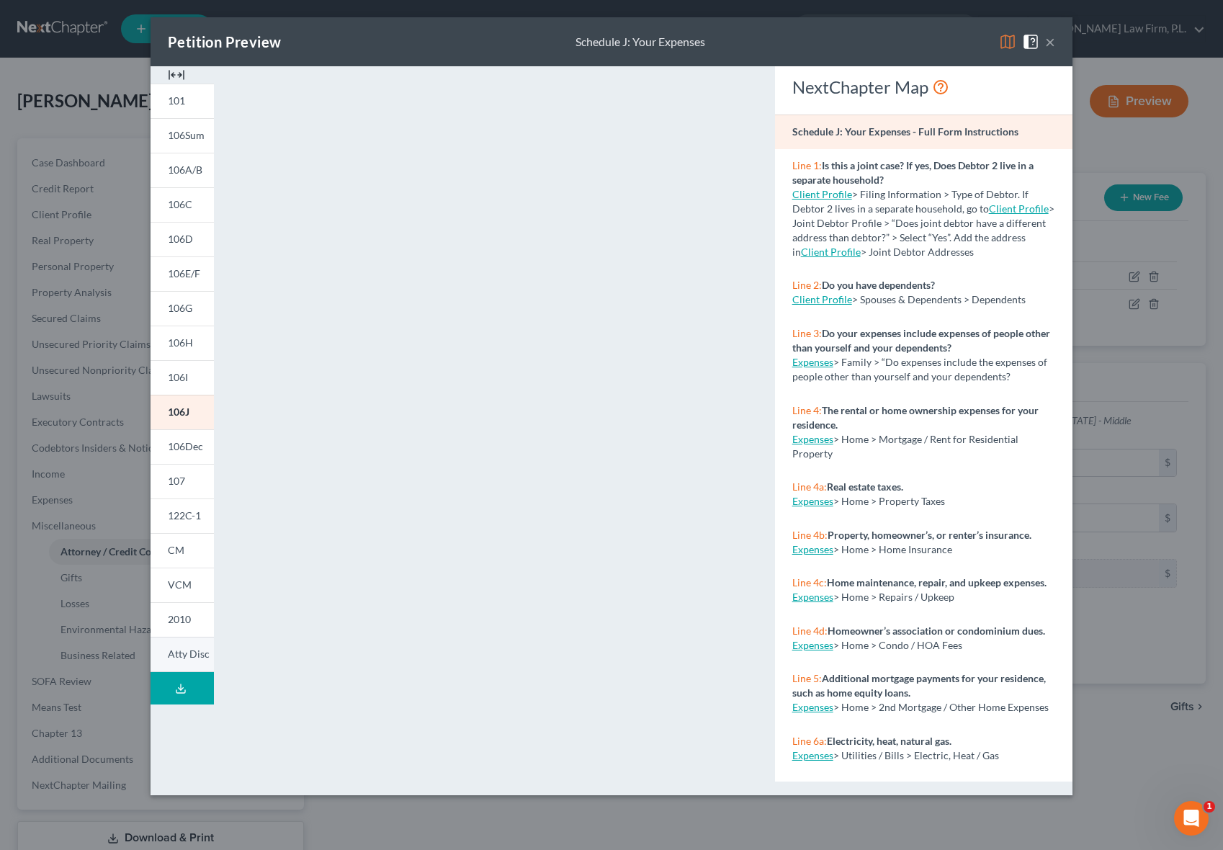
click at [176, 655] on span "Atty Disc" at bounding box center [189, 653] width 42 height 12
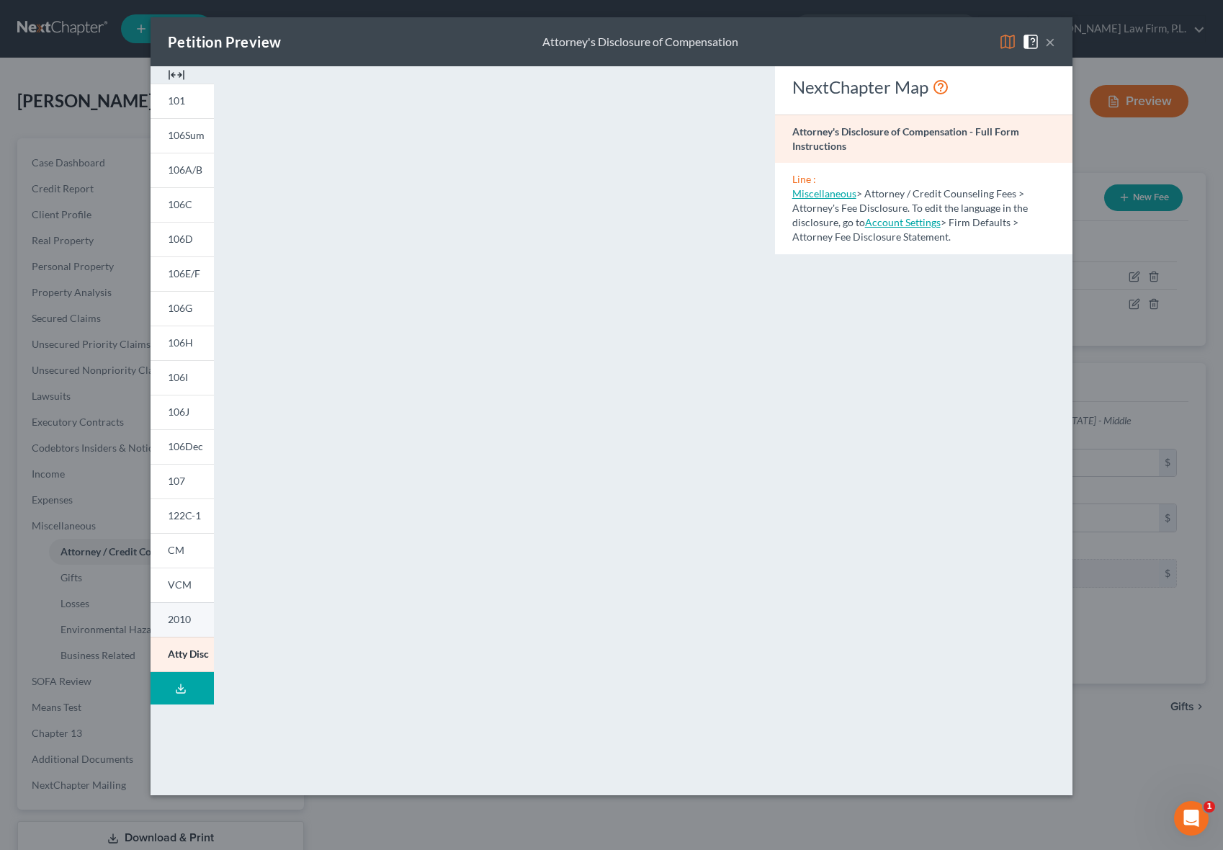
click at [182, 624] on span "2010" at bounding box center [179, 619] width 23 height 12
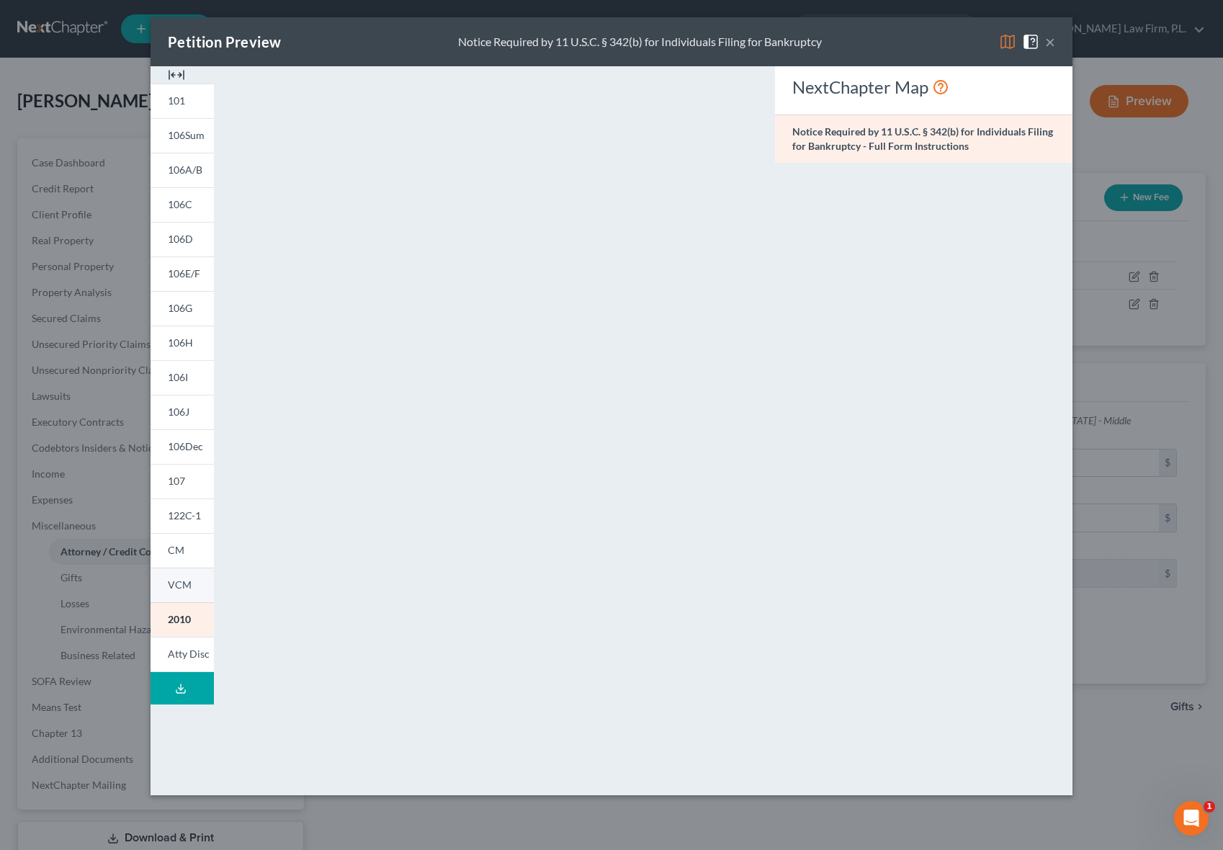
click at [172, 583] on span "VCM" at bounding box center [180, 584] width 24 height 12
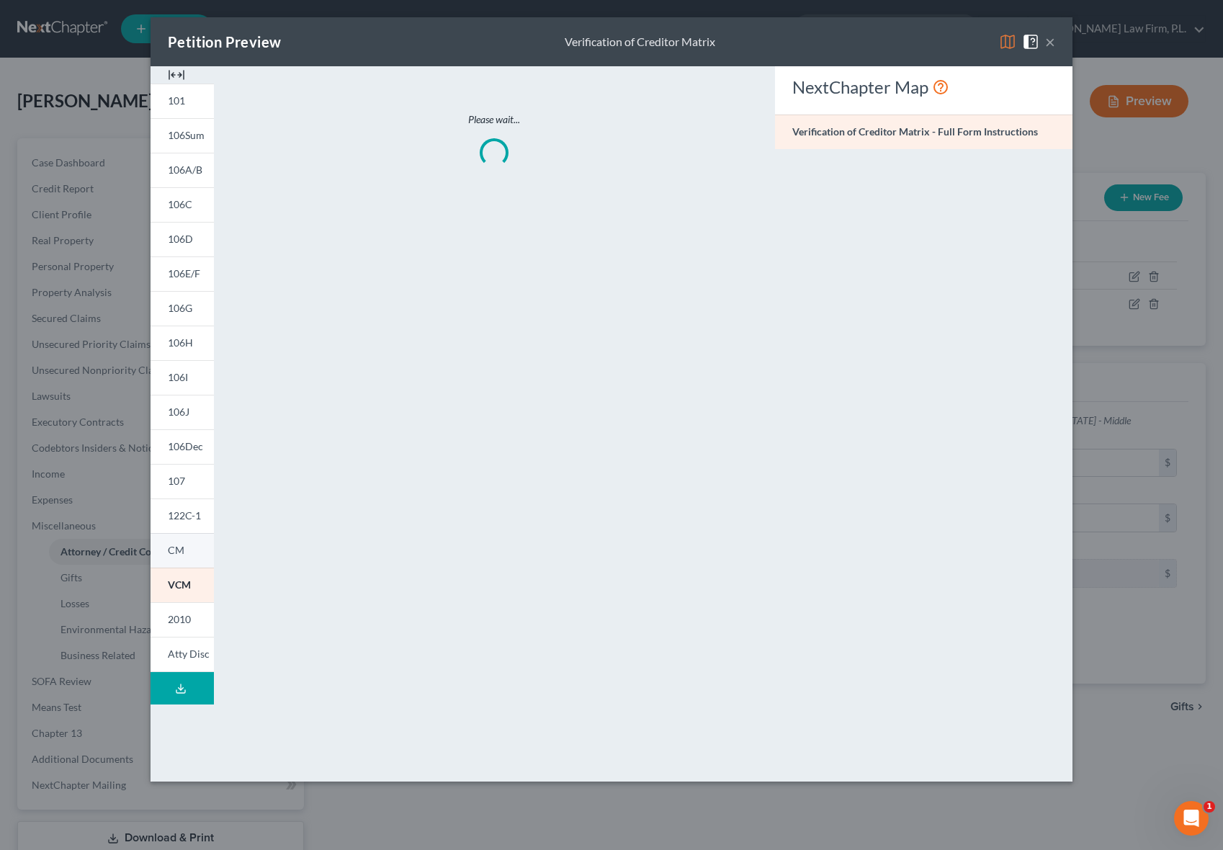
click at [176, 552] on span "CM" at bounding box center [176, 550] width 17 height 12
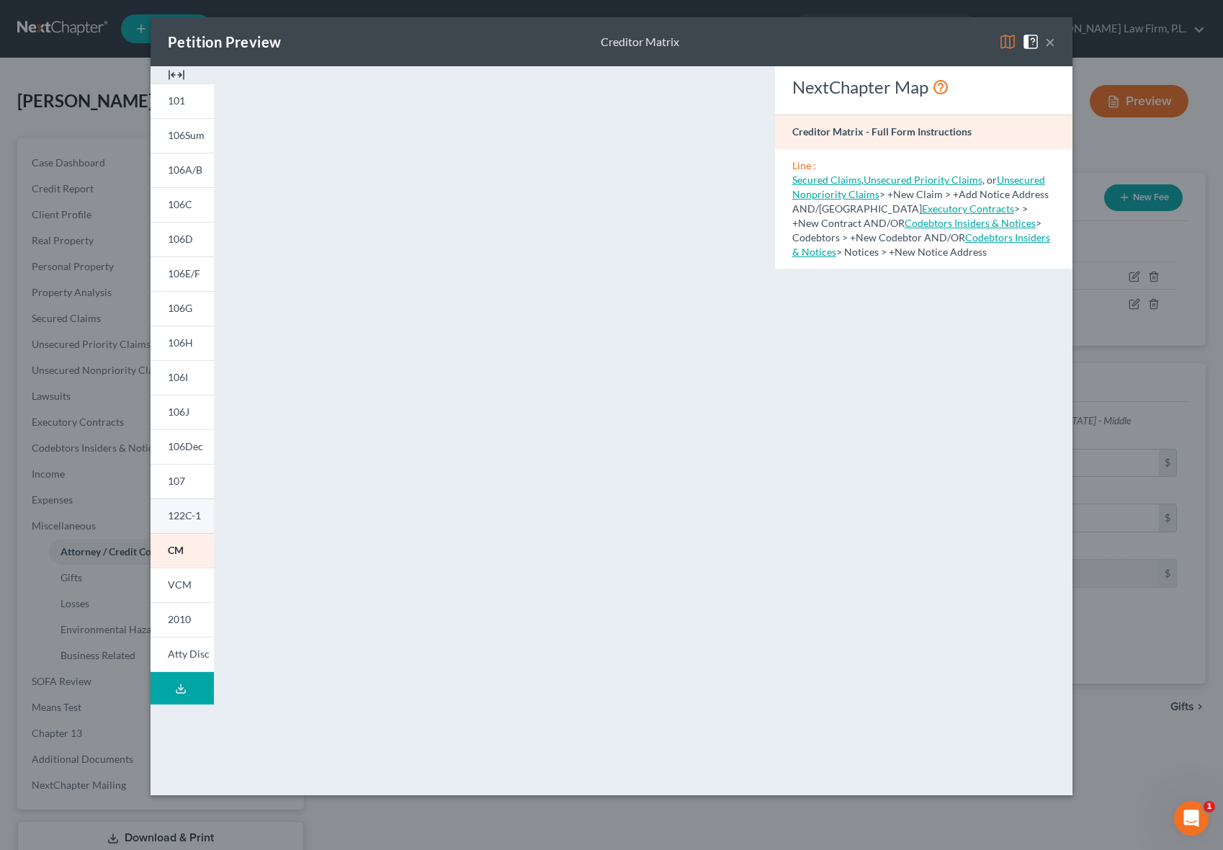
click at [191, 507] on link "122C-1" at bounding box center [182, 515] width 63 height 35
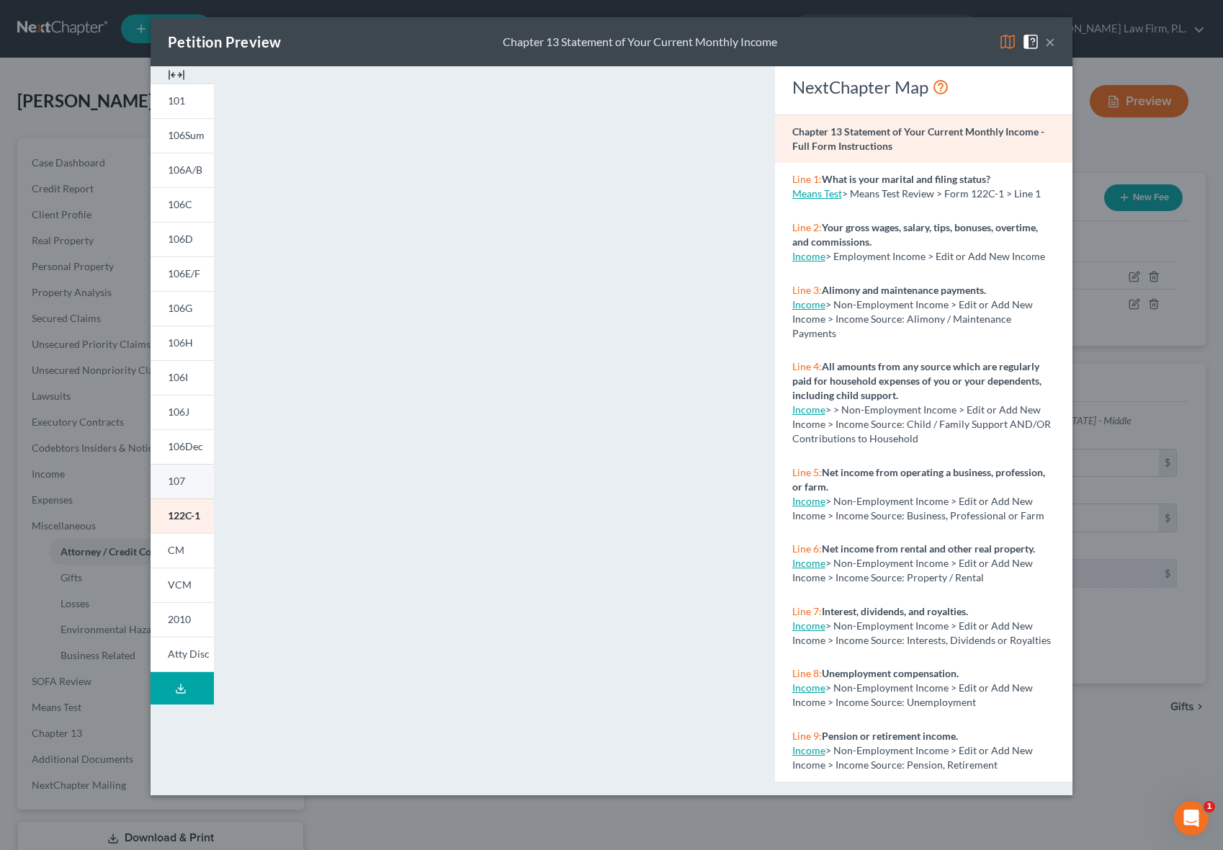
click at [188, 483] on link "107" at bounding box center [182, 481] width 63 height 35
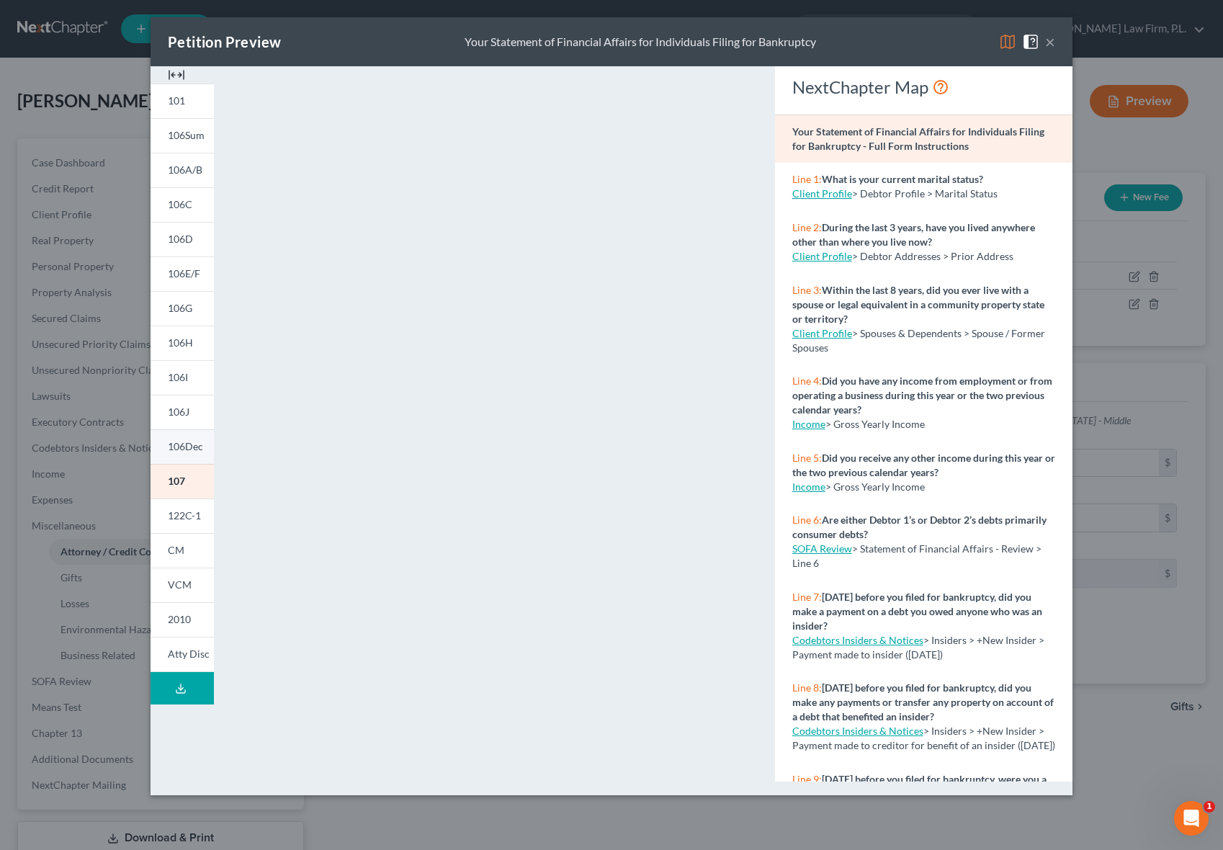
click at [184, 455] on link "106Dec" at bounding box center [182, 446] width 63 height 35
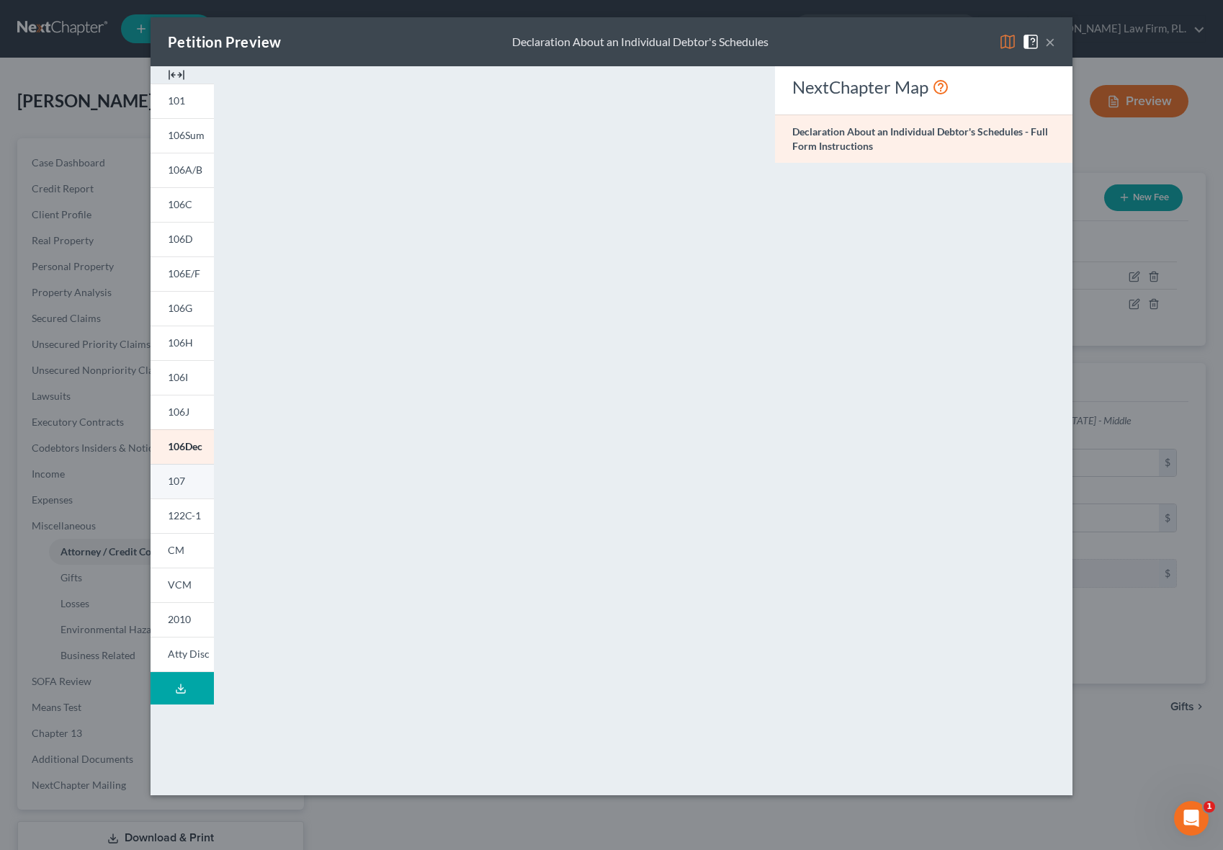
click at [175, 480] on span "107" at bounding box center [176, 481] width 17 height 12
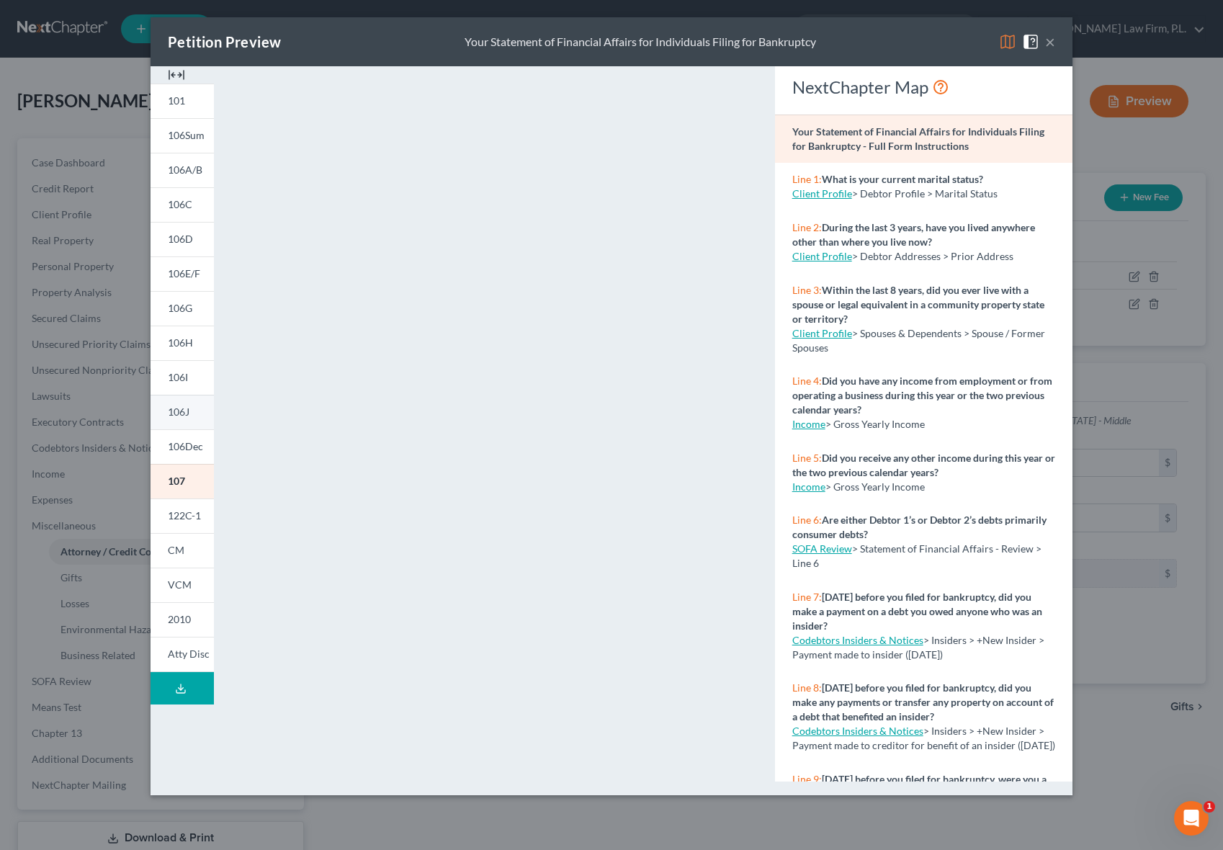
click at [176, 408] on span "106J" at bounding box center [179, 411] width 22 height 12
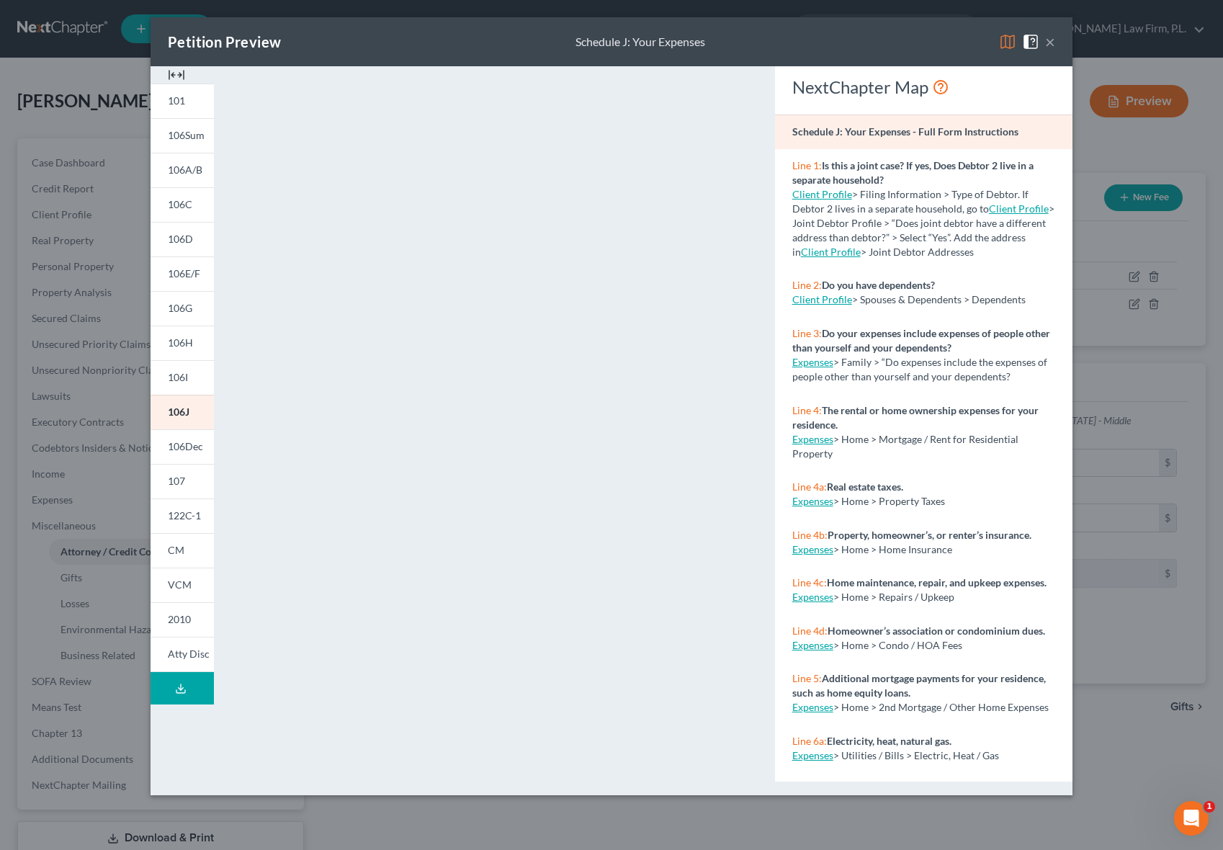
click at [1056, 40] on div "Petition Preview Schedule J: Your Expenses ×" at bounding box center [612, 41] width 922 height 49
click at [1050, 41] on button "×" at bounding box center [1050, 41] width 10 height 17
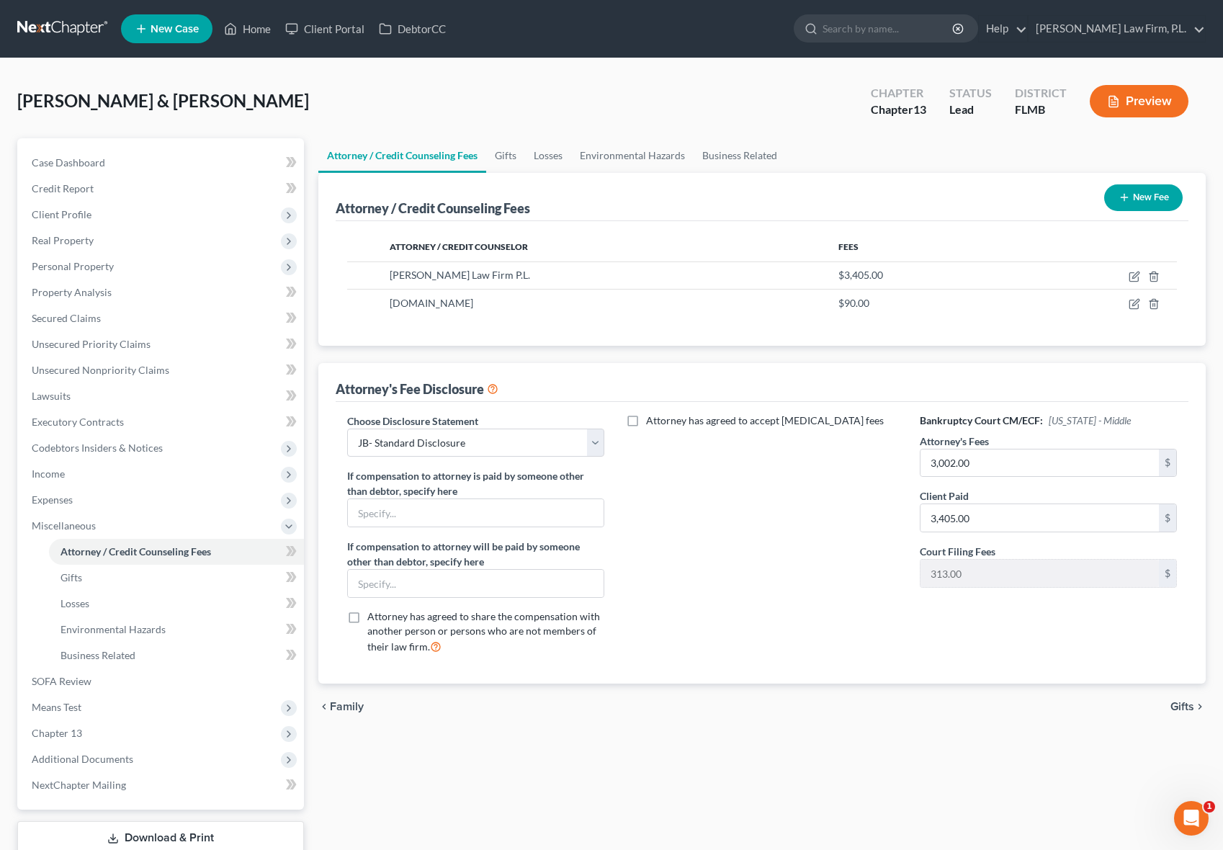
click at [783, 725] on div "chevron_left Family Gifts chevron_right" at bounding box center [762, 706] width 888 height 46
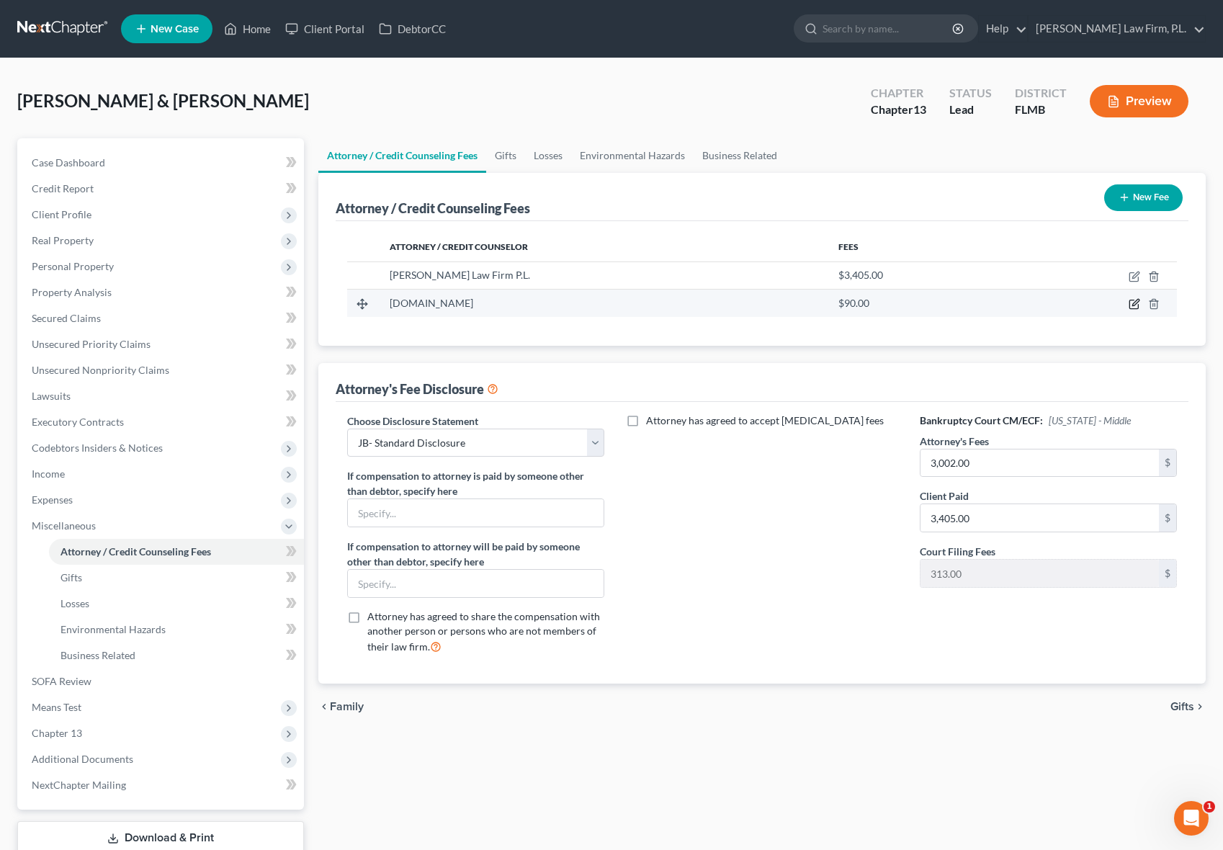
click at [1132, 299] on icon "button" at bounding box center [1135, 304] width 12 height 12
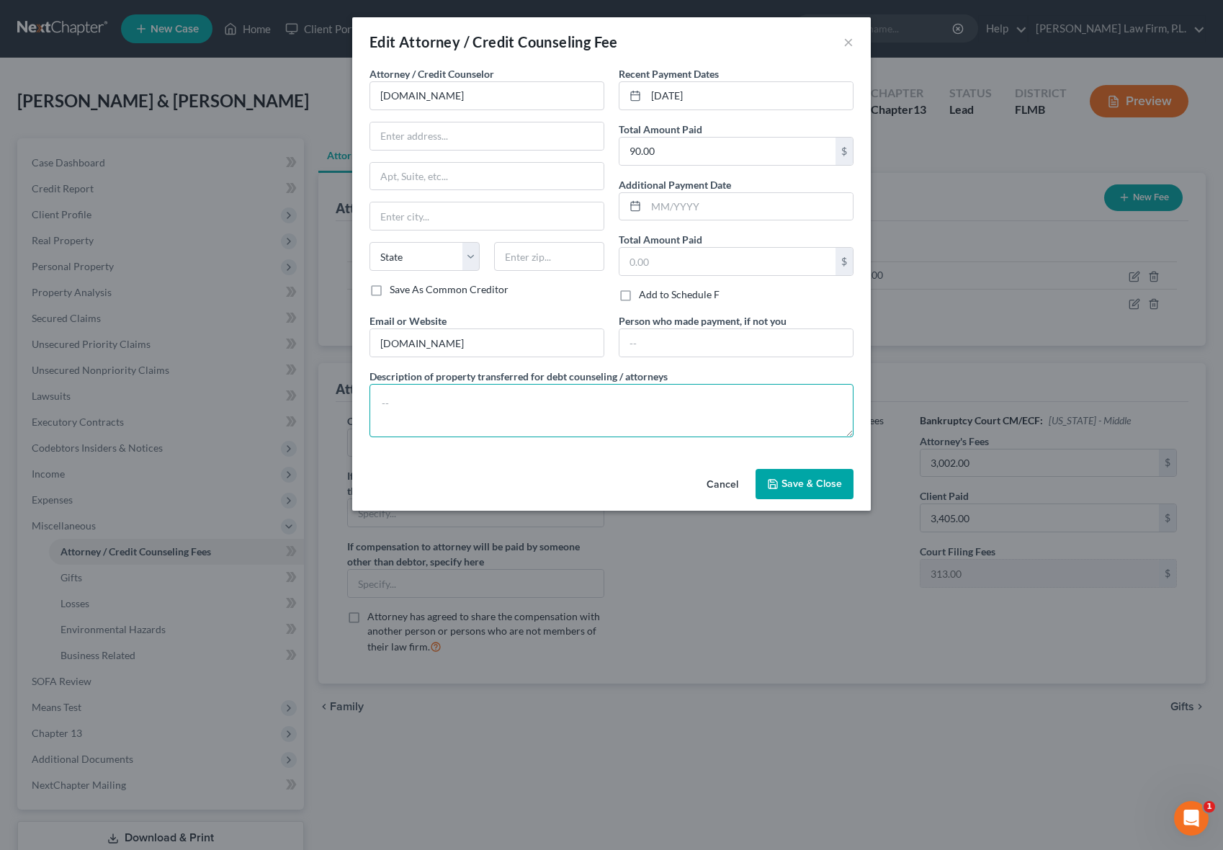
click at [486, 408] on textarea at bounding box center [611, 410] width 484 height 53
type textarea "credit counseling - joint"
click at [808, 476] on button "Save & Close" at bounding box center [804, 484] width 98 height 30
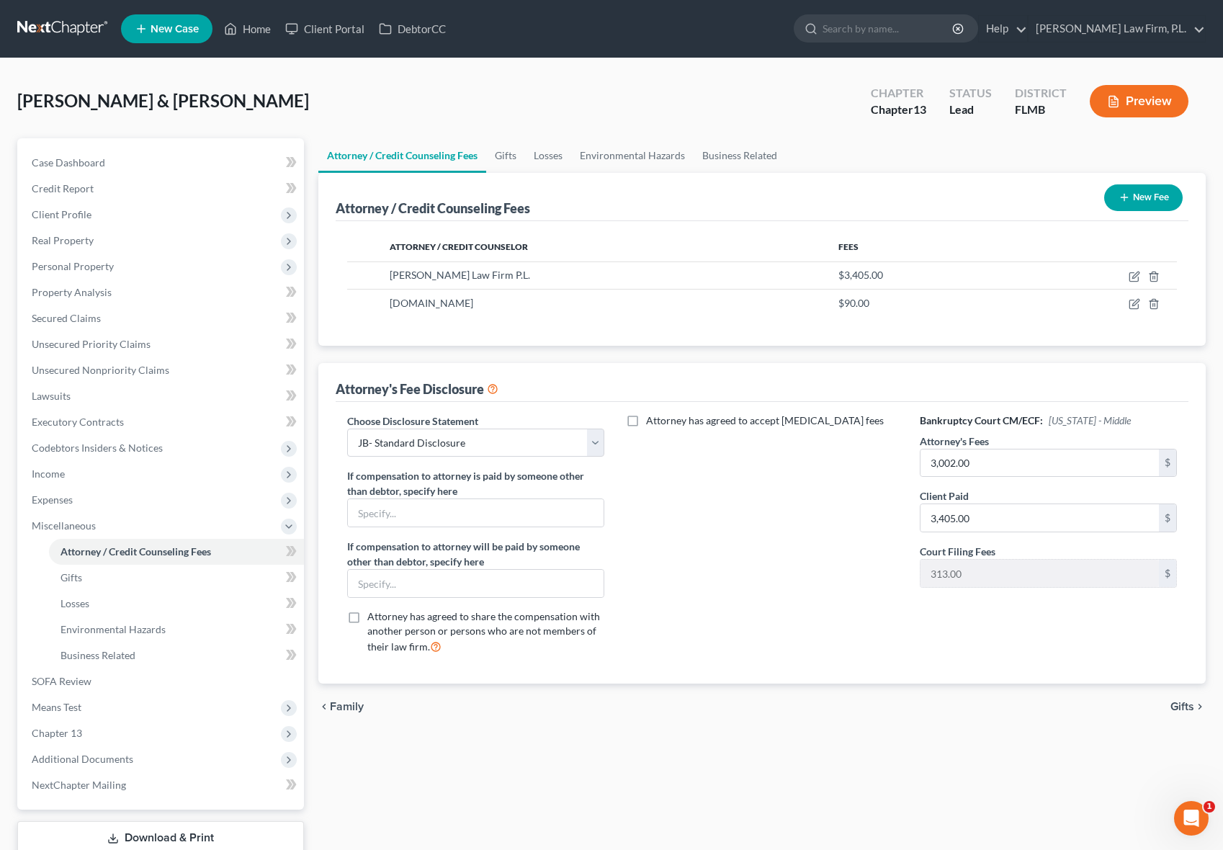
click at [800, 721] on div "chevron_left Family Gifts chevron_right" at bounding box center [762, 706] width 888 height 46
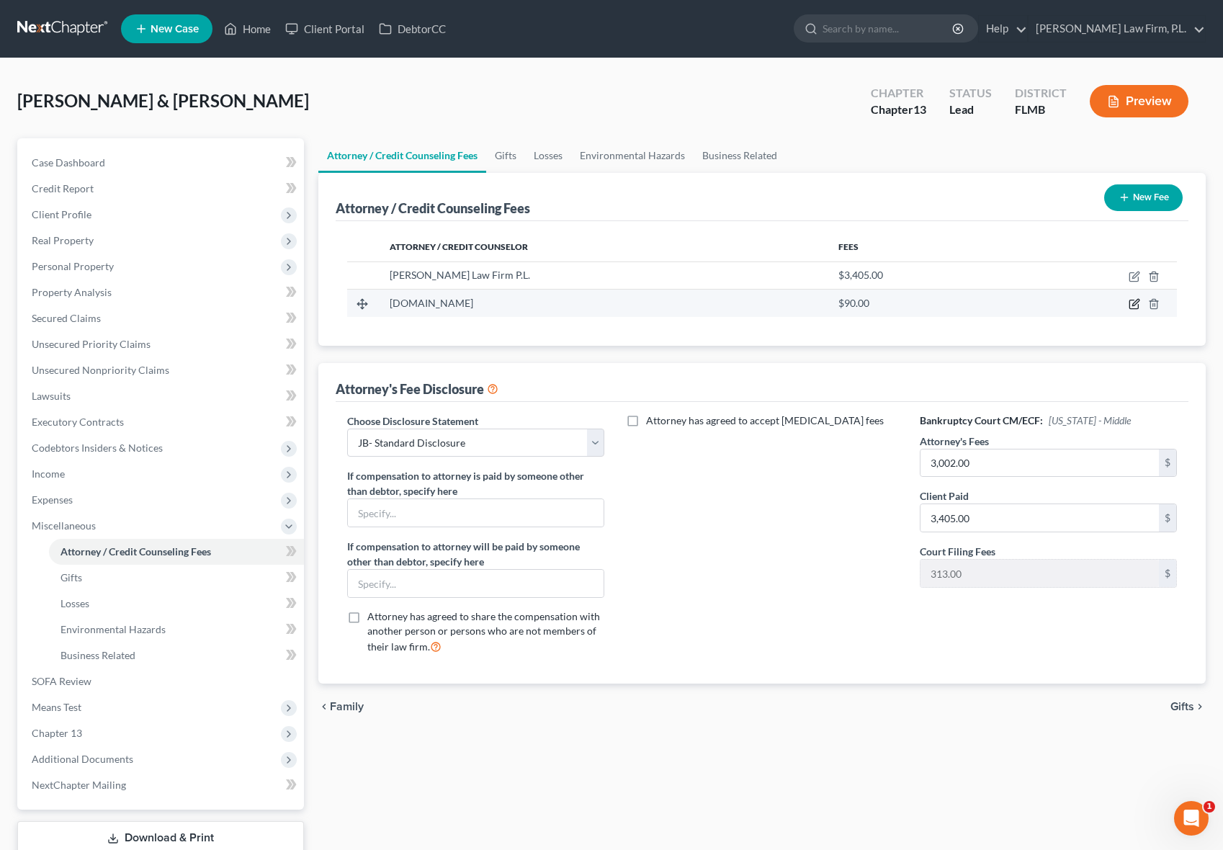
click at [1133, 305] on icon "button" at bounding box center [1135, 303] width 6 height 6
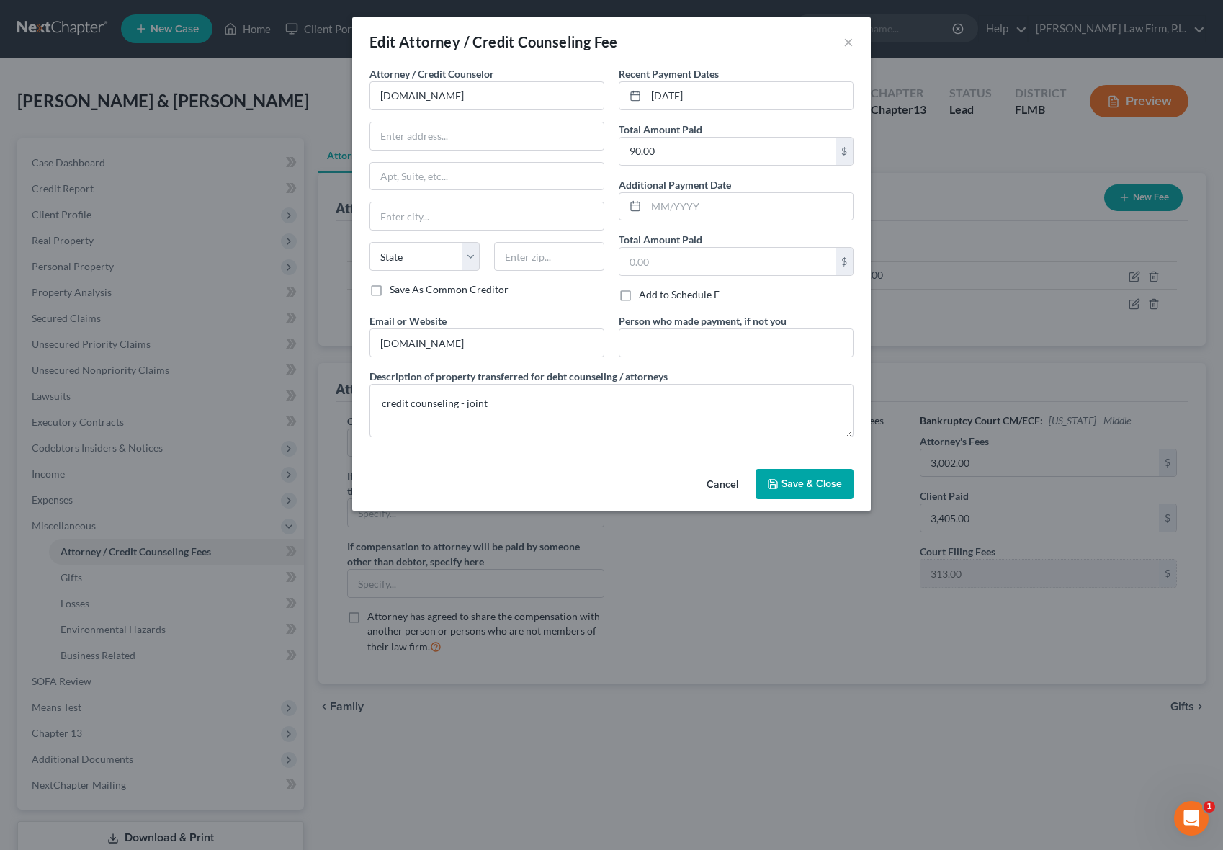
click at [786, 493] on button "Save & Close" at bounding box center [804, 484] width 98 height 30
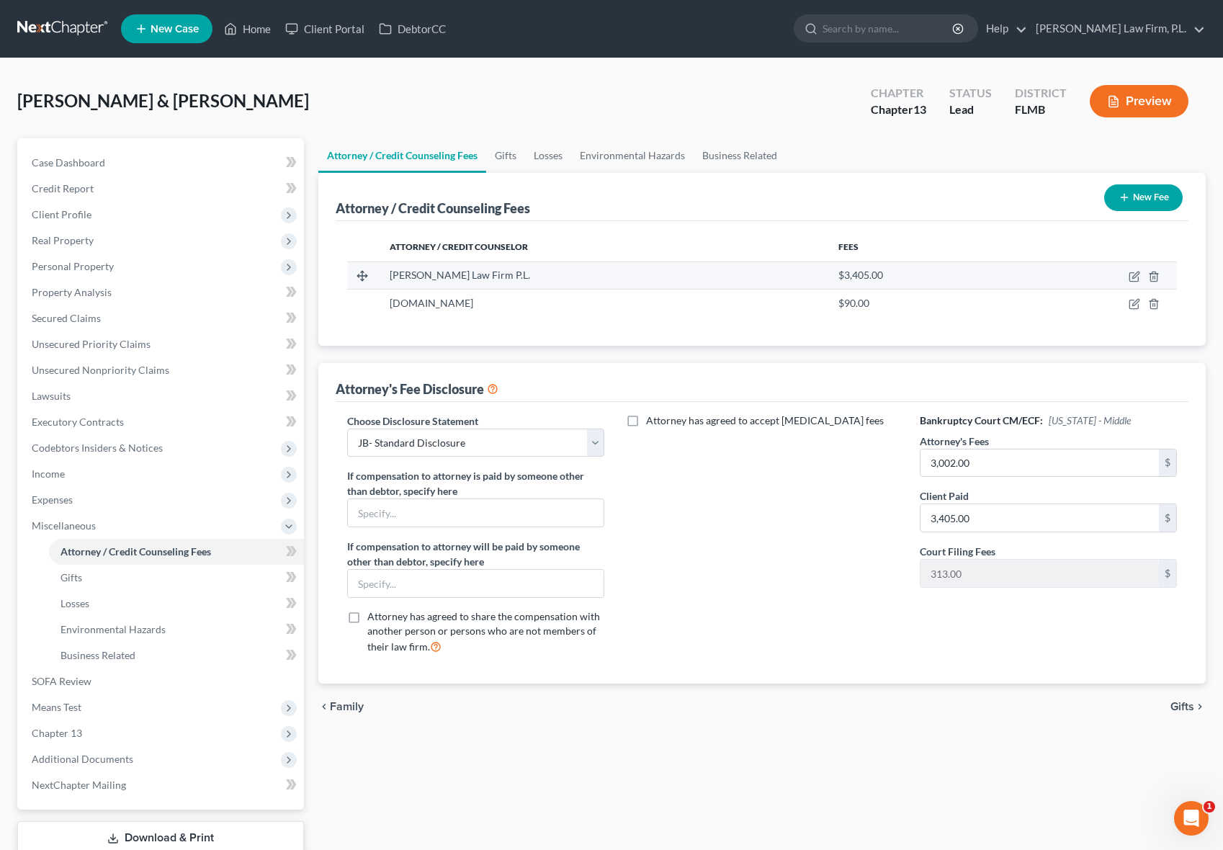
click at [1126, 279] on td at bounding box center [1095, 274] width 164 height 27
click at [1136, 278] on icon "button" at bounding box center [1135, 277] width 12 height 12
select select "9"
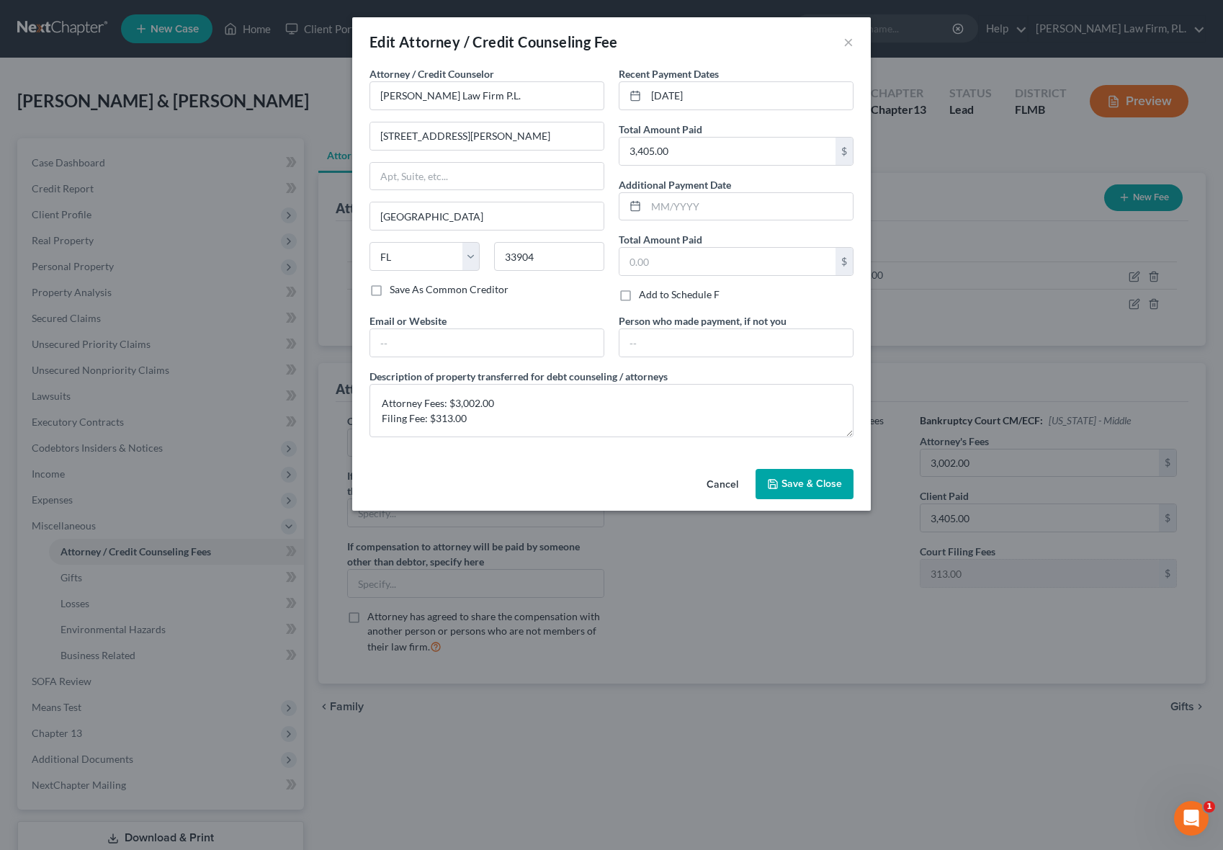
click at [790, 488] on span "Save & Close" at bounding box center [811, 483] width 60 height 12
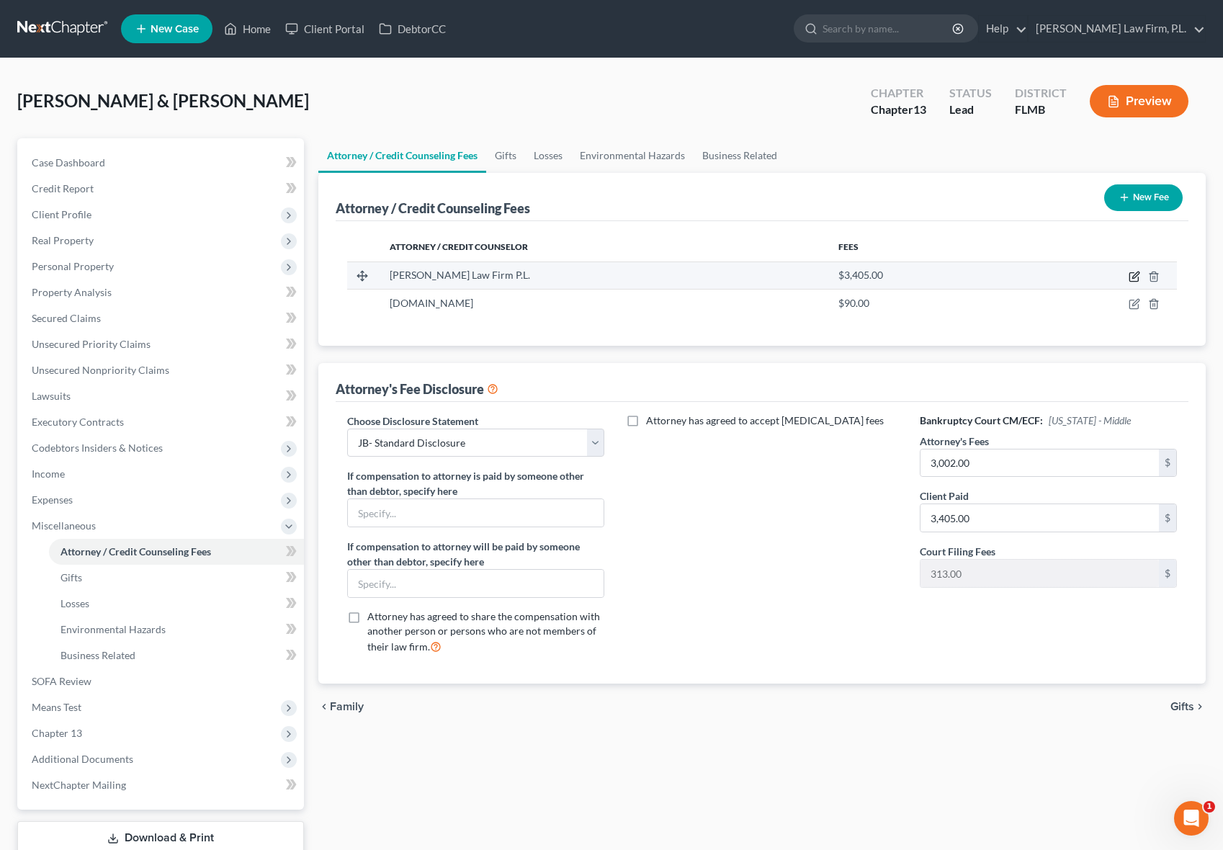
click at [1131, 272] on icon "button" at bounding box center [1135, 277] width 12 height 12
select select "9"
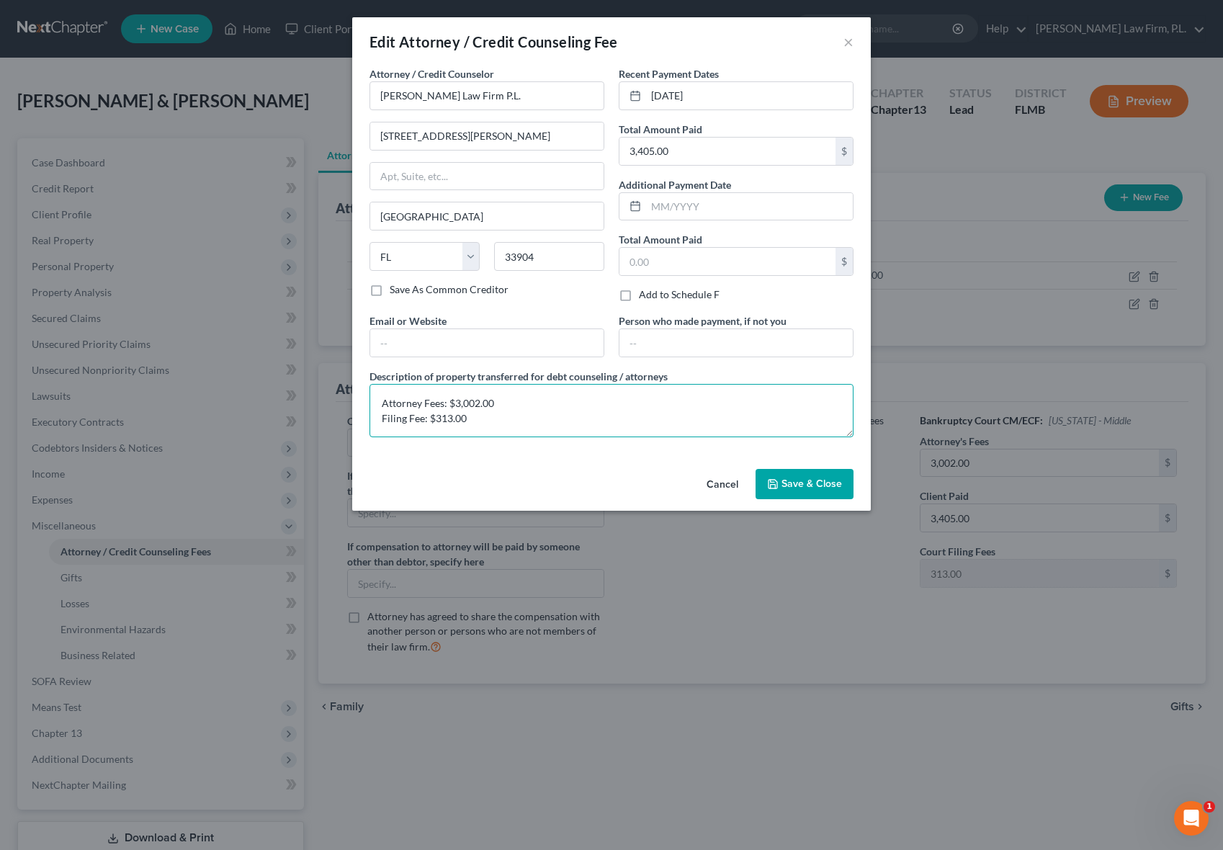
click at [477, 417] on textarea "Attorney Fees: $3,002.00 Filing Fee: $313.00" at bounding box center [611, 410] width 484 height 53
click at [447, 430] on textarea "Attorney Fees: $3,002.00 Filing Fee: $313.00 Credit Report: 90.00" at bounding box center [611, 410] width 484 height 53
type textarea "Attorney Fees: $3,002.00 Filing Fee: $313.00 Credit Report: $90.00"
click at [835, 485] on span "Save & Close" at bounding box center [811, 483] width 60 height 12
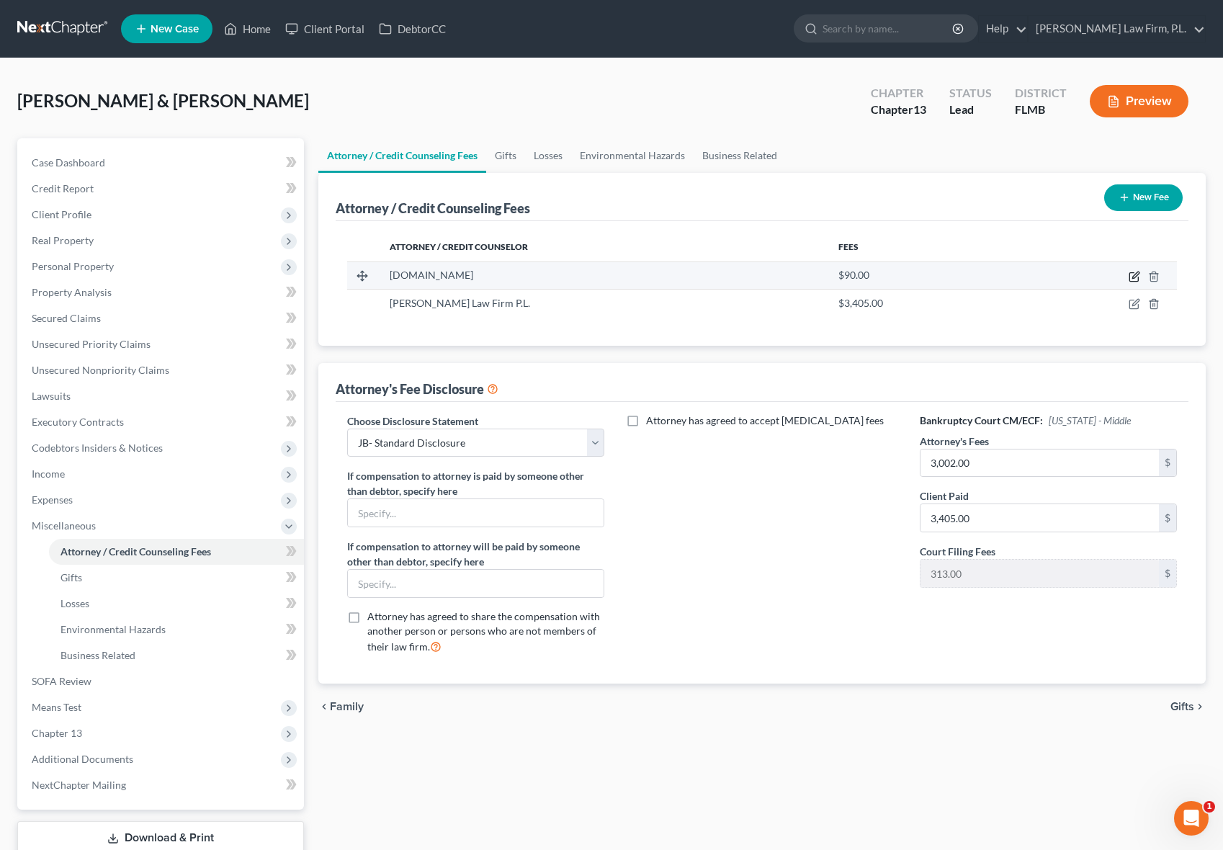
click at [1129, 271] on icon "button" at bounding box center [1135, 277] width 12 height 12
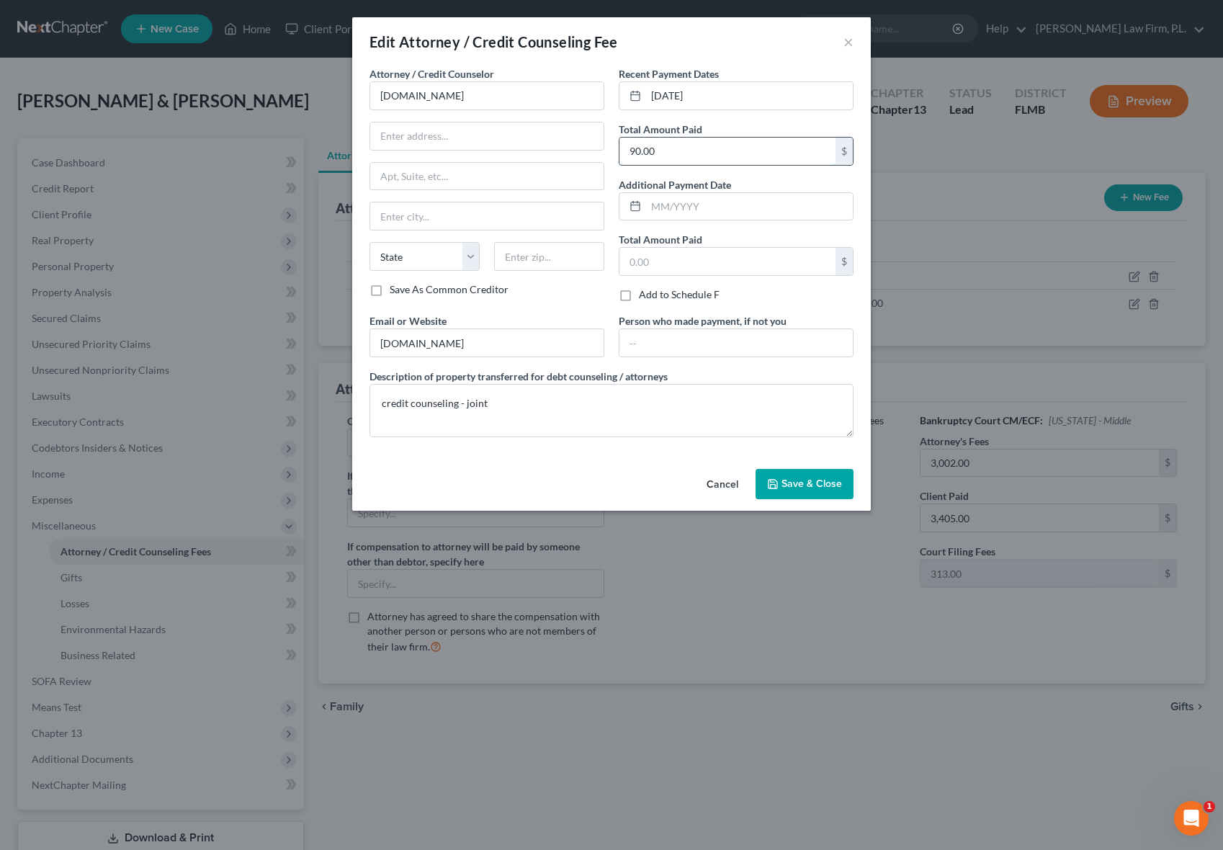
click at [705, 146] on input "90.00" at bounding box center [727, 151] width 216 height 27
type input "24.00"
click at [620, 477] on div "Cancel Save & Close" at bounding box center [611, 487] width 519 height 48
click at [815, 483] on span "Save & Close" at bounding box center [811, 483] width 60 height 12
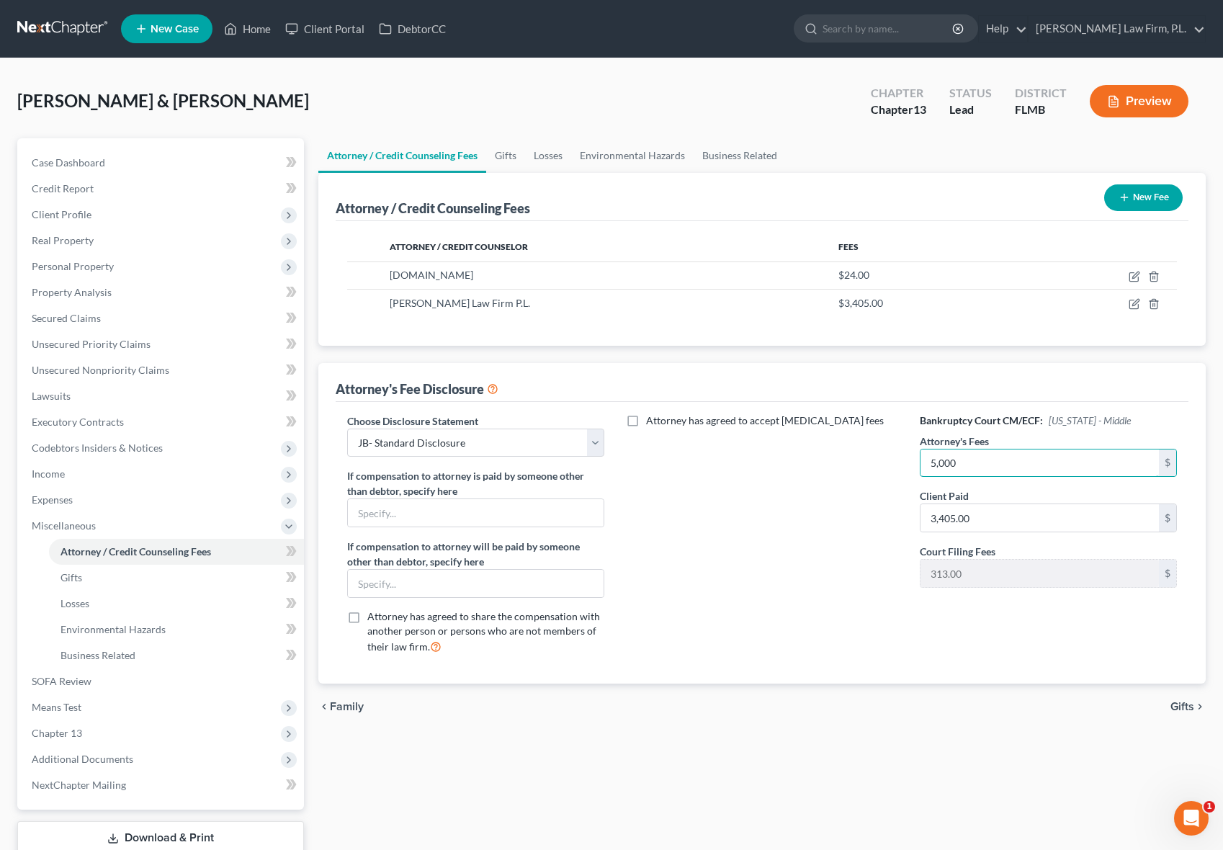
type input "5,000"
click at [781, 541] on div "Attorney has agreed to accept [MEDICAL_DATA] fees" at bounding box center [762, 539] width 287 height 253
click at [717, 794] on div "Attorney / Credit Counseling Fees Gifts Losses Environmental Hazards Business R…" at bounding box center [762, 515] width 902 height 754
click at [730, 779] on div "Attorney / Credit Counseling Fees Gifts Losses Environmental Hazards Business R…" at bounding box center [762, 515] width 902 height 754
click at [743, 764] on div "Attorney / Credit Counseling Fees Gifts Losses Environmental Hazards Business R…" at bounding box center [762, 515] width 902 height 754
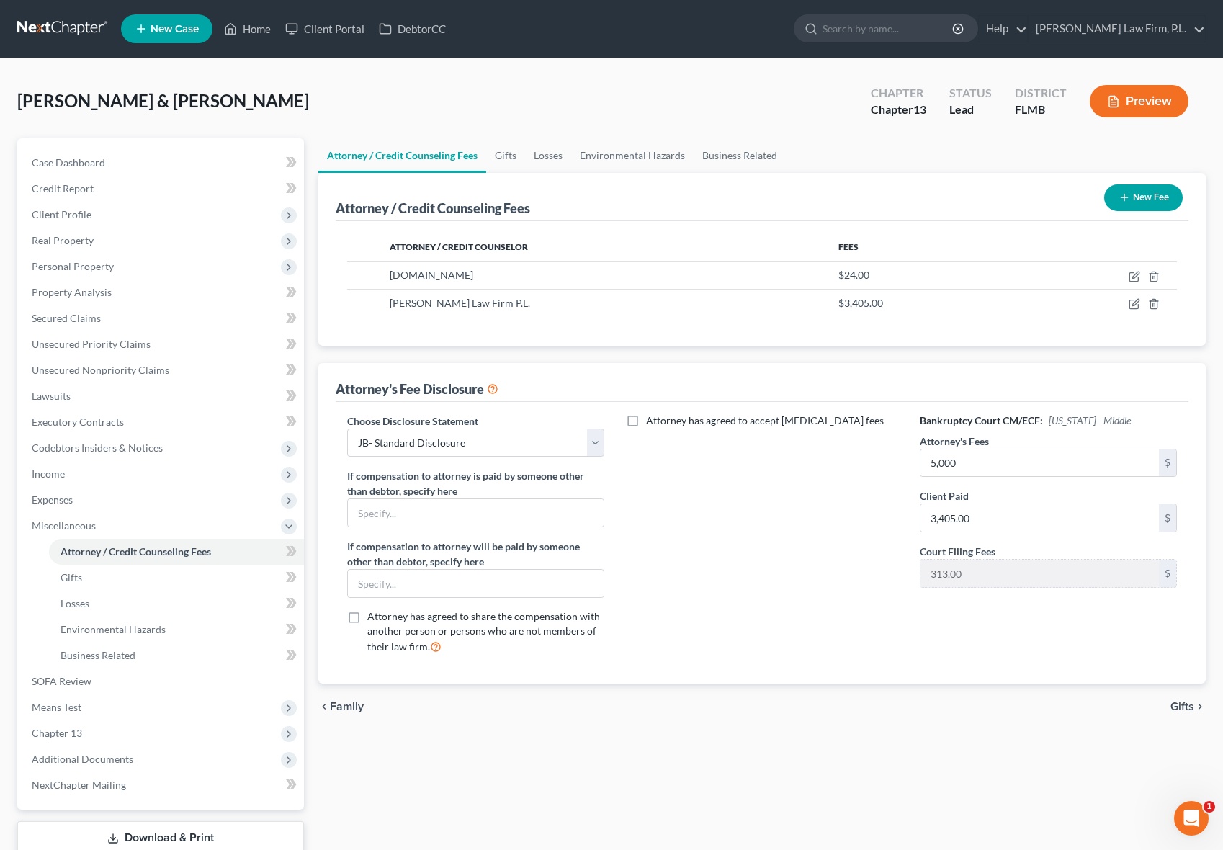
click at [313, 596] on div "Attorney / Credit Counseling Fees Gifts Losses Environmental Hazards Business R…" at bounding box center [762, 515] width 902 height 754
click at [290, 528] on icon at bounding box center [289, 527] width 12 height 12
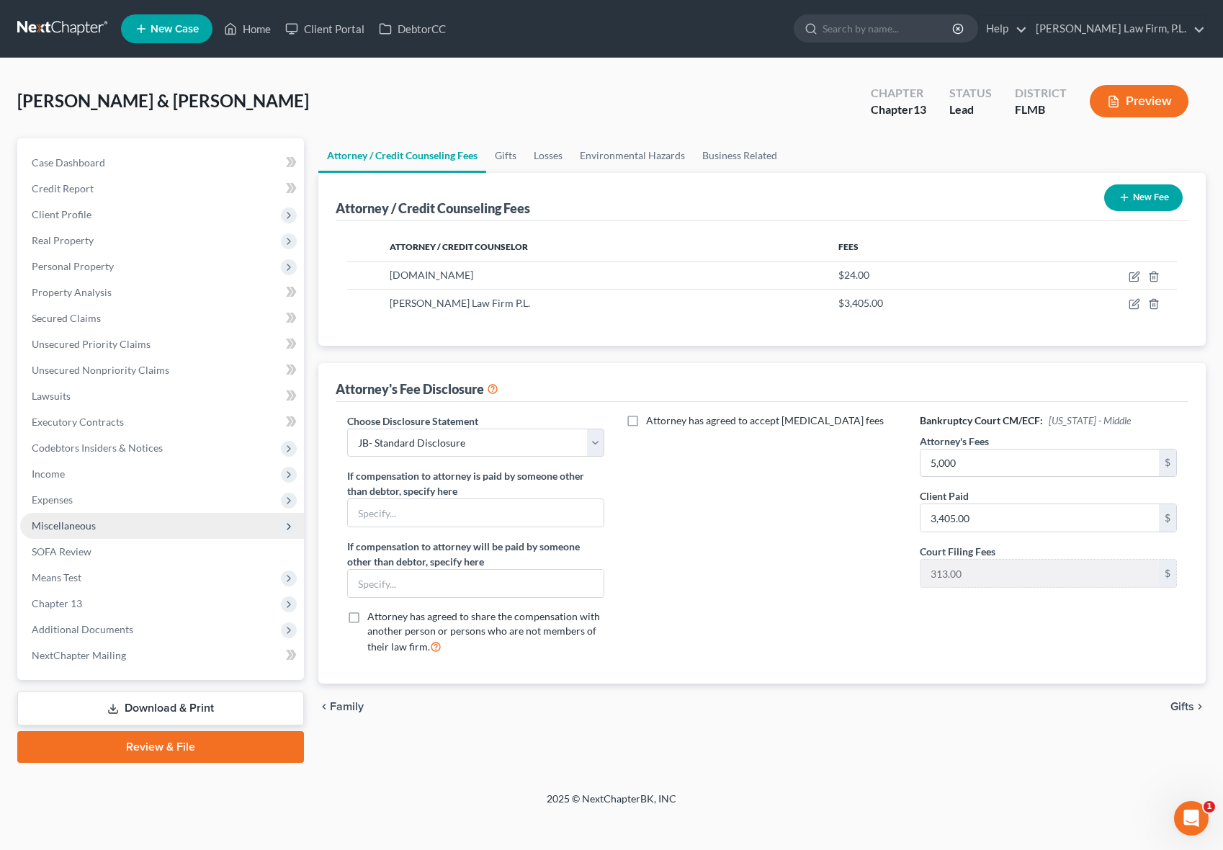
click at [309, 536] on div "Case Dashboard Payments Invoices Payments Payments Credit Report Client Profile" at bounding box center [160, 450] width 301 height 624
click at [146, 202] on span "Client Profile" at bounding box center [162, 215] width 284 height 26
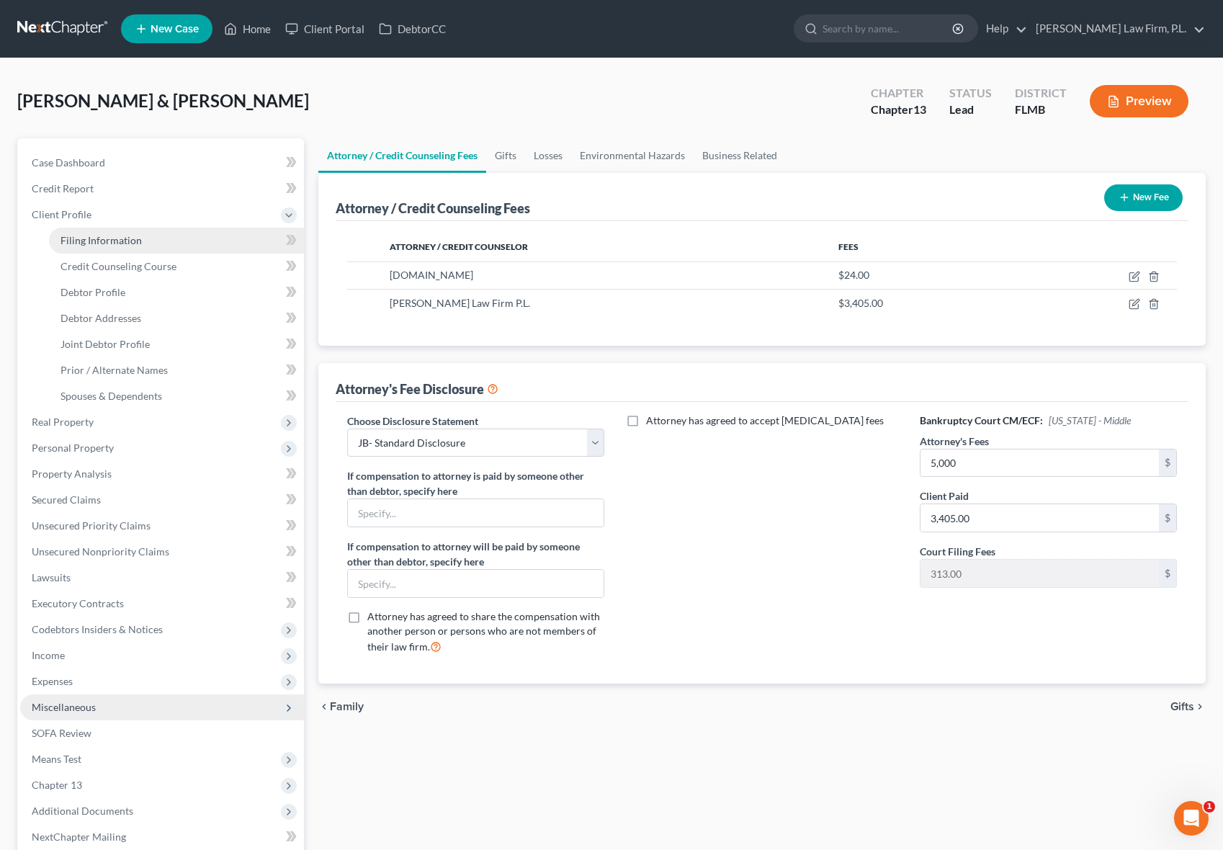
click at [108, 243] on span "Filing Information" at bounding box center [100, 240] width 81 height 12
select select "1"
select select "3"
select select "15"
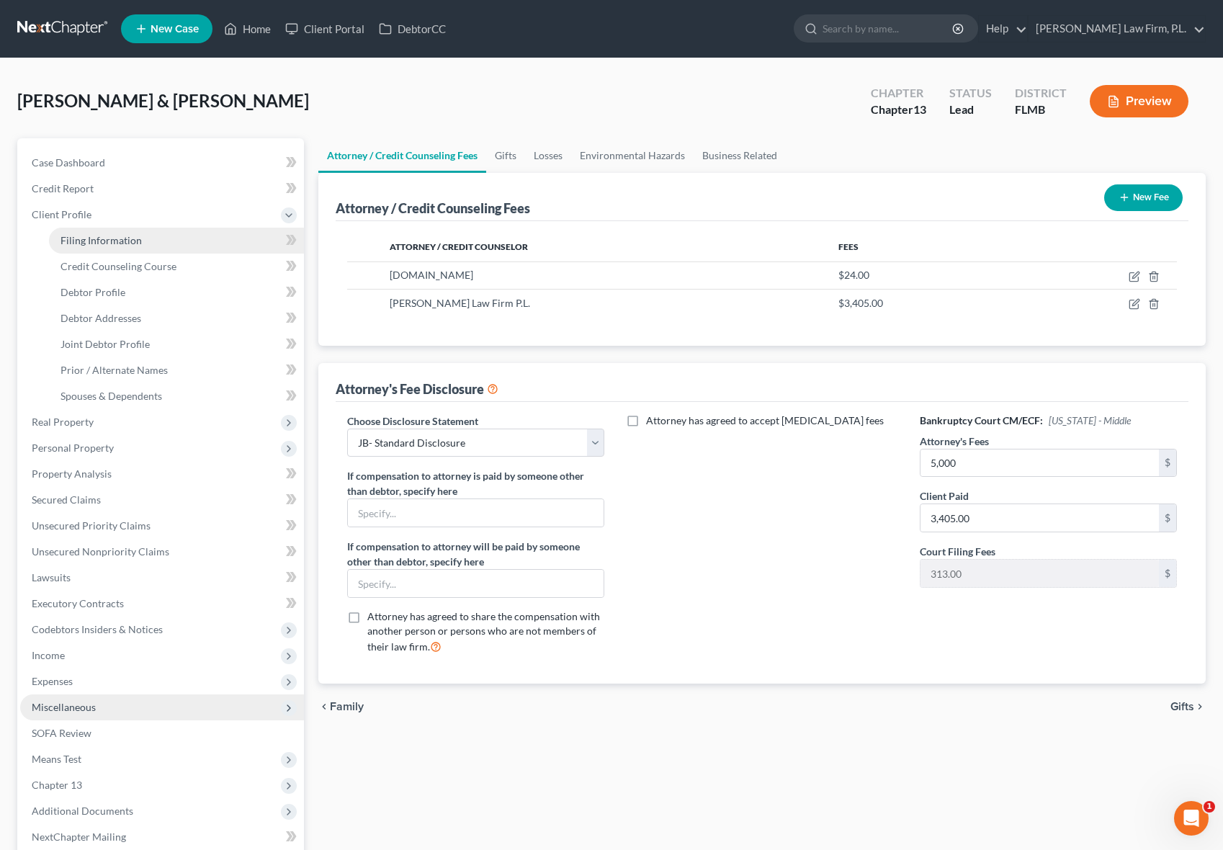
select select "0"
select select "9"
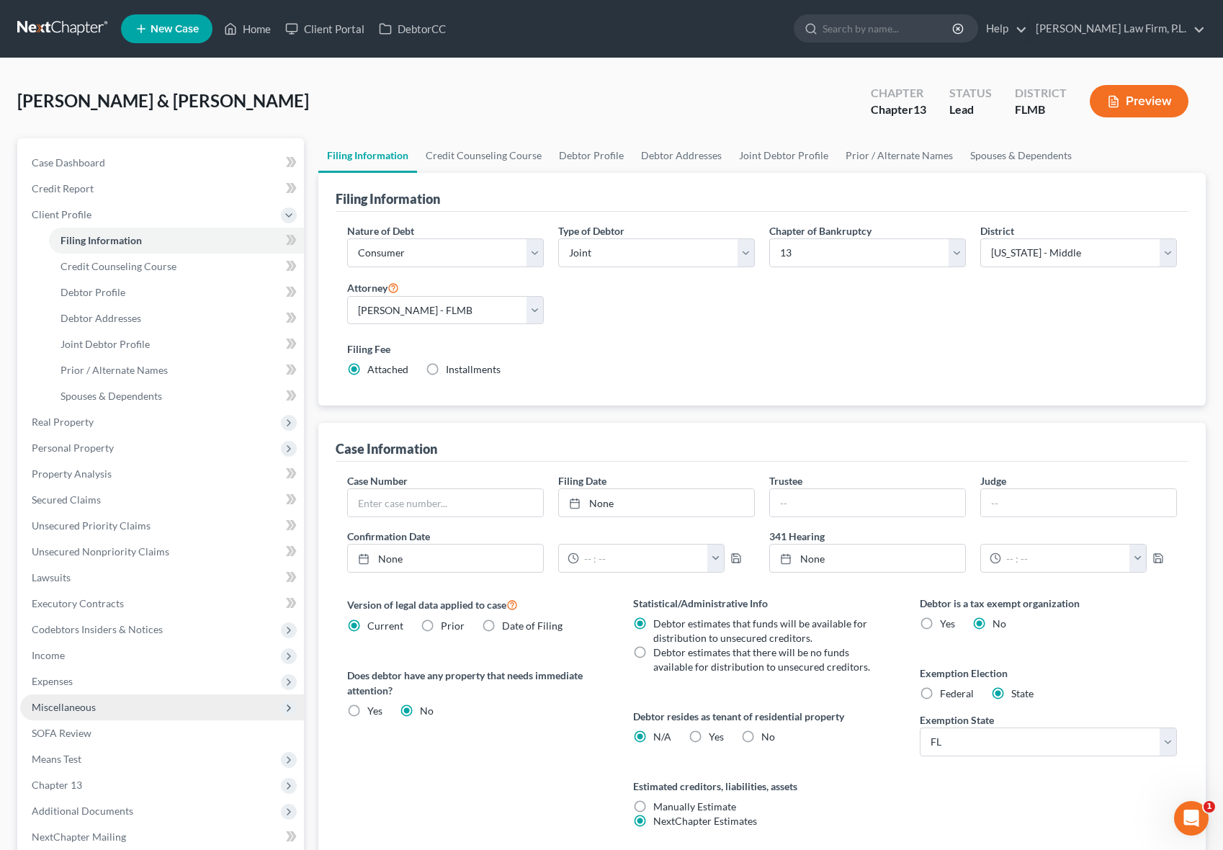
click at [307, 452] on div "Case Dashboard Payments Invoices Payments Payments Credit Report Client Profile" at bounding box center [160, 541] width 301 height 806
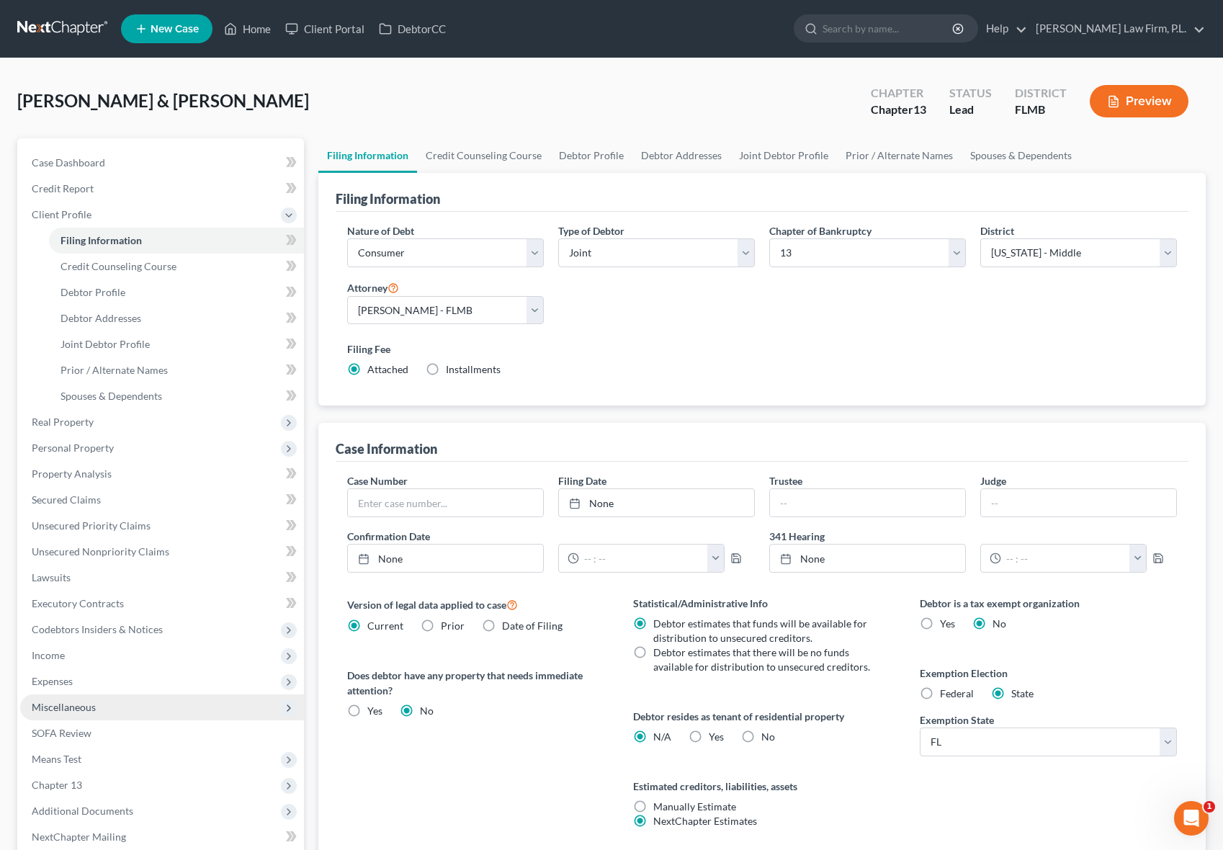
click at [445, 92] on div "[PERSON_NAME] & [PERSON_NAME] Upgraded Chapter Chapter 13 Status Lead District …" at bounding box center [611, 107] width 1188 height 63
click at [308, 310] on div "Case Dashboard Payments Invoices Payments Payments Credit Report Client Profile" at bounding box center [160, 541] width 301 height 806
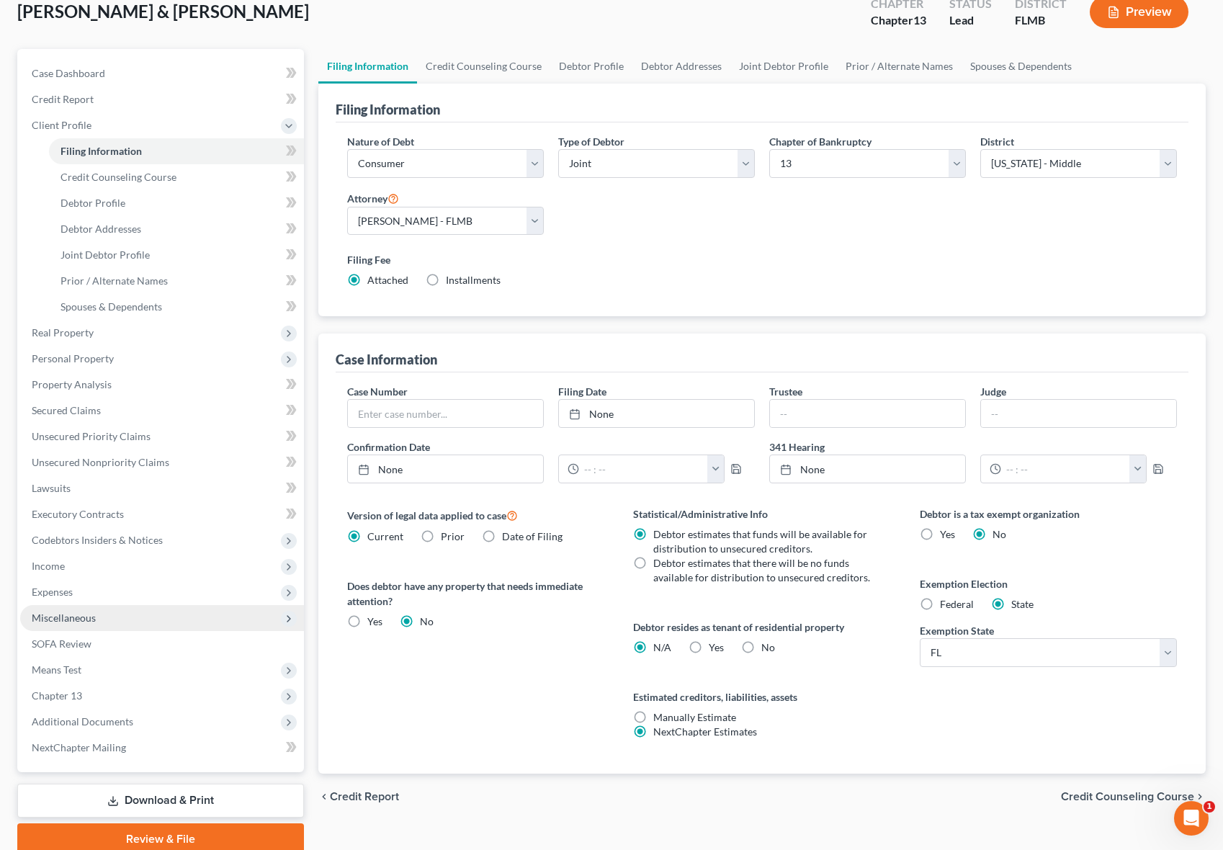
scroll to position [149, 0]
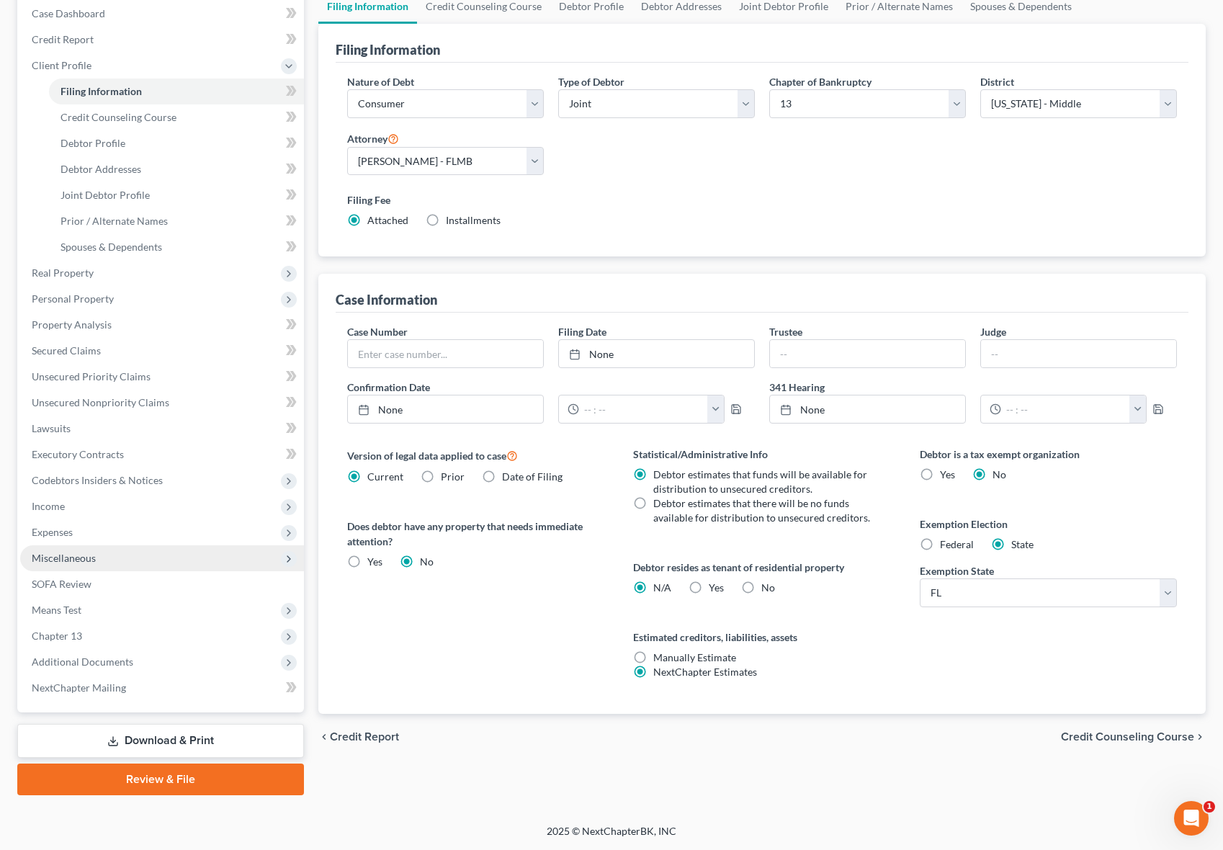
click at [308, 317] on div "Case Dashboard Payments Invoices Payments Payments Credit Report Client Profile" at bounding box center [160, 392] width 301 height 806
click at [308, 351] on div "Case Dashboard Payments Invoices Payments Payments Credit Report Client Profile" at bounding box center [160, 392] width 301 height 806
